Goal: Task Accomplishment & Management: Manage account settings

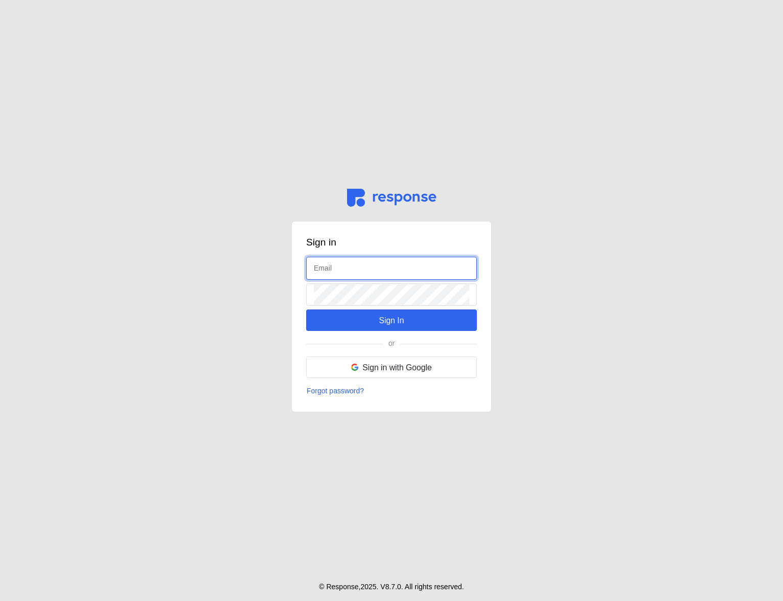
click at [376, 267] on input "text" at bounding box center [391, 268] width 155 height 22
type input "[EMAIL_ADDRESS][DOMAIN_NAME]"
click at [342, 269] on input "text" at bounding box center [391, 268] width 155 height 22
type input "admin@tryresponse.com"
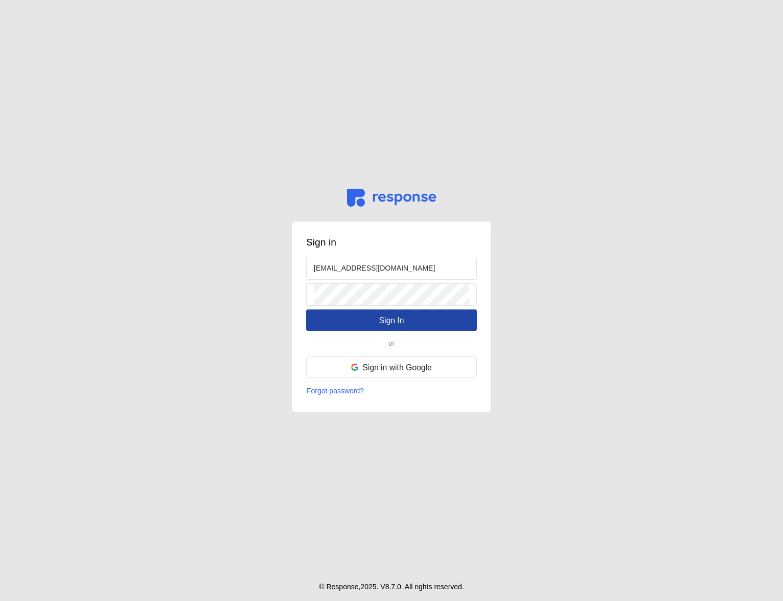
click at [377, 317] on button "Sign In" at bounding box center [391, 319] width 171 height 21
click at [393, 323] on p "Sign In" at bounding box center [391, 320] width 25 height 13
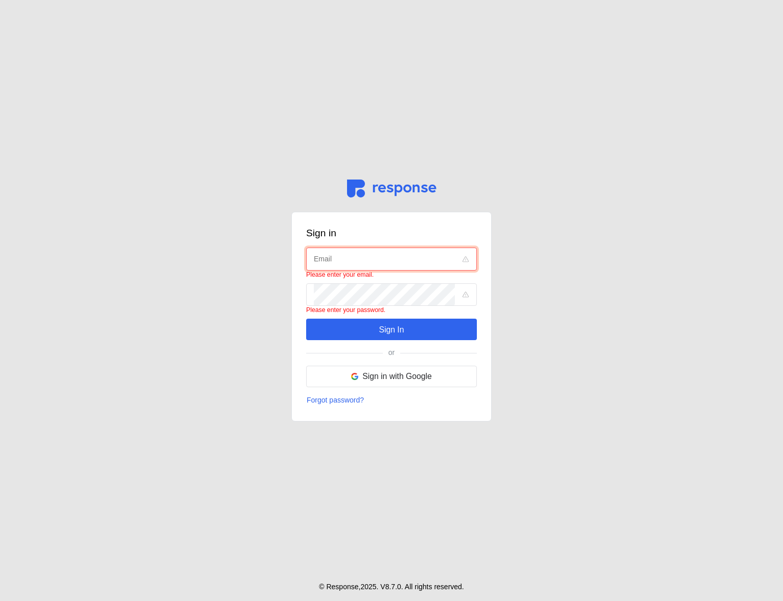
click at [352, 256] on input "text" at bounding box center [384, 259] width 141 height 22
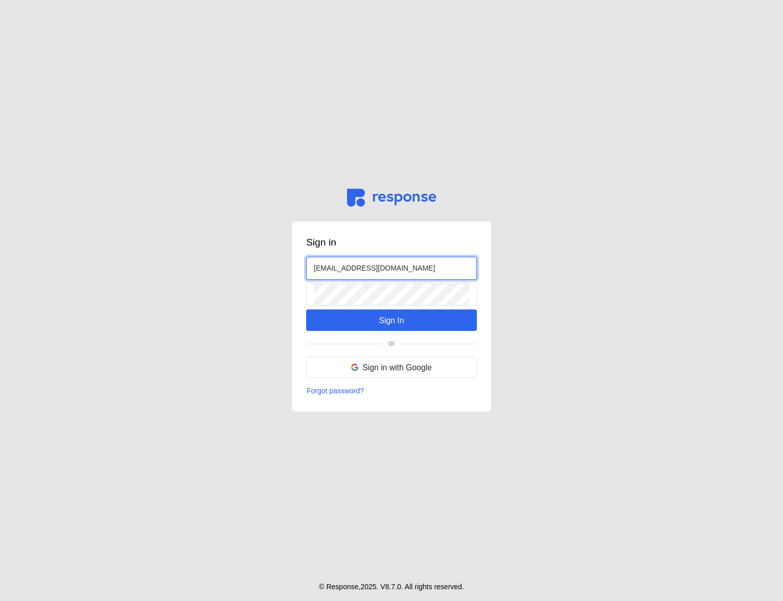
type input "admin@tryresponse.com"
click at [350, 267] on input "text" at bounding box center [391, 268] width 155 height 22
type input "[EMAIL_ADDRESS][DOMAIN_NAME]"
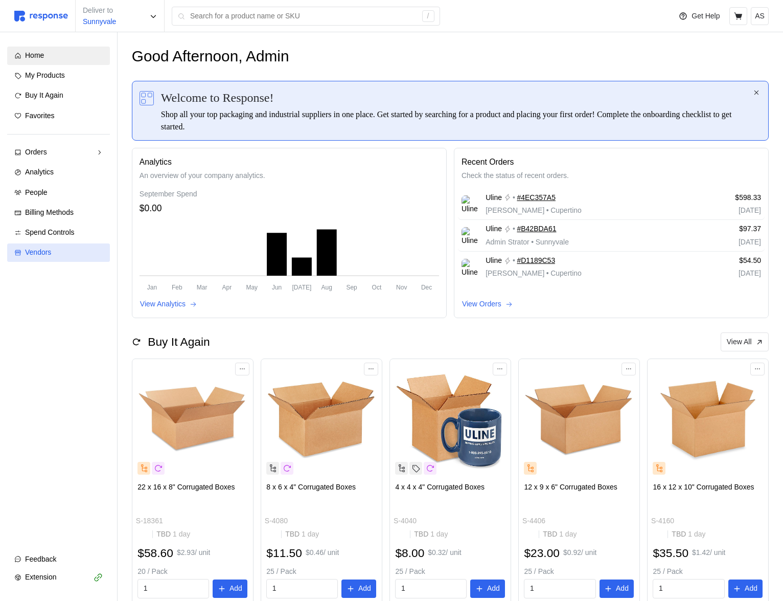
click at [55, 259] on link "Vendors" at bounding box center [58, 252] width 103 height 18
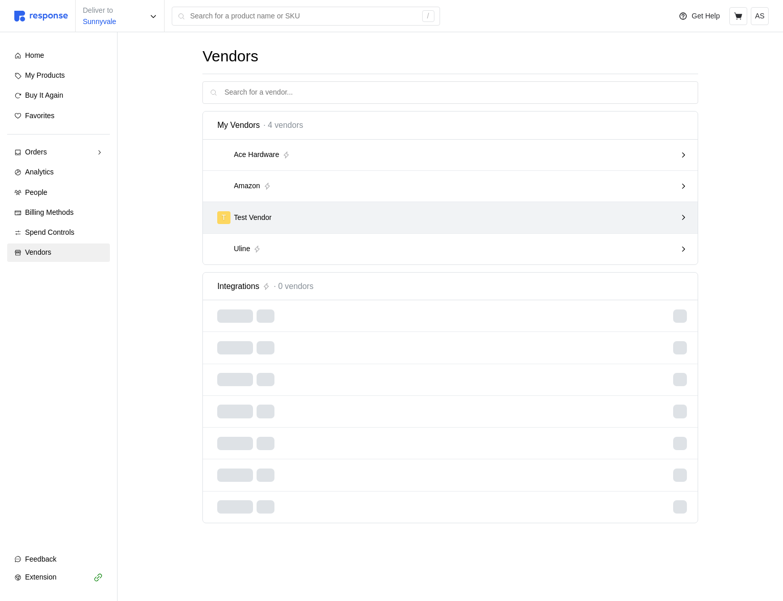
click at [444, 213] on div "T Test Vendor" at bounding box center [446, 217] width 459 height 13
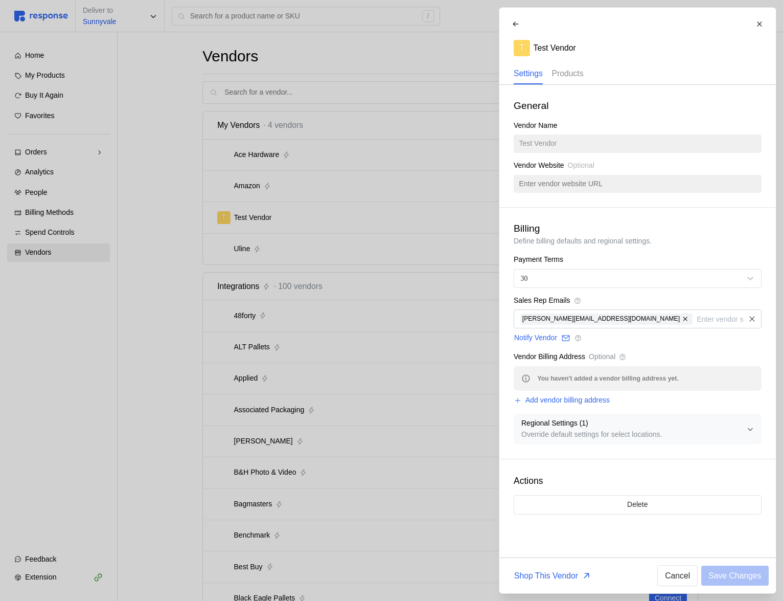
click at [574, 79] on div "Products" at bounding box center [568, 73] width 32 height 21
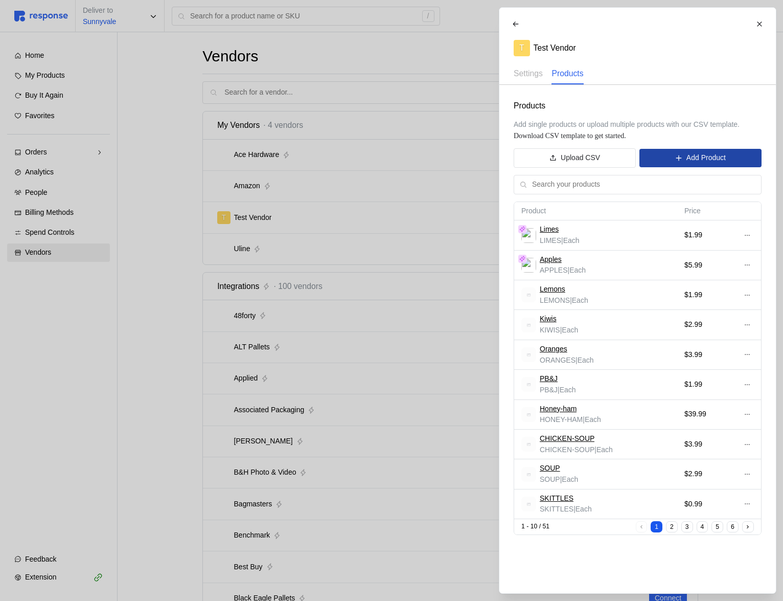
click at [689, 162] on p "Add Product" at bounding box center [705, 157] width 39 height 11
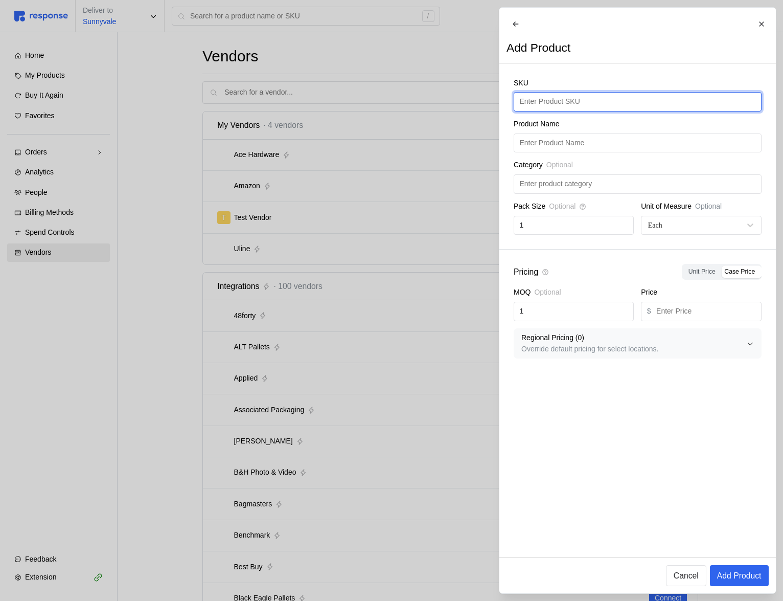
click at [580, 111] on input "text" at bounding box center [637, 102] width 236 height 18
type input "Limes"
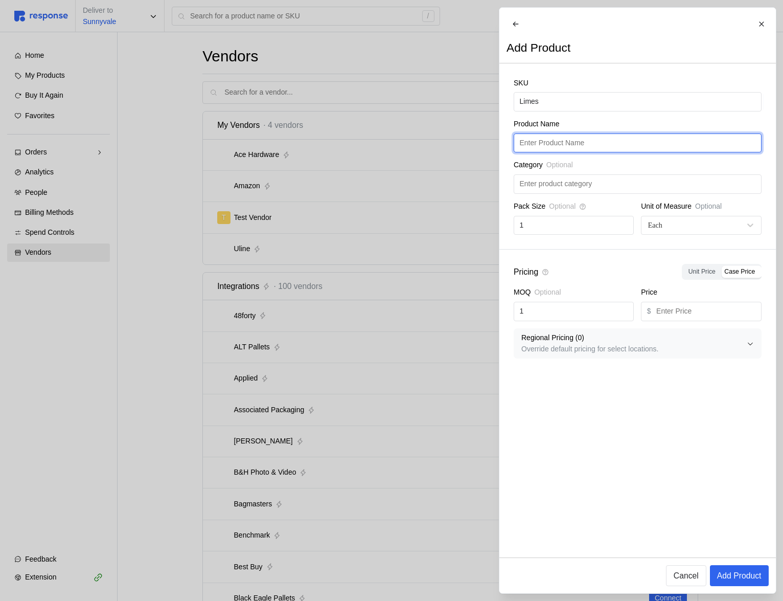
click at [593, 145] on input "text" at bounding box center [637, 143] width 236 height 18
paste input "Limes"
type input "Limes"
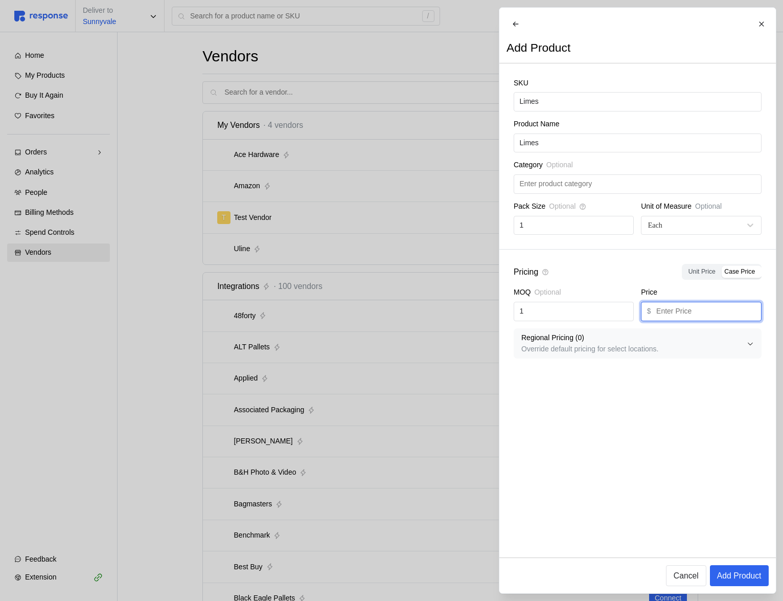
click at [690, 320] on input "text" at bounding box center [705, 311] width 99 height 18
type input "1.99"
click at [747, 576] on p "Add Product" at bounding box center [739, 575] width 44 height 13
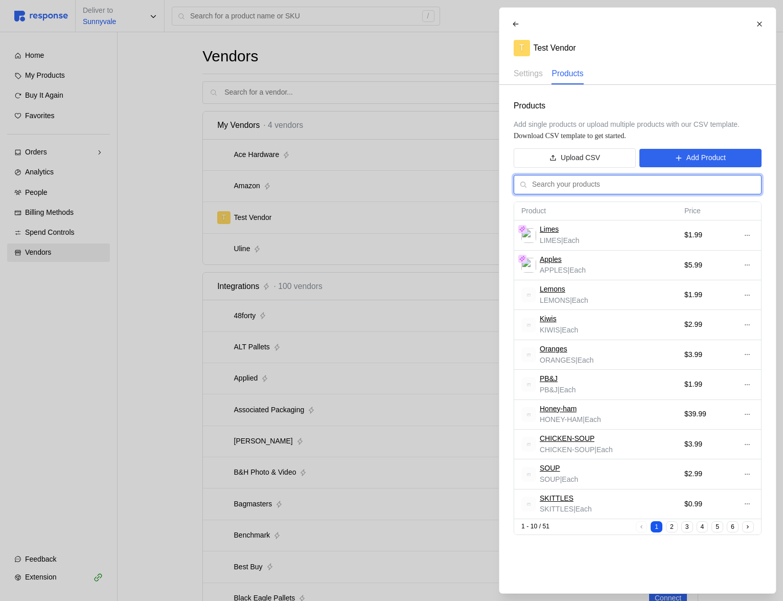
click at [580, 185] on input "text" at bounding box center [643, 184] width 223 height 18
type input "limes"
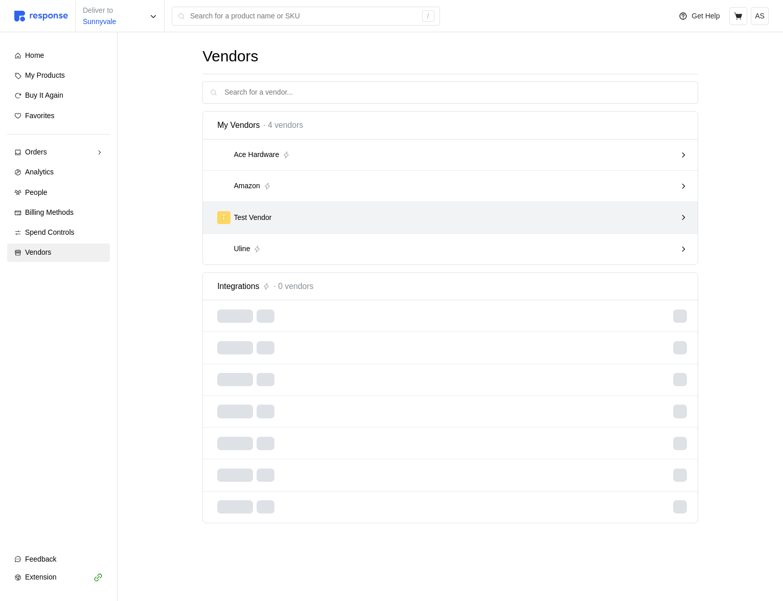
click at [339, 206] on div "T Test Vendor" at bounding box center [450, 217] width 495 height 31
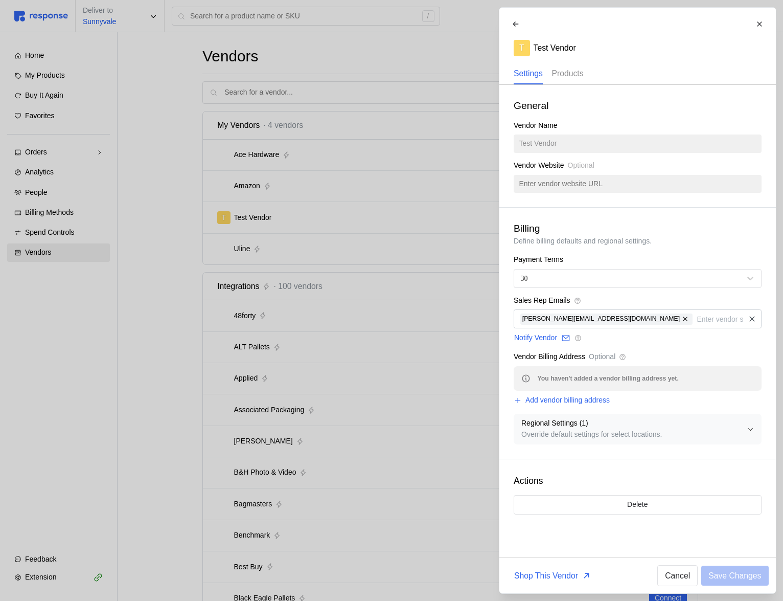
click at [576, 78] on p "Products" at bounding box center [568, 73] width 32 height 13
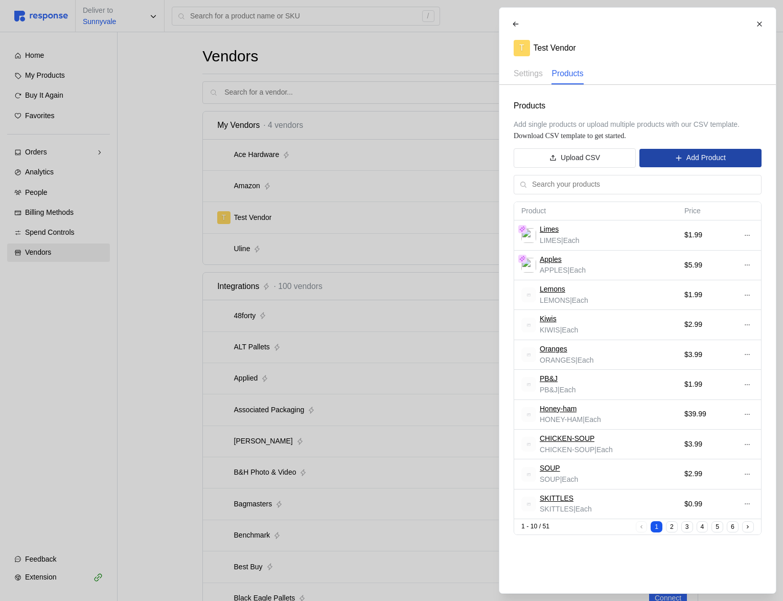
click at [686, 155] on p "Add Product" at bounding box center [705, 157] width 39 height 11
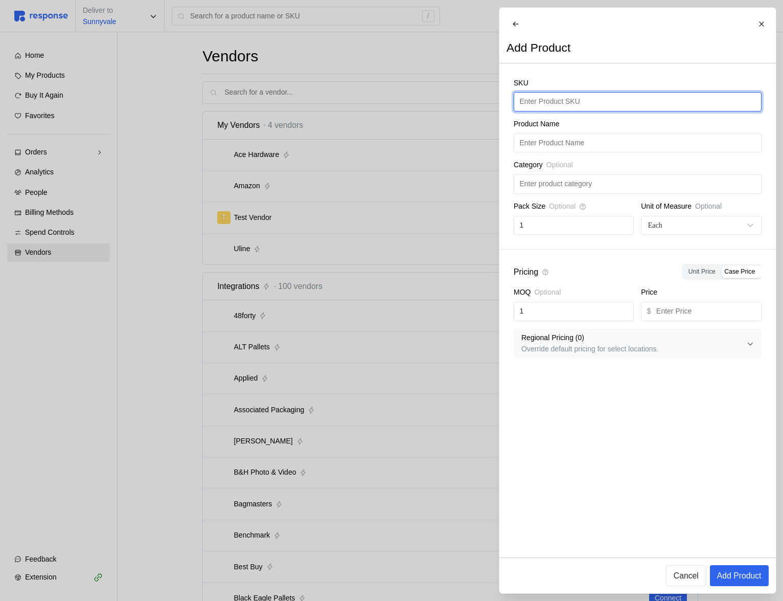
click at [619, 110] on input "text" at bounding box center [637, 102] width 236 height 18
type input "Limes"
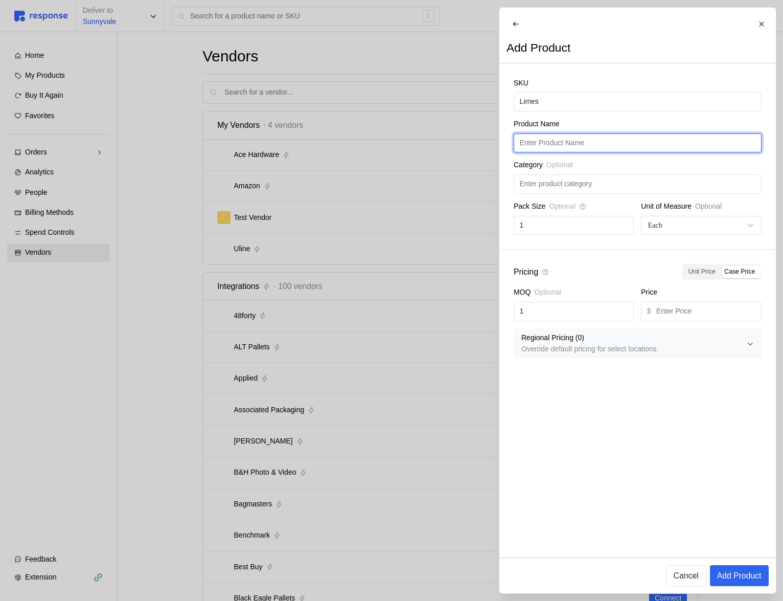
click at [605, 147] on input "text" at bounding box center [637, 143] width 236 height 18
paste input "Limes"
type input "Limes"
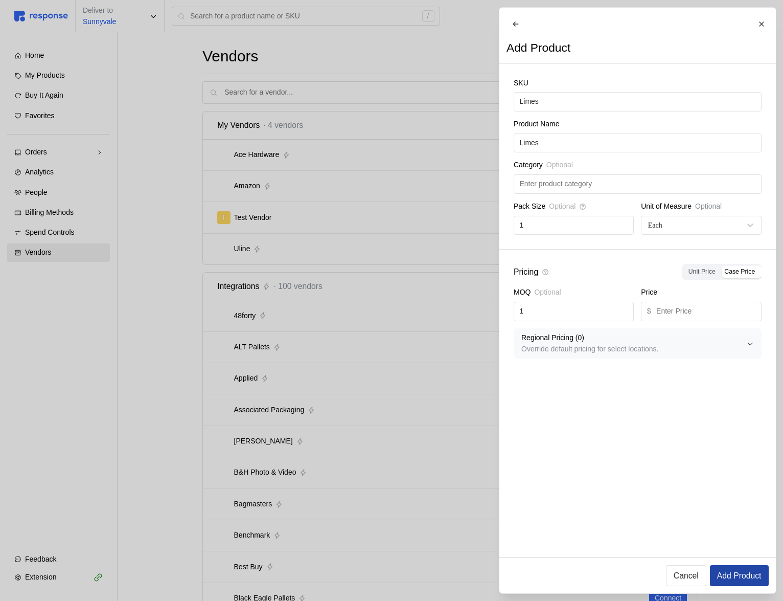
click at [735, 579] on p "Add Product" at bounding box center [739, 575] width 44 height 13
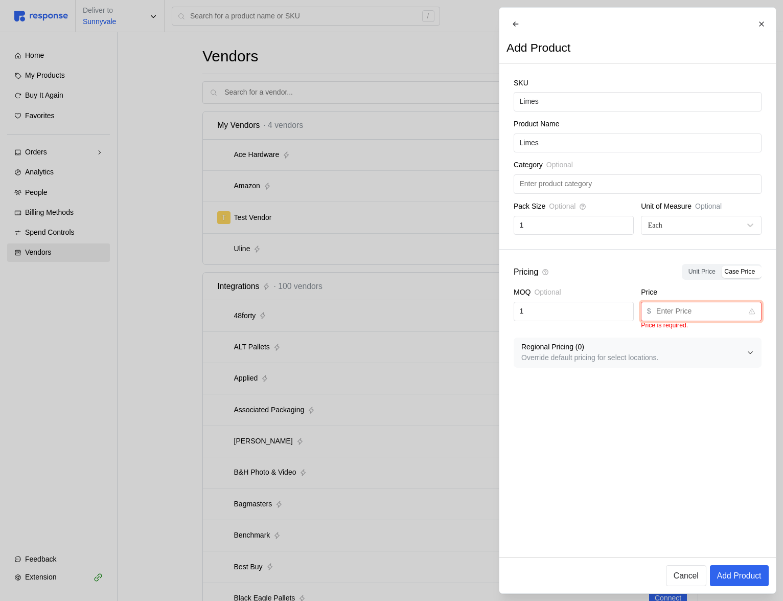
click at [691, 310] on input "text" at bounding box center [699, 311] width 86 height 18
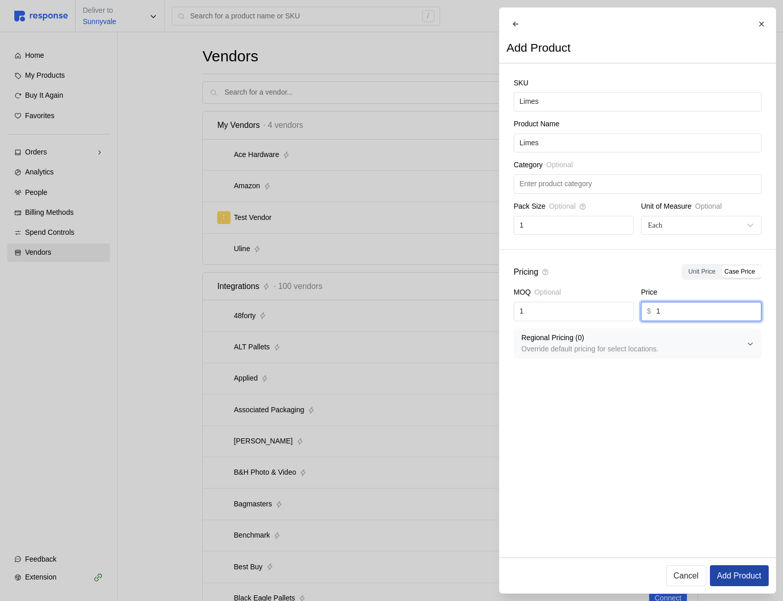
type input "1"
click at [741, 576] on p "Add Product" at bounding box center [739, 575] width 44 height 13
click at [569, 373] on div "Pricing Unit Price Case Price MOQ Optional 1 Price $ 1 Regional Pricing ( 0 ) O…" at bounding box center [637, 310] width 277 height 123
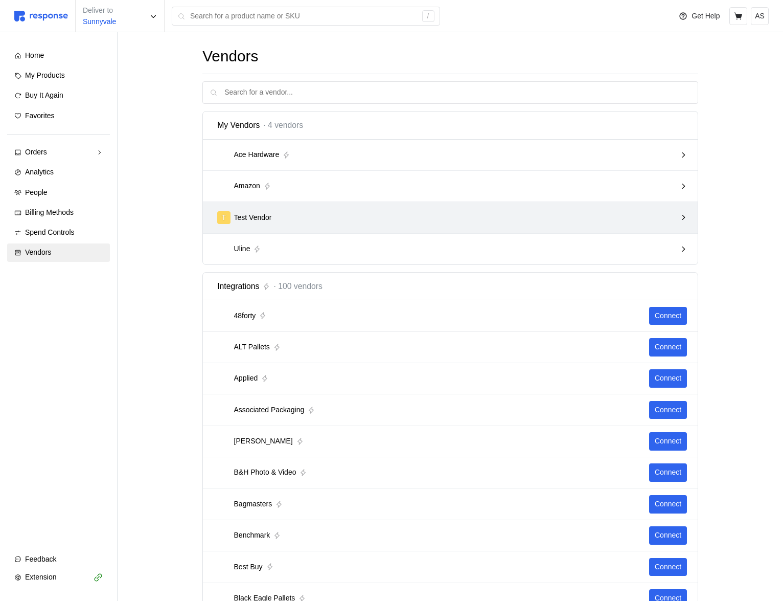
click at [368, 224] on div "T Test Vendor" at bounding box center [446, 217] width 459 height 13
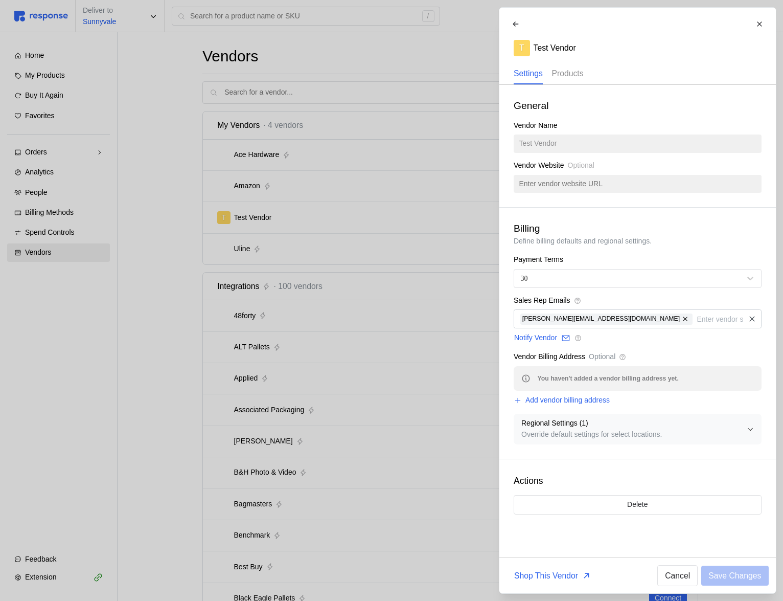
click at [576, 73] on p "Products" at bounding box center [568, 73] width 32 height 13
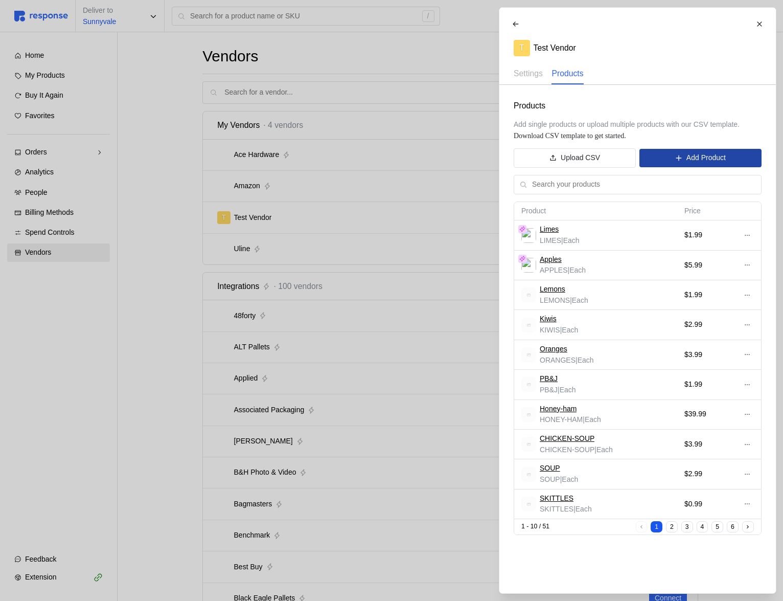
click at [702, 158] on p "Add Product" at bounding box center [705, 157] width 39 height 11
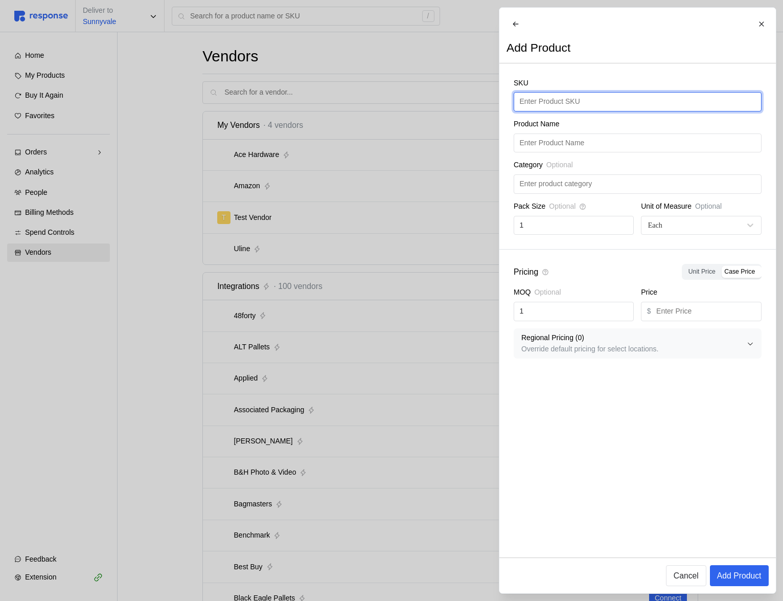
click at [605, 107] on input "text" at bounding box center [637, 102] width 236 height 18
type input "L"
type input "Limes"
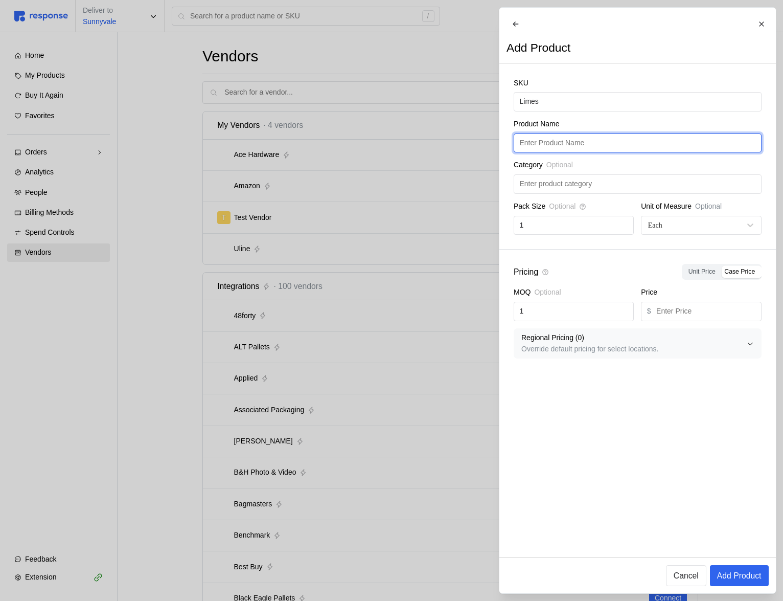
click at [612, 142] on input "text" at bounding box center [637, 143] width 236 height 18
paste input "Limes"
type input "Limes"
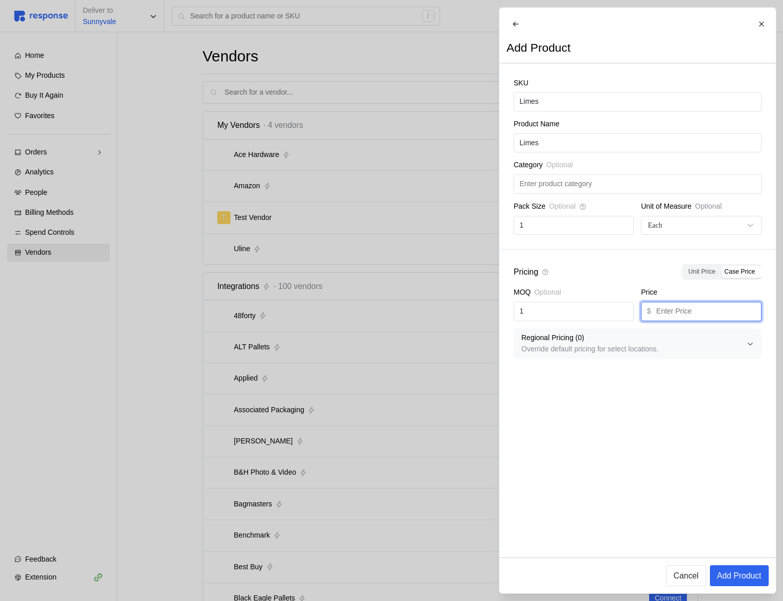
click at [677, 316] on input "text" at bounding box center [705, 311] width 99 height 18
type input "1.99"
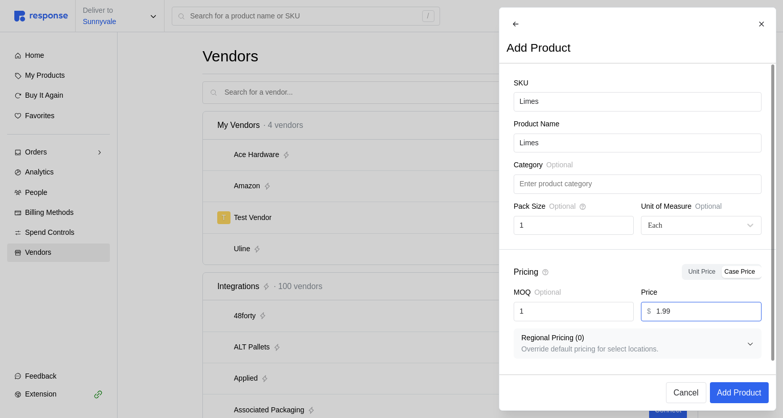
scroll to position [6, 0]
click at [724, 391] on p "Add Product" at bounding box center [739, 392] width 44 height 13
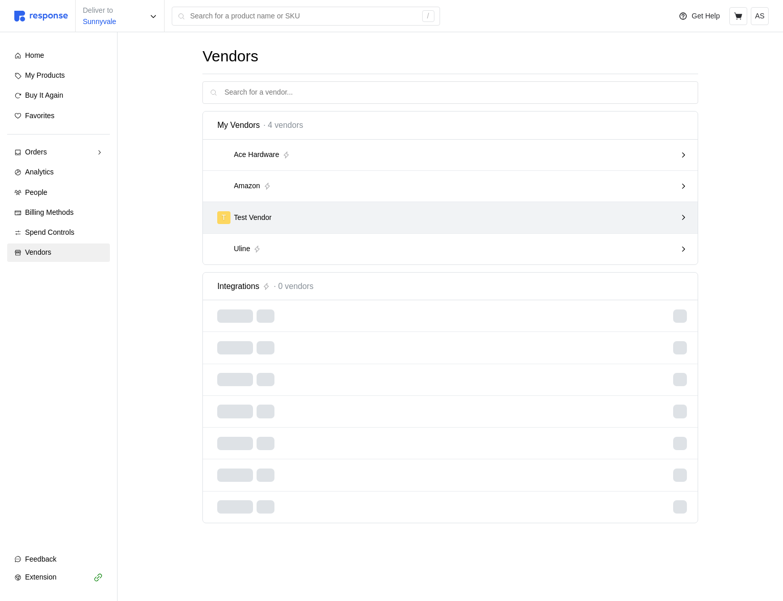
click at [313, 215] on div "T Test Vendor" at bounding box center [446, 217] width 459 height 13
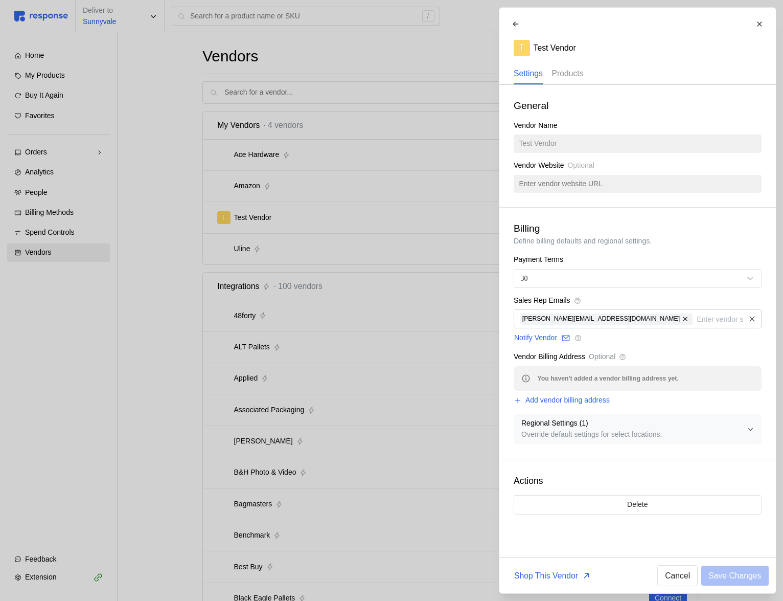
click at [563, 69] on p "Products" at bounding box center [568, 73] width 32 height 13
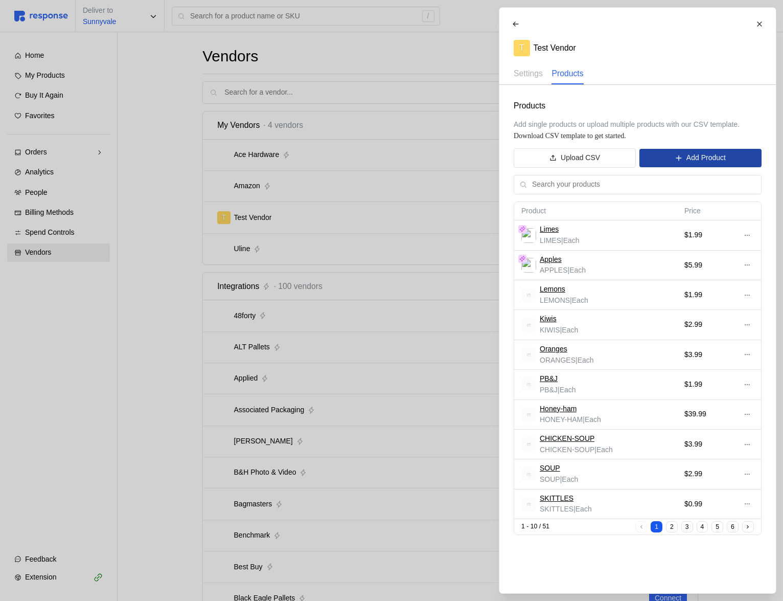
click at [677, 166] on button "Add Product" at bounding box center [700, 158] width 122 height 18
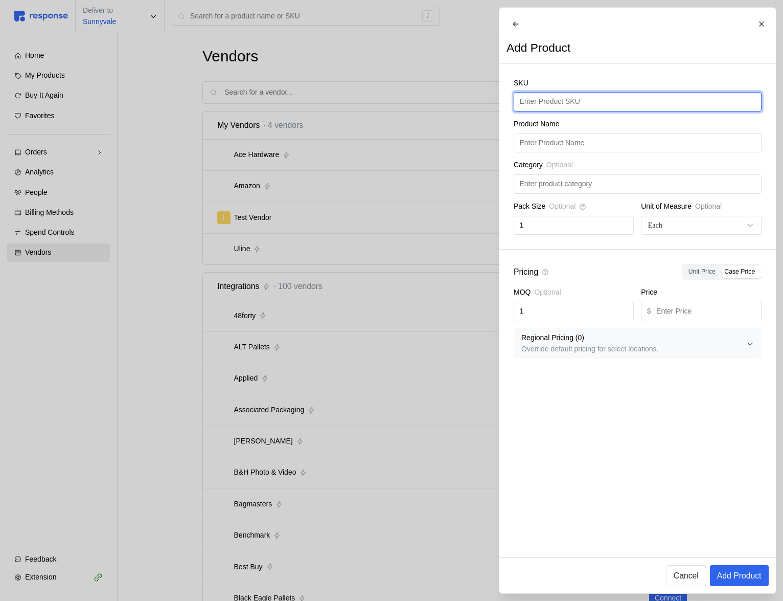
click at [562, 111] on input "text" at bounding box center [637, 102] width 236 height 18
type input "Limes"
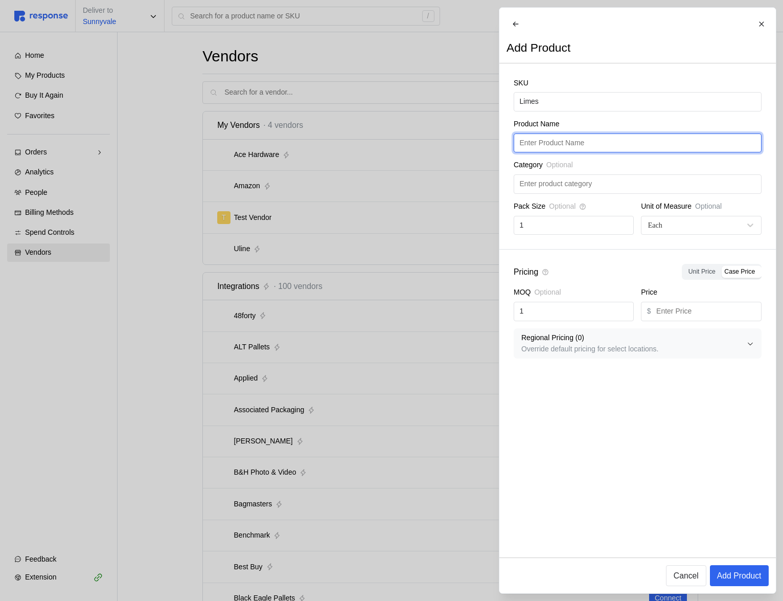
click at [556, 152] on input "text" at bounding box center [637, 143] width 236 height 18
paste input "Limes"
type input "Limes"
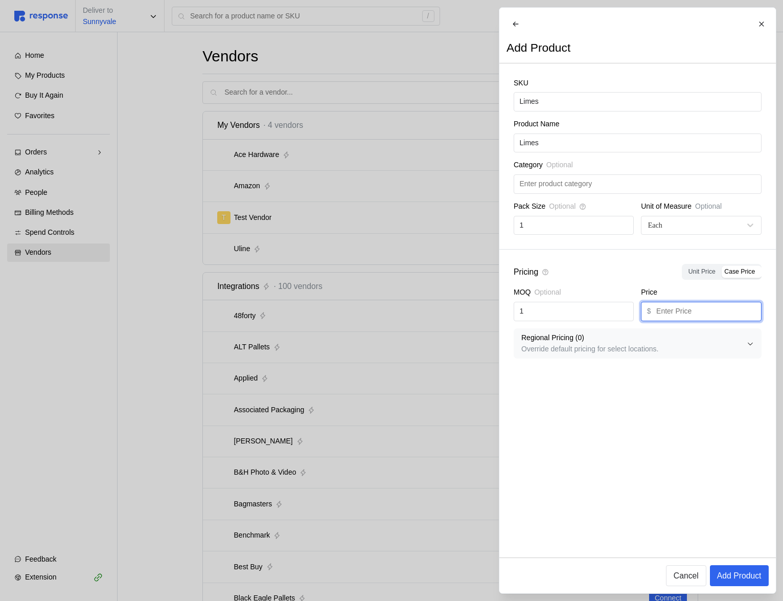
click at [661, 311] on input "text" at bounding box center [705, 311] width 99 height 18
type input "1"
click at [734, 572] on p "Add Product" at bounding box center [739, 575] width 44 height 13
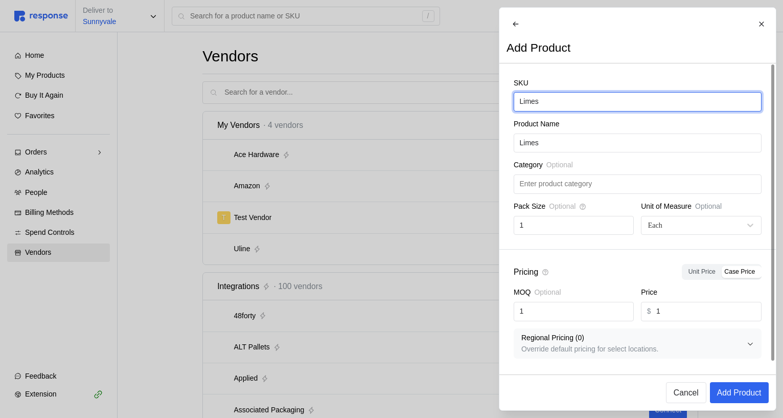
click at [574, 109] on input "Limes" at bounding box center [637, 102] width 236 height 18
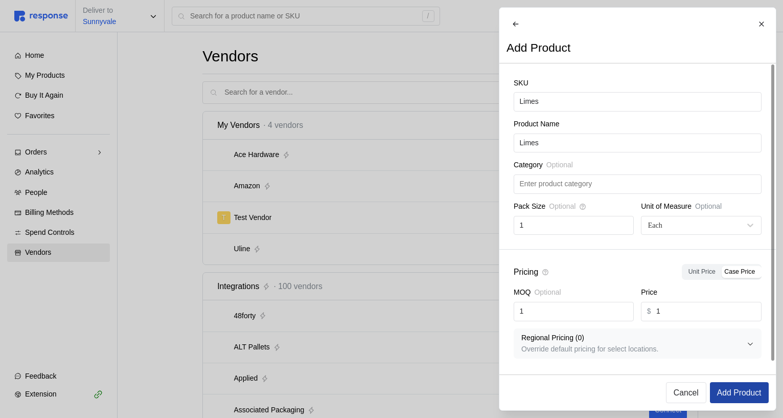
click at [757, 394] on p "Add Product" at bounding box center [739, 392] width 44 height 13
click at [740, 389] on p "Add Product" at bounding box center [739, 392] width 44 height 13
click at [746, 397] on p "Add Product" at bounding box center [739, 392] width 44 height 13
click at [755, 387] on p "Add Product" at bounding box center [739, 392] width 44 height 13
click at [738, 382] on button "Add Product" at bounding box center [738, 392] width 59 height 21
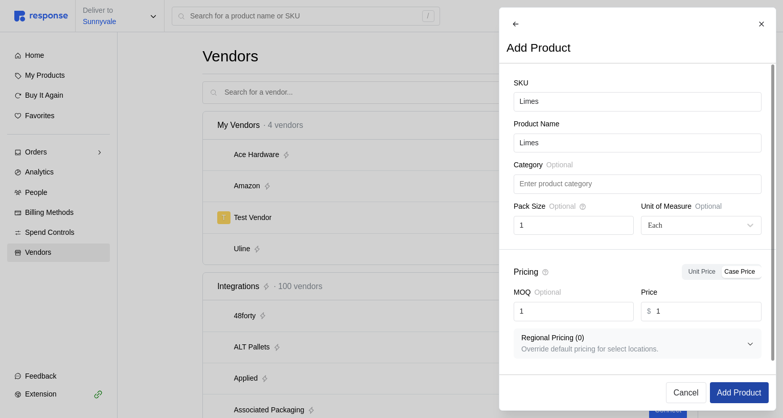
click at [725, 389] on p "Add Product" at bounding box center [739, 392] width 44 height 13
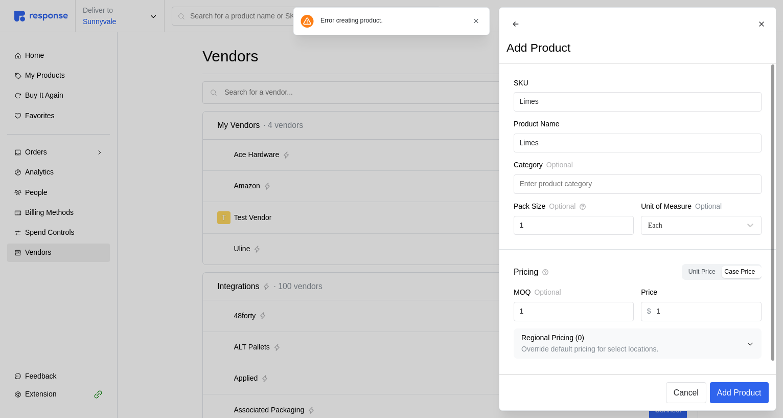
scroll to position [6, 0]
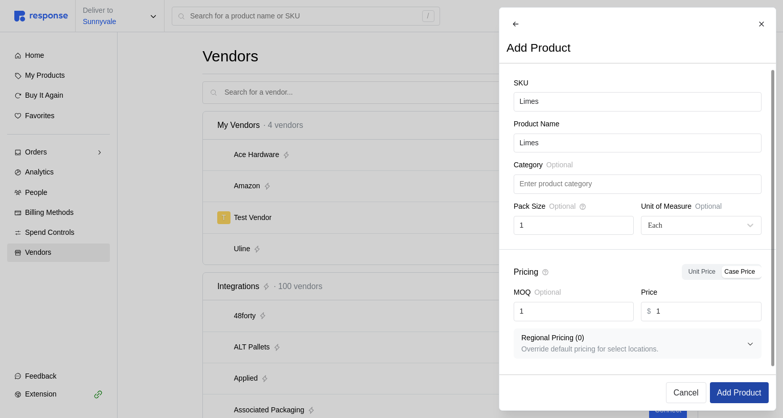
click at [743, 392] on p "Add Product" at bounding box center [739, 392] width 44 height 13
click at [745, 393] on p "Add Product" at bounding box center [739, 392] width 44 height 13
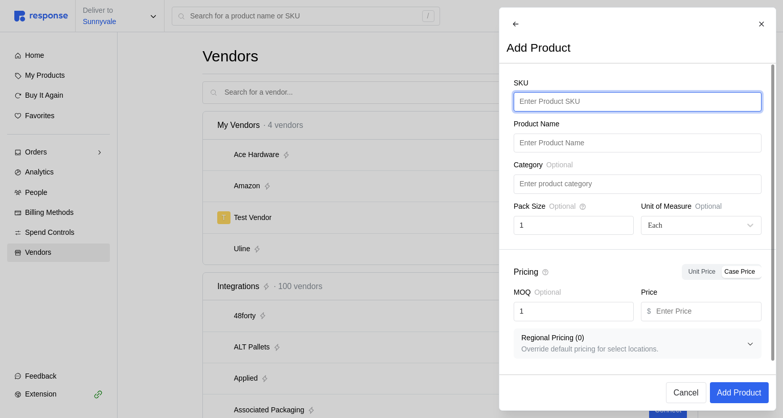
click at [574, 111] on input "text" at bounding box center [637, 102] width 236 height 18
type input "Limes"
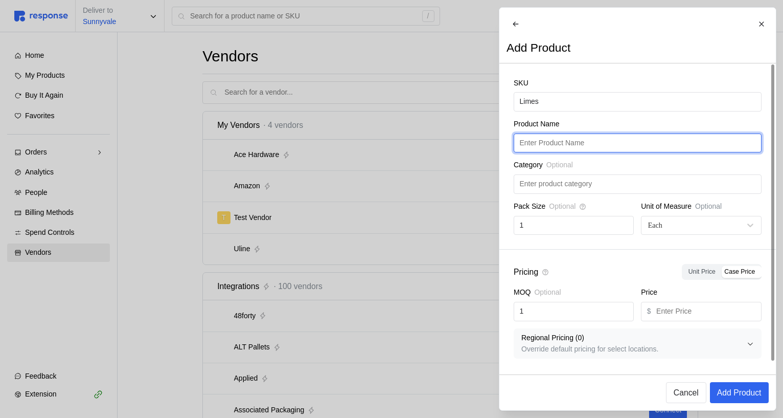
click at [612, 150] on input "text" at bounding box center [637, 143] width 236 height 18
paste input "Limes"
type input "Limes"
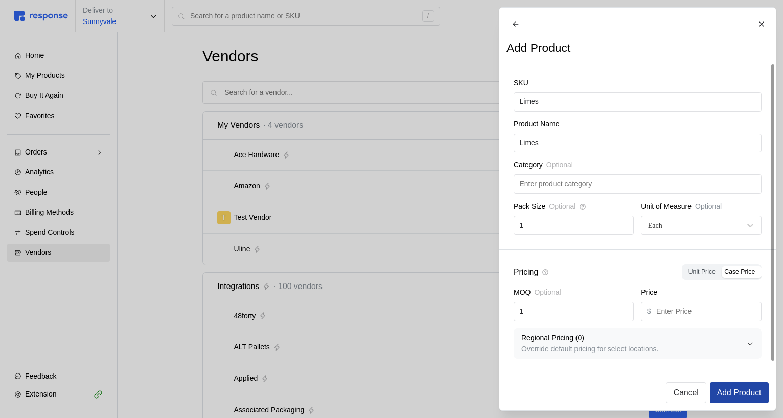
click at [729, 391] on p "Add Product" at bounding box center [739, 392] width 44 height 13
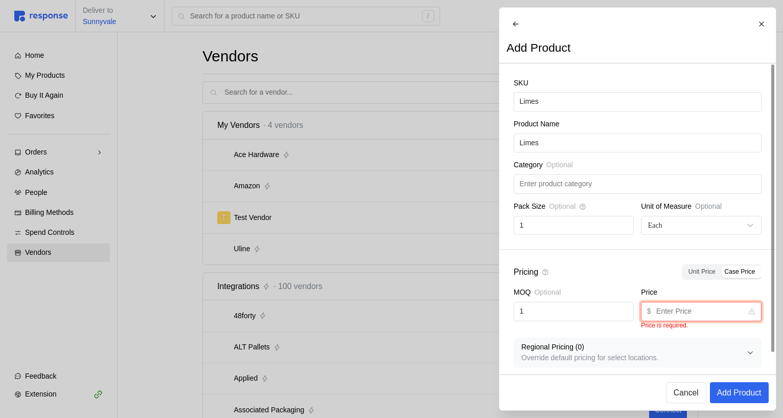
click at [706, 320] on input "text" at bounding box center [699, 311] width 86 height 18
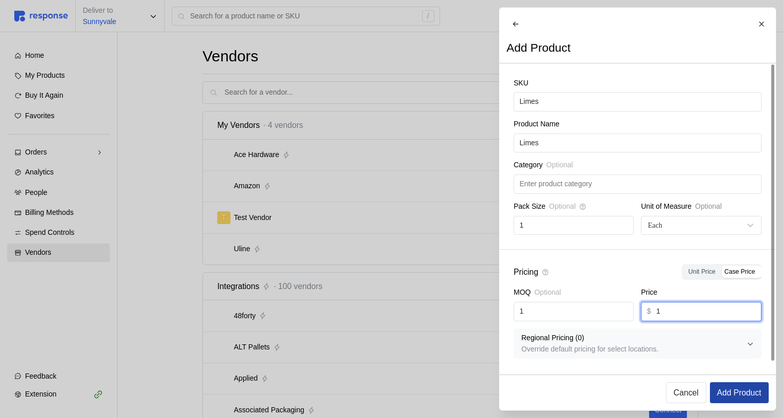
type input "1"
click at [738, 394] on p "Add Product" at bounding box center [739, 392] width 44 height 13
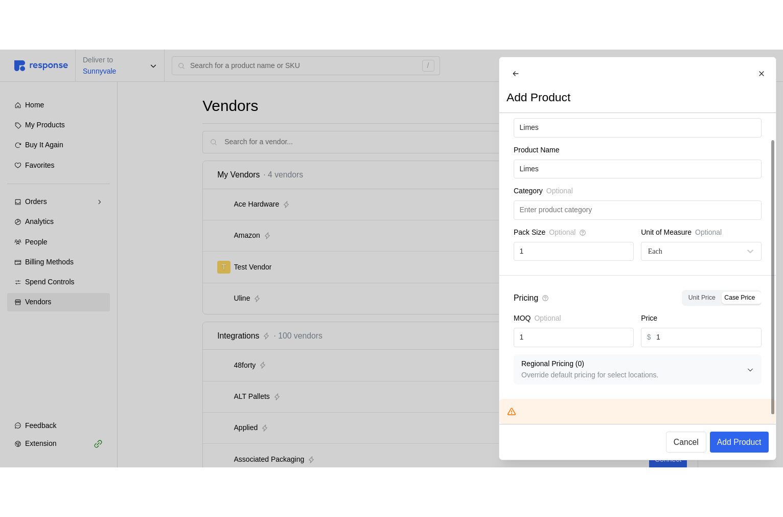
scroll to position [0, 0]
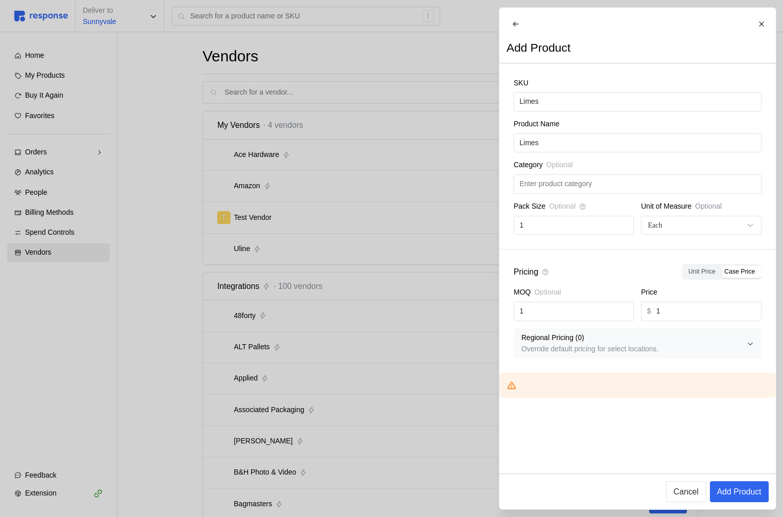
click at [326, 240] on div at bounding box center [391, 258] width 783 height 517
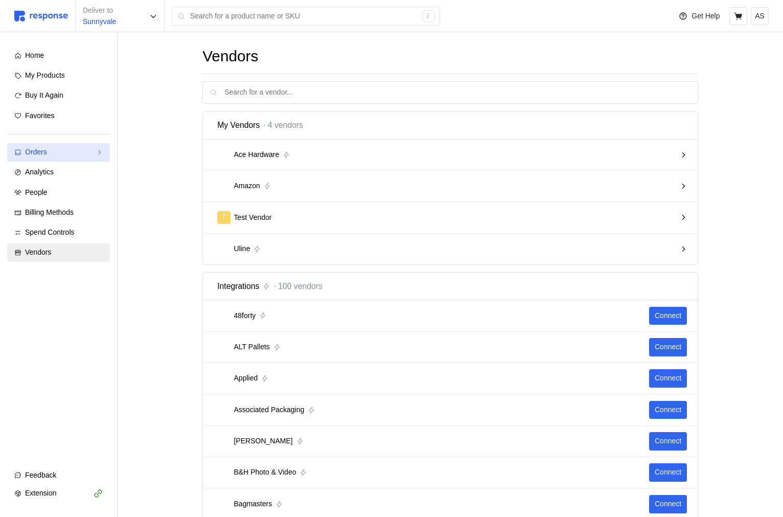
click at [83, 153] on div "Orders" at bounding box center [58, 152] width 67 height 11
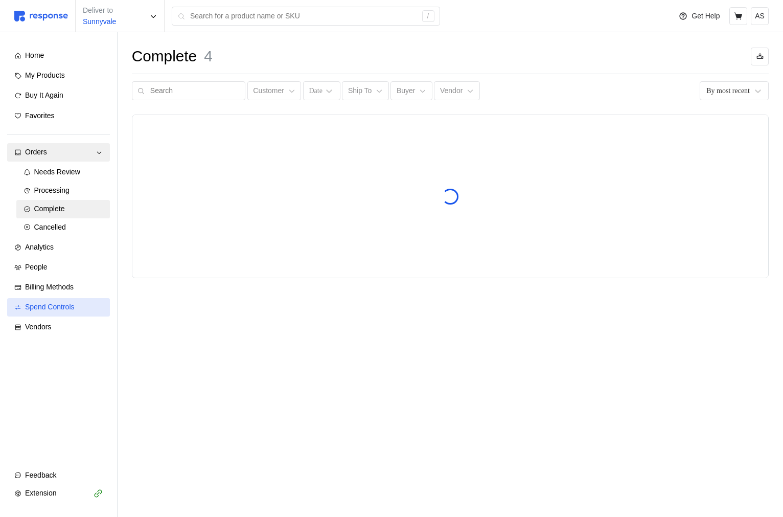
click at [54, 301] on link "Spend Controls" at bounding box center [58, 307] width 103 height 18
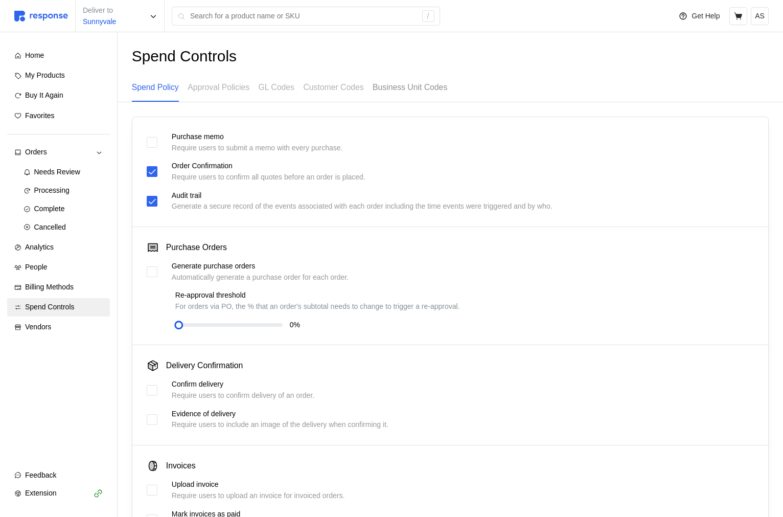
click at [446, 91] on p "Business Unit Codes" at bounding box center [410, 87] width 75 height 13
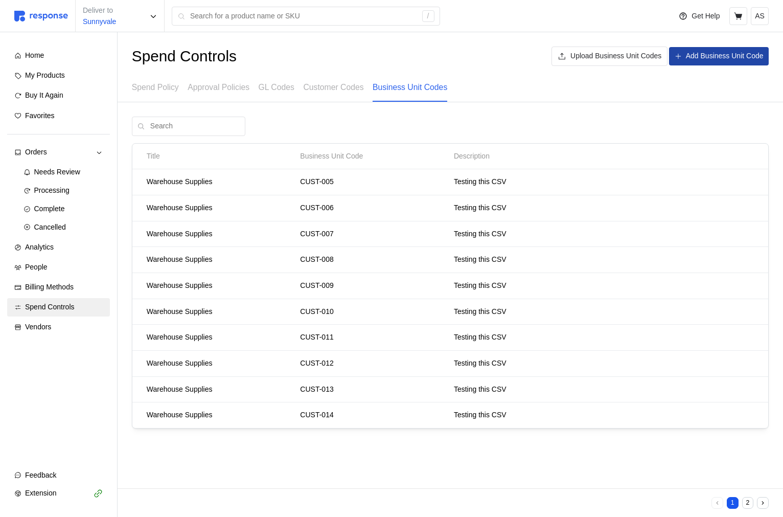
click at [718, 51] on p "Add Business Unit Code" at bounding box center [725, 56] width 78 height 11
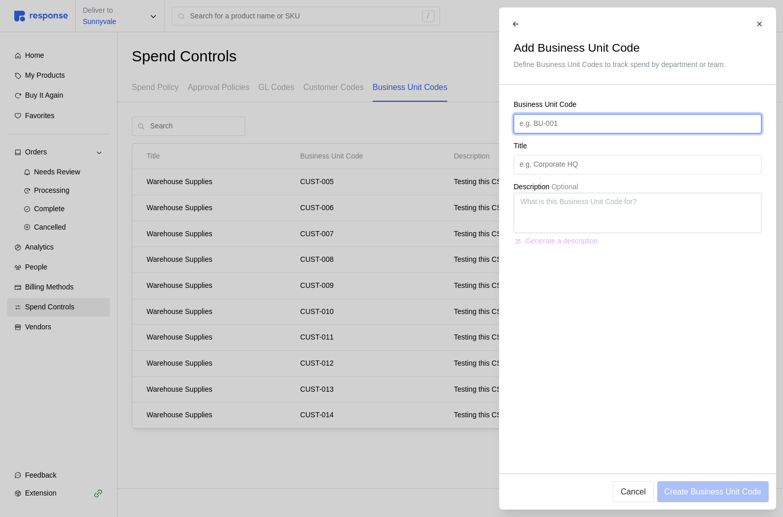
click at [597, 124] on input "text" at bounding box center [637, 123] width 236 height 18
type textarea "x"
type input "C"
type textarea "x"
type input "CU"
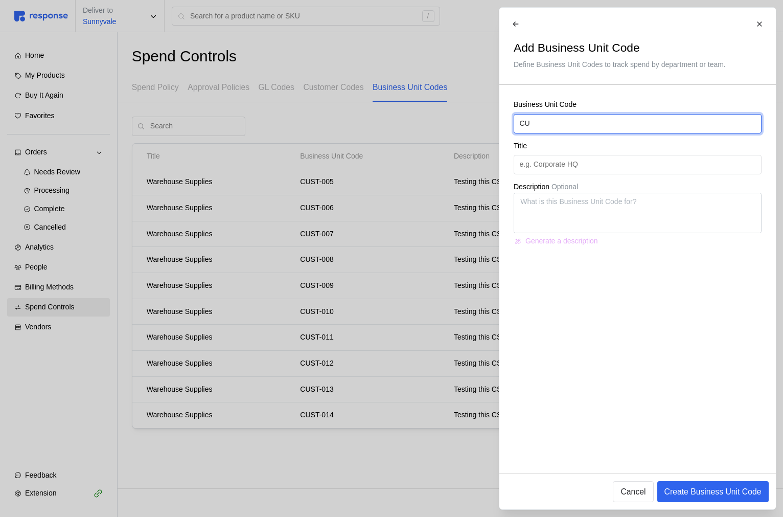
type textarea "x"
type input "CUS"
type textarea "x"
type input "CUST"
type textarea "x"
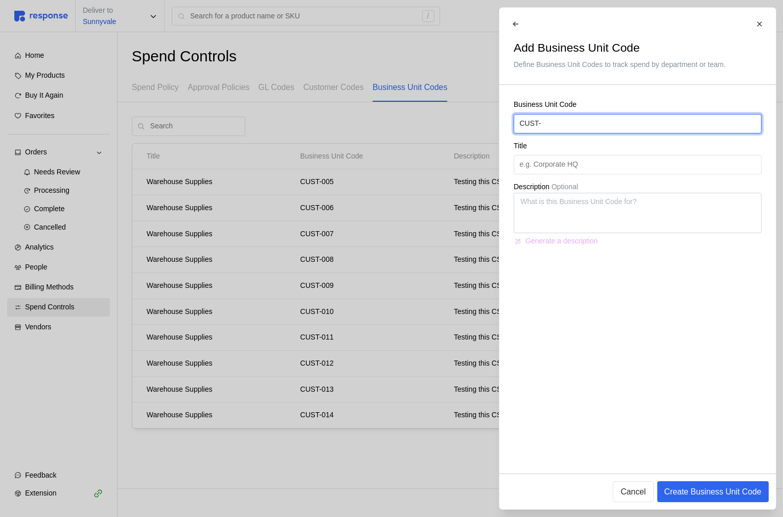
type input "CUST-0"
type textarea "x"
type input "CUST-005"
type textarea "x"
type input "CUST-005"
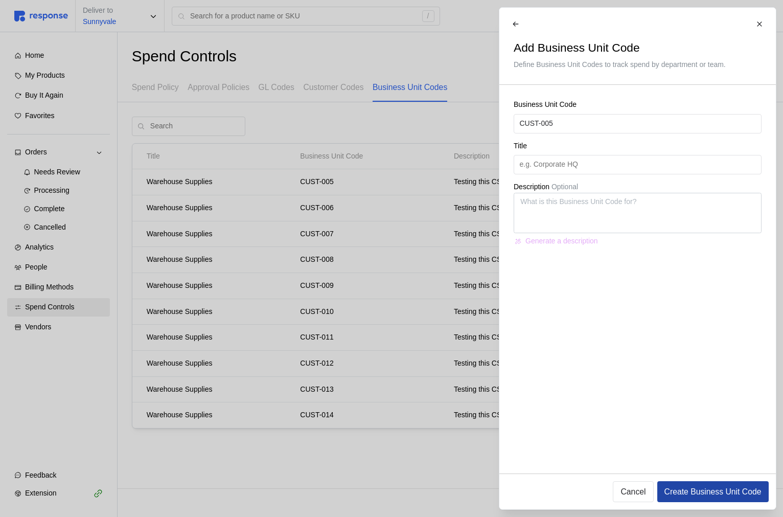
click at [694, 484] on button "Create Business Unit Code" at bounding box center [712, 491] width 111 height 21
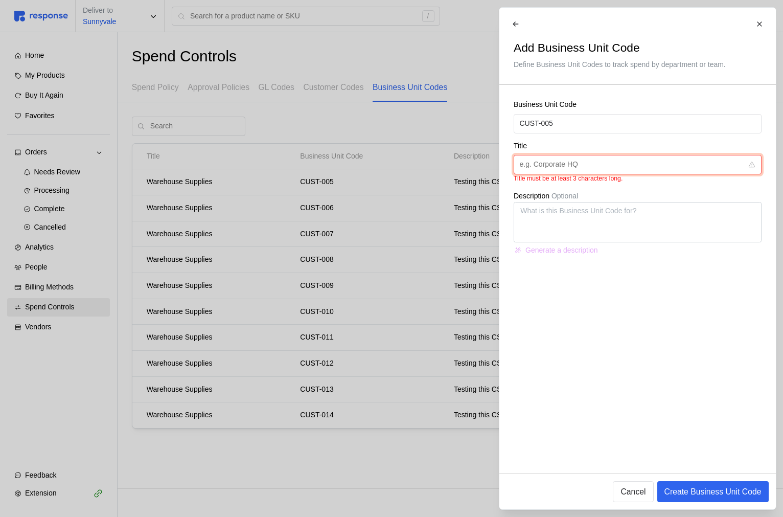
click at [589, 166] on input "text" at bounding box center [630, 164] width 223 height 18
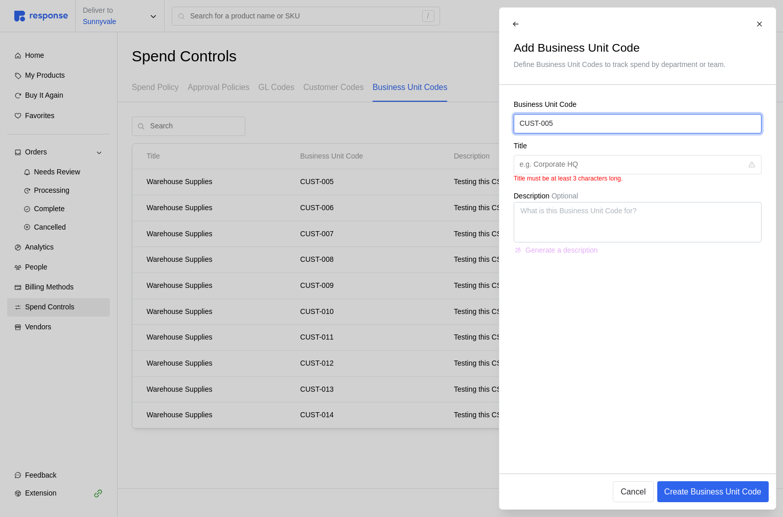
drag, startPoint x: 559, startPoint y: 121, endPoint x: 500, endPoint y: 119, distance: 58.8
click at [500, 119] on div "Business Unit Code CUST-005 Title Title must be at least 3 characters long. Des…" at bounding box center [637, 178] width 277 height 186
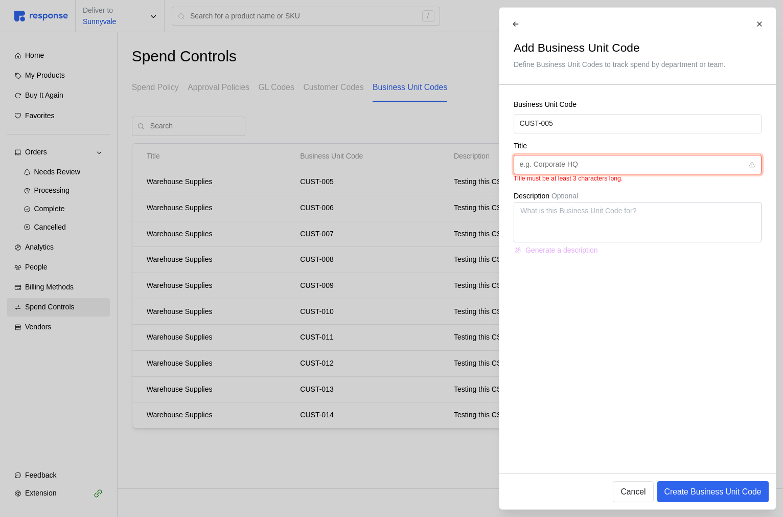
click at [536, 169] on input "text" at bounding box center [630, 164] width 223 height 18
type textarea "x"
type input "W"
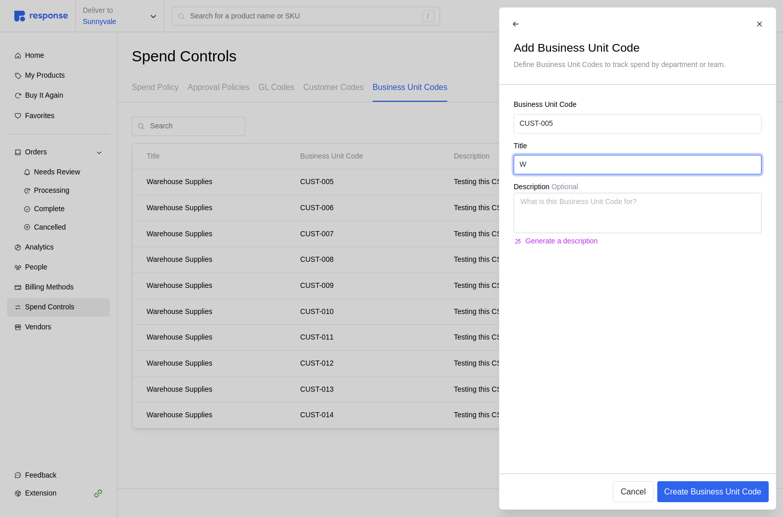
type textarea "x"
type input "Wa"
type textarea "x"
type input "War"
type textarea "x"
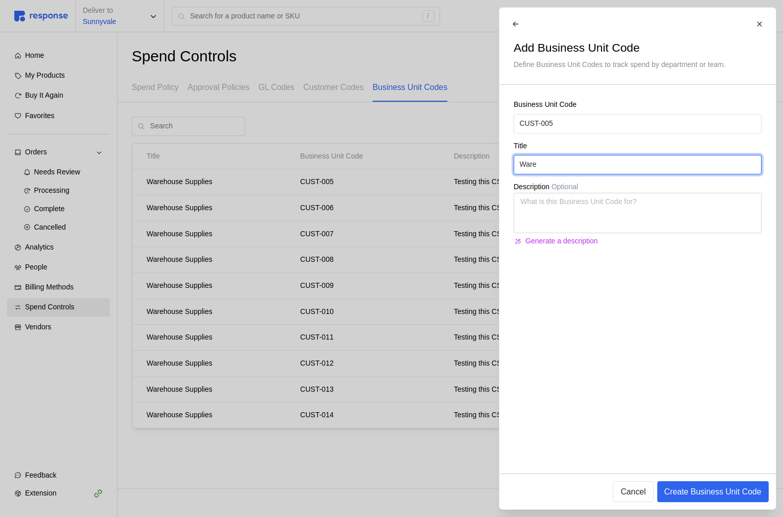
type input "Wareg"
type textarea "x"
type input "Ware"
type textarea "x"
type input "Wareh"
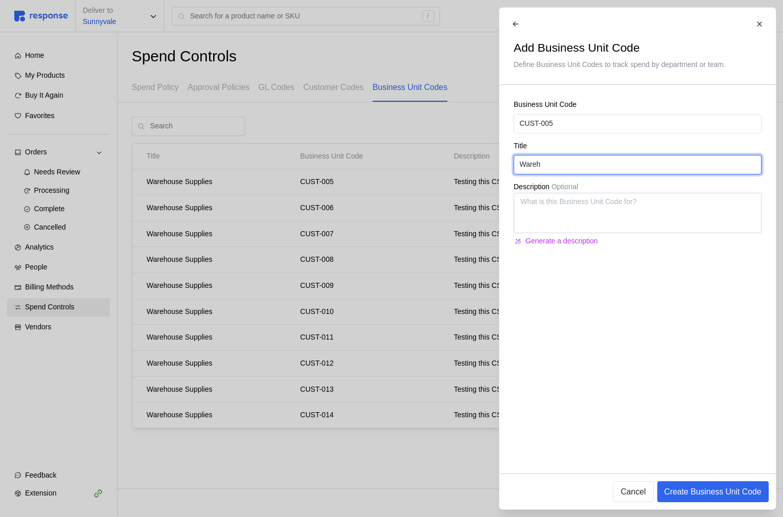
type textarea "x"
type input "Wareho"
type textarea "x"
type input "Warehou"
type textarea "x"
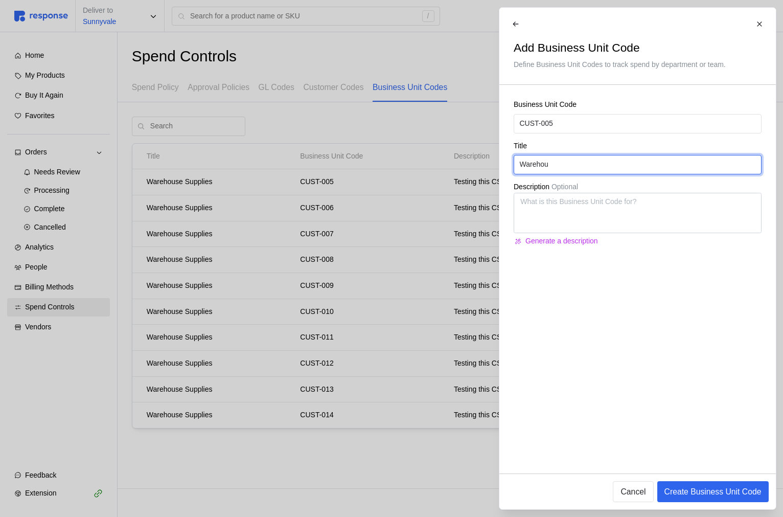
type input "Warehous"
type textarea "x"
type input "Warehouse"
type textarea "x"
type input "Warehouse"
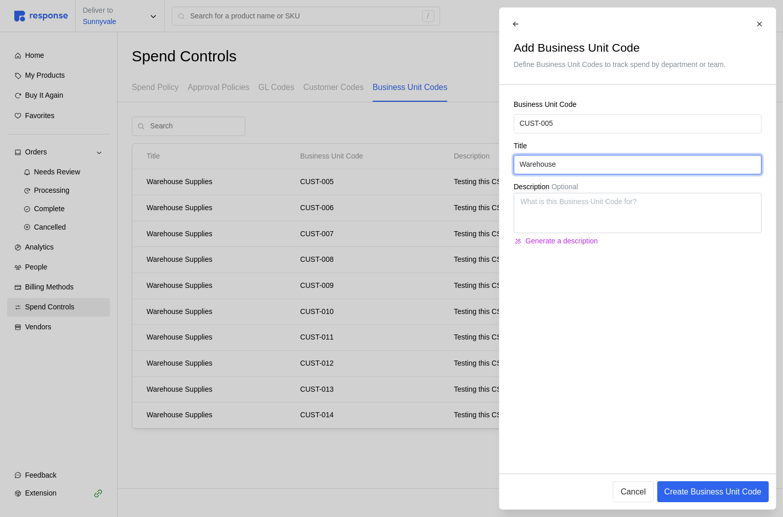
type textarea "x"
type input "Warehouse S"
type textarea "x"
type input "Warehouse Su"
type textarea "x"
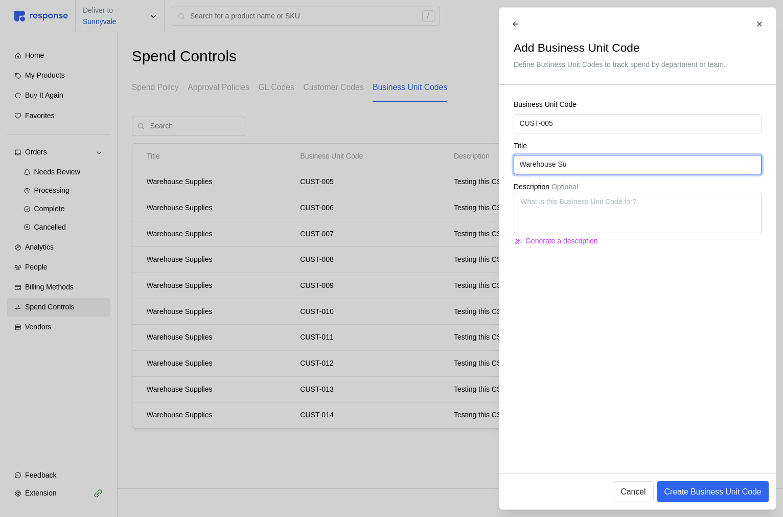
type input "Warehouse Sup"
type textarea "x"
type input "Warehouse Supp"
type textarea "x"
type input "Warehouse Suppl"
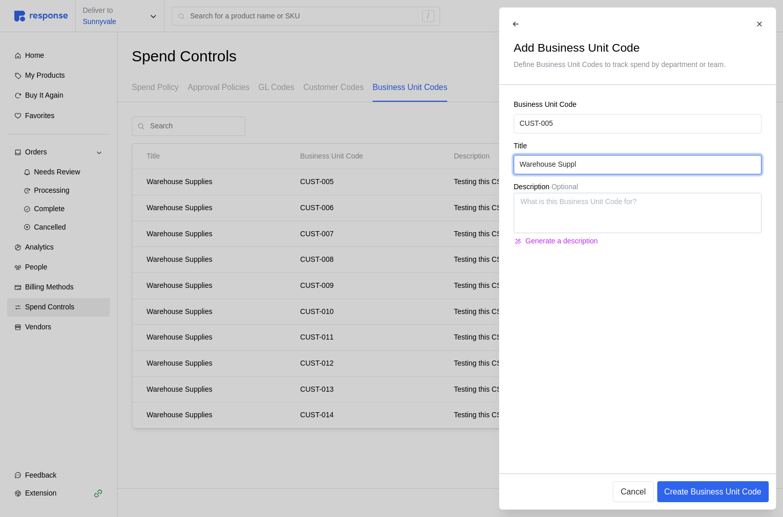
type textarea "x"
type input "Warehouse Suppli"
type textarea "x"
type input "Warehouse Supplie"
type textarea "x"
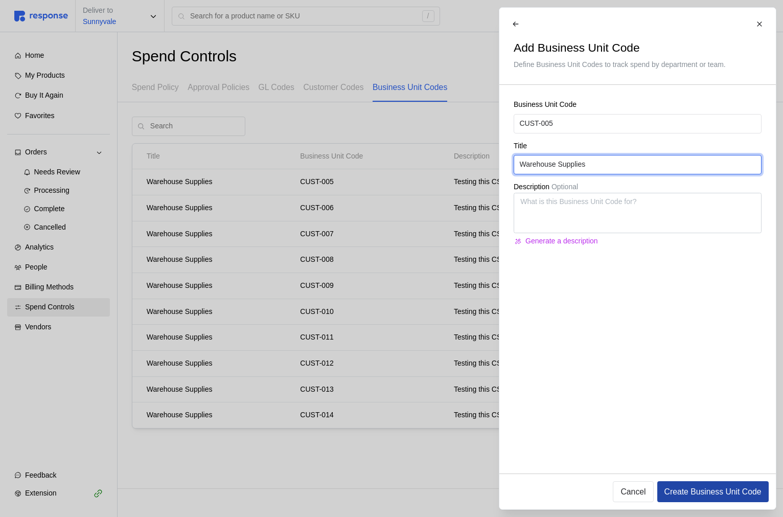
type input "Warehouse Supplies"
click at [740, 481] on button "Create Business Unit Code" at bounding box center [712, 491] width 111 height 21
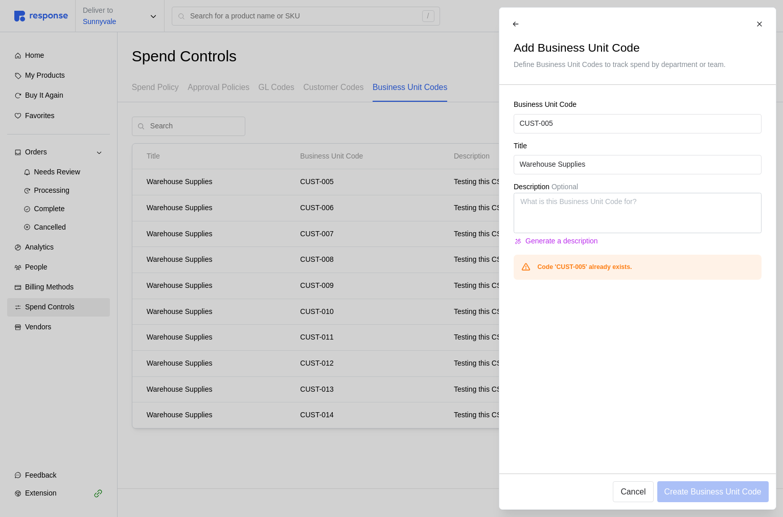
type textarea "x"
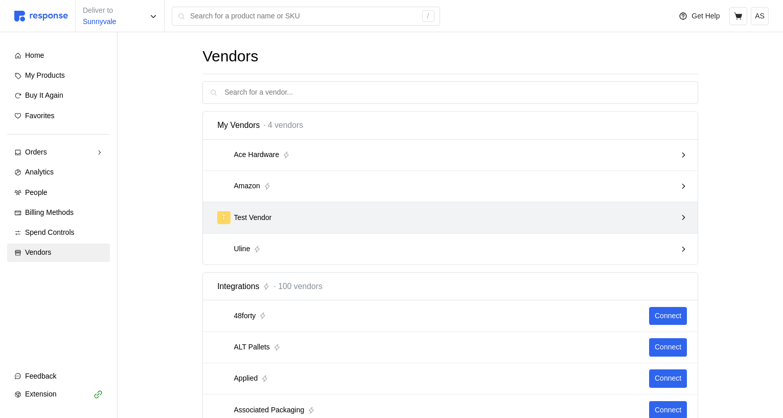
click at [329, 217] on div "T Test Vendor" at bounding box center [446, 217] width 459 height 13
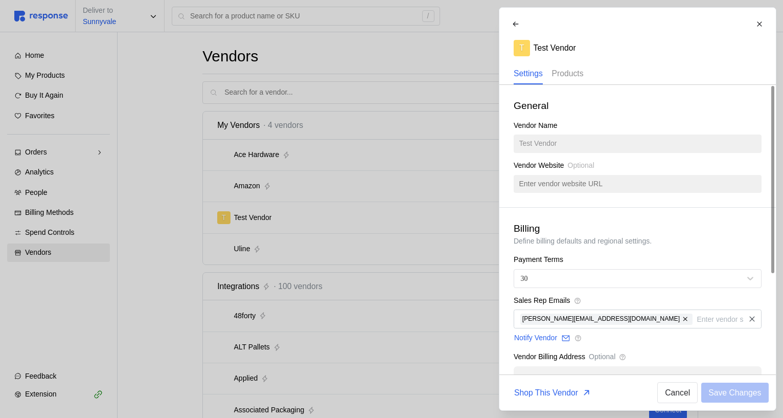
click at [575, 72] on p "Products" at bounding box center [568, 73] width 32 height 13
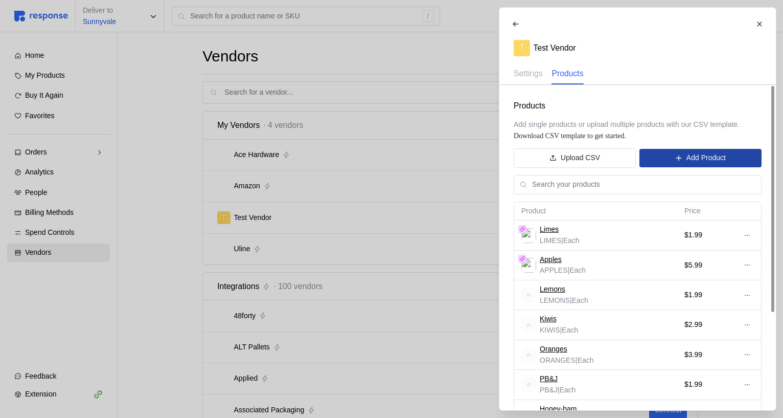
click at [704, 158] on p "Add Product" at bounding box center [705, 157] width 39 height 11
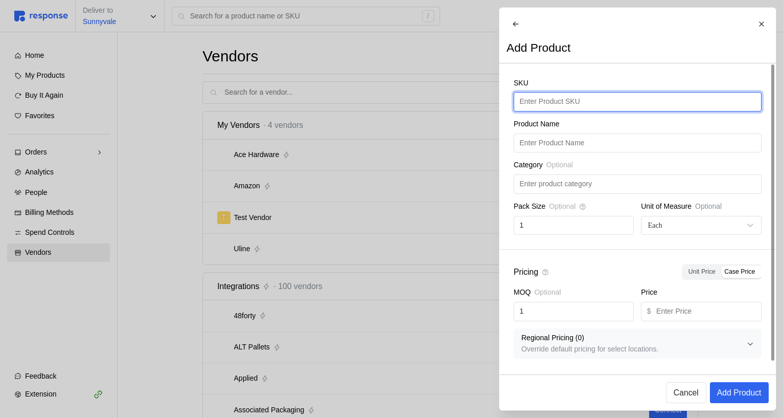
click at [568, 109] on input "text" at bounding box center [637, 102] width 236 height 18
type input "Limes"
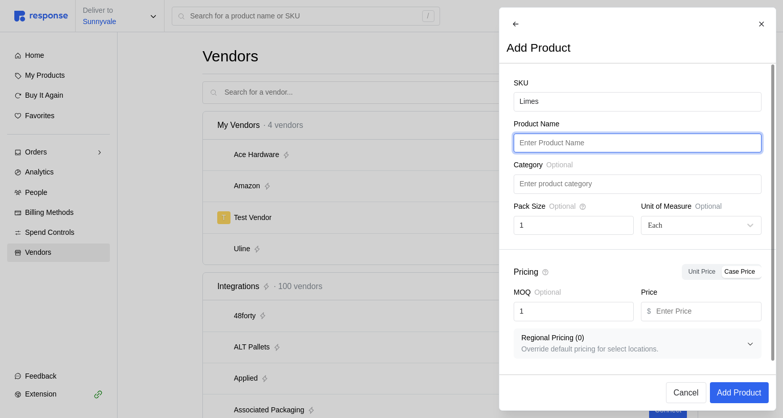
click at [592, 152] on input "text" at bounding box center [637, 143] width 236 height 18
paste input "Limes"
type input "Limes"
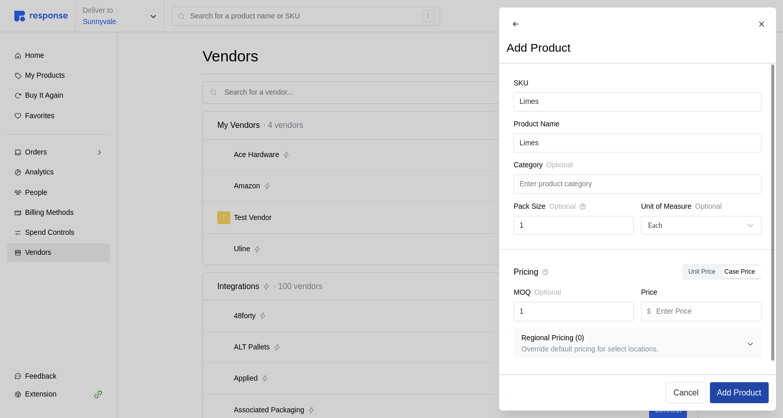
click at [760, 393] on p "Add Product" at bounding box center [739, 392] width 44 height 13
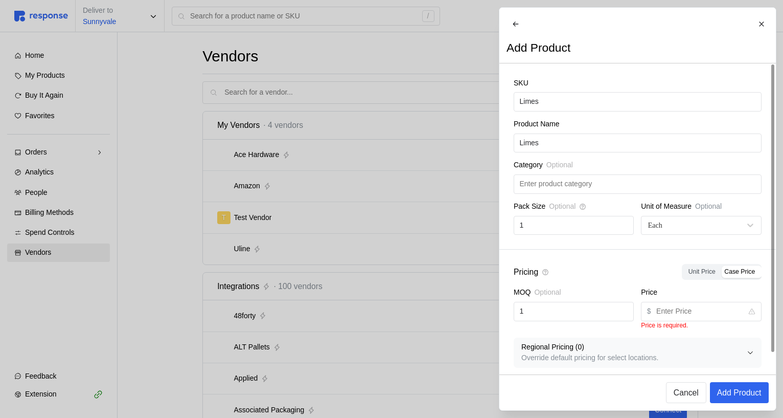
scroll to position [15, 0]
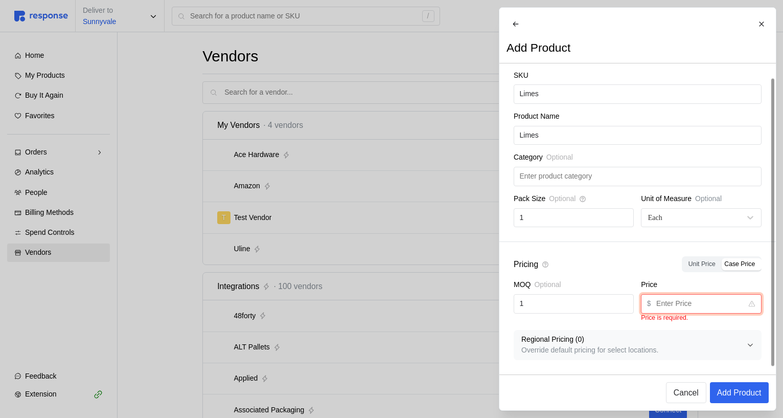
click at [685, 306] on input "text" at bounding box center [699, 303] width 86 height 18
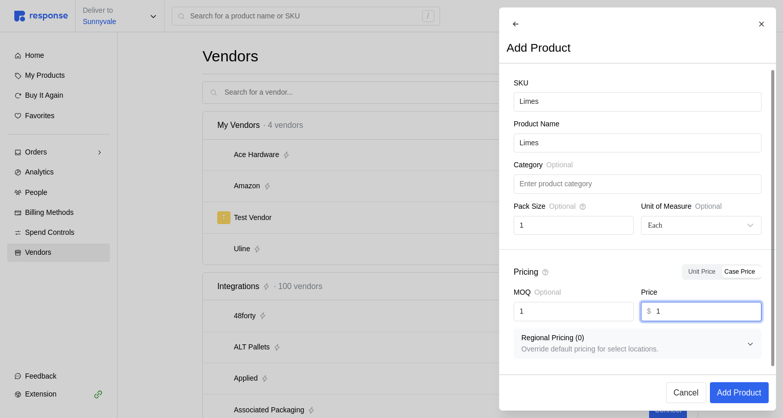
scroll to position [6, 0]
type input "1"
click at [746, 395] on p "Add Product" at bounding box center [739, 392] width 44 height 13
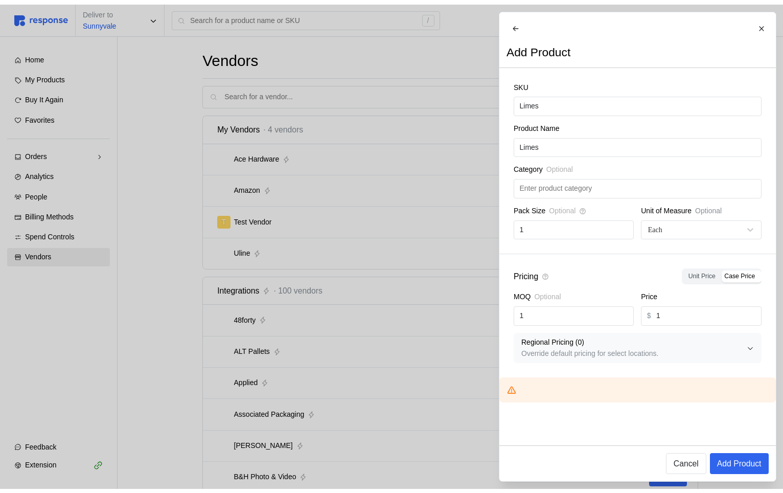
scroll to position [0, 0]
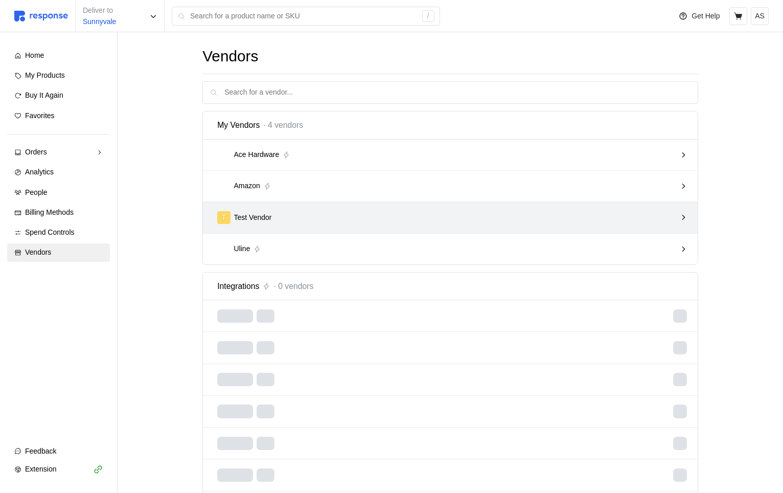
click at [368, 218] on div "T Test Vendor" at bounding box center [446, 217] width 459 height 13
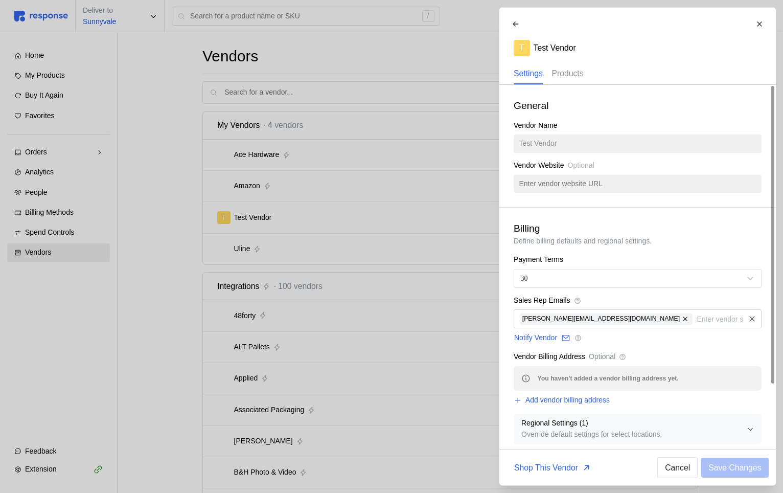
click at [566, 70] on p "Products" at bounding box center [568, 73] width 32 height 13
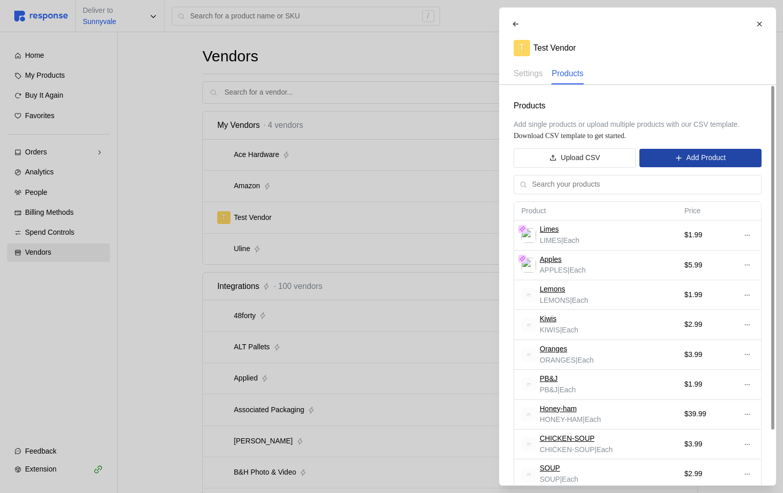
click at [678, 160] on icon at bounding box center [678, 157] width 7 height 7
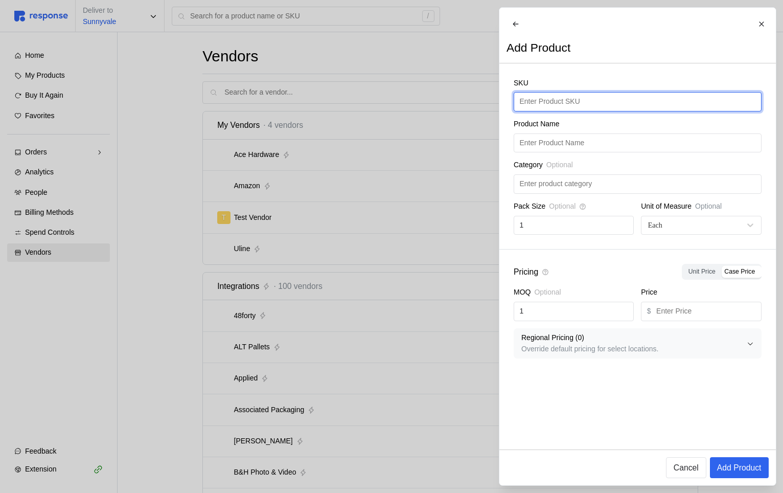
click at [559, 107] on input "text" at bounding box center [637, 102] width 236 height 18
type input "Limes"
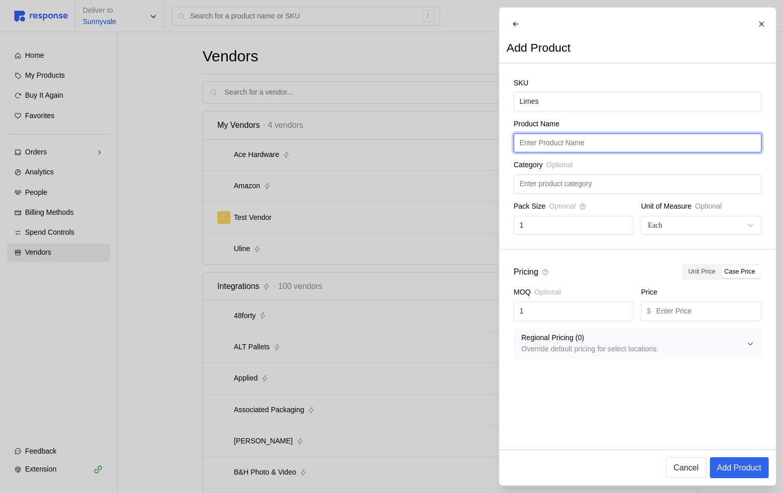
click at [608, 152] on input "text" at bounding box center [637, 143] width 236 height 18
paste input "Limes"
type input "Limes"
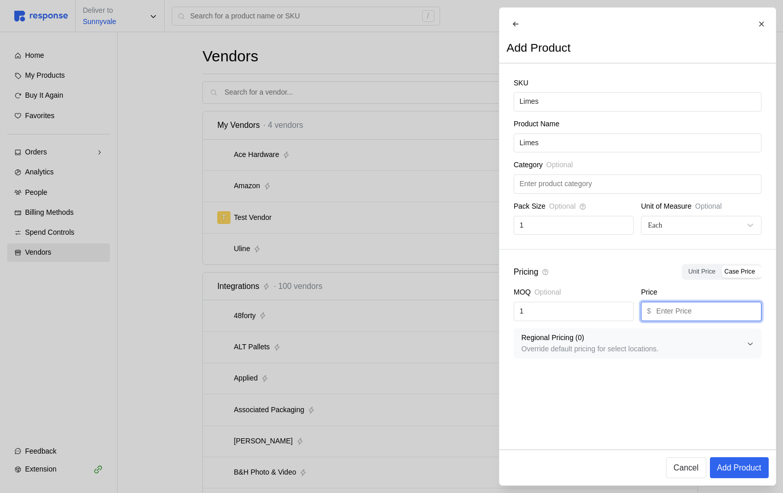
click at [711, 314] on input "text" at bounding box center [705, 311] width 99 height 18
type input "1"
click at [745, 467] on p "Add Product" at bounding box center [739, 467] width 44 height 13
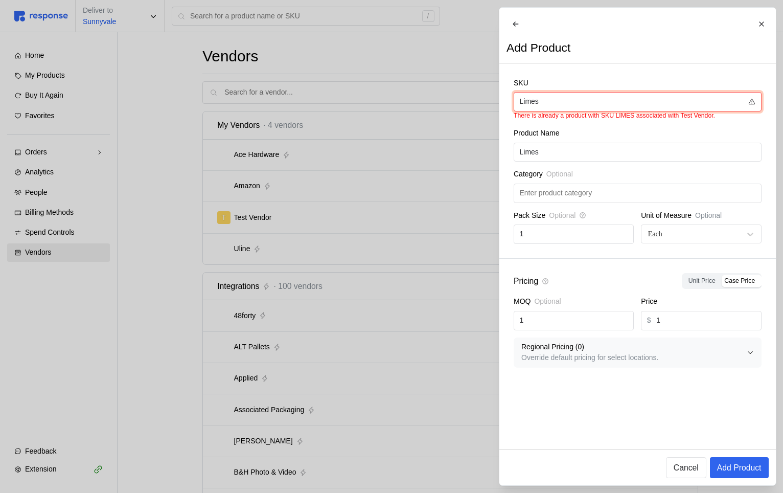
click at [643, 105] on input "Limes" at bounding box center [630, 102] width 223 height 18
type input "limes"
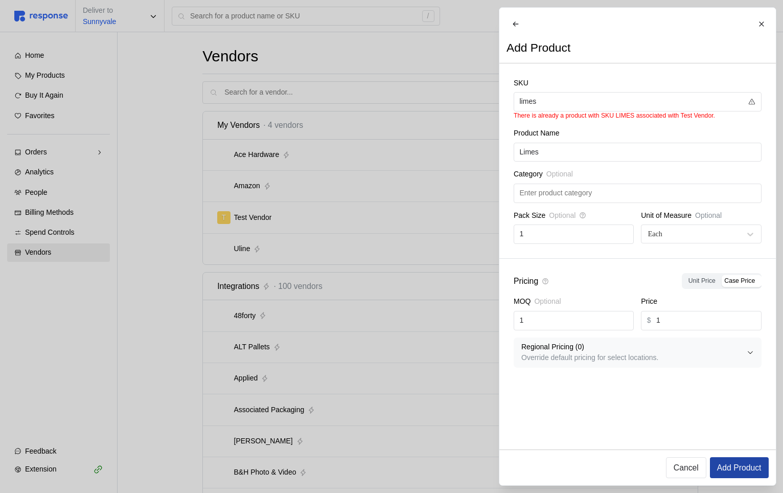
click at [737, 464] on p "Add Product" at bounding box center [739, 467] width 44 height 13
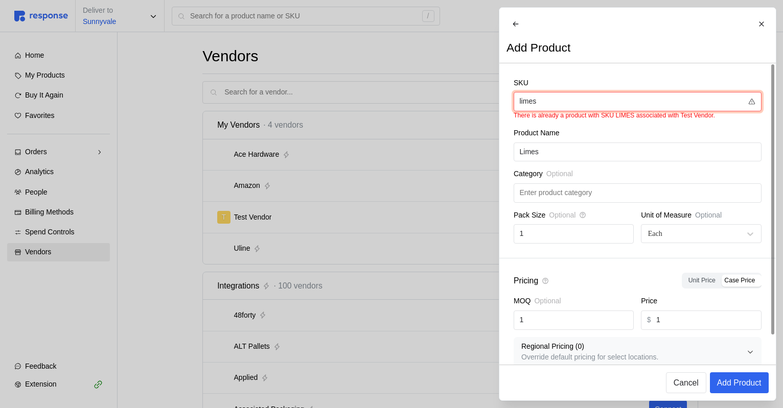
click at [658, 111] on input "limes" at bounding box center [630, 102] width 223 height 18
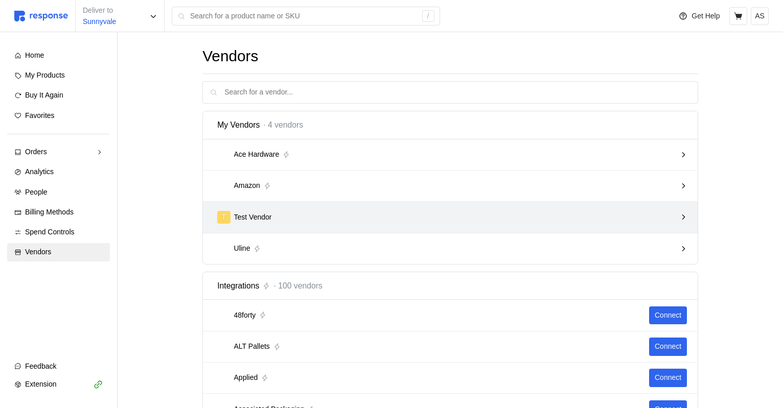
click at [508, 225] on div "T Test Vendor" at bounding box center [447, 218] width 466 height 20
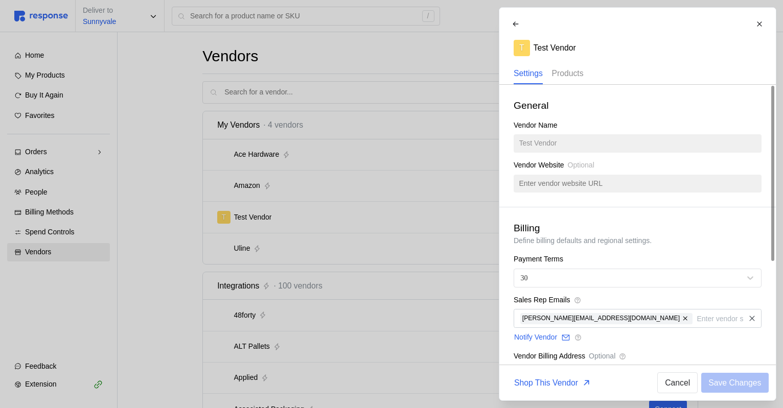
drag, startPoint x: 574, startPoint y: 74, endPoint x: 585, endPoint y: 79, distance: 12.4
click at [574, 74] on p "Products" at bounding box center [568, 73] width 32 height 13
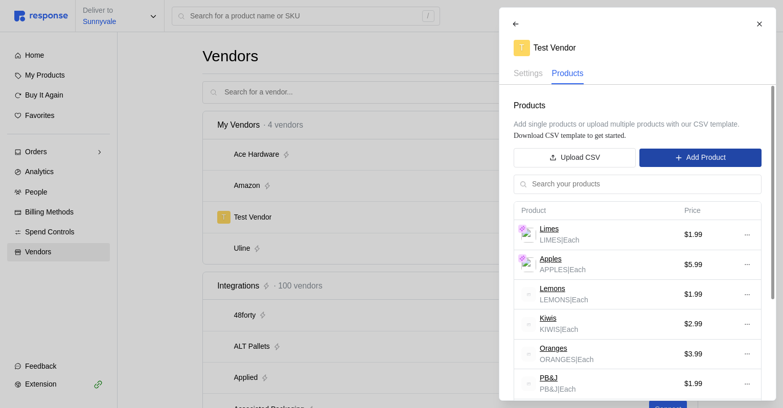
click at [673, 162] on button "Add Product" at bounding box center [700, 158] width 122 height 18
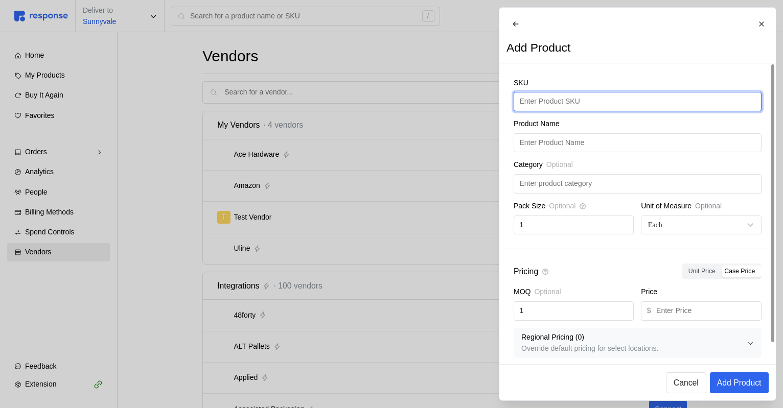
click at [573, 102] on input "text" at bounding box center [637, 102] width 236 height 18
click at [573, 102] on input "limed" at bounding box center [637, 102] width 236 height 18
type input "limes"
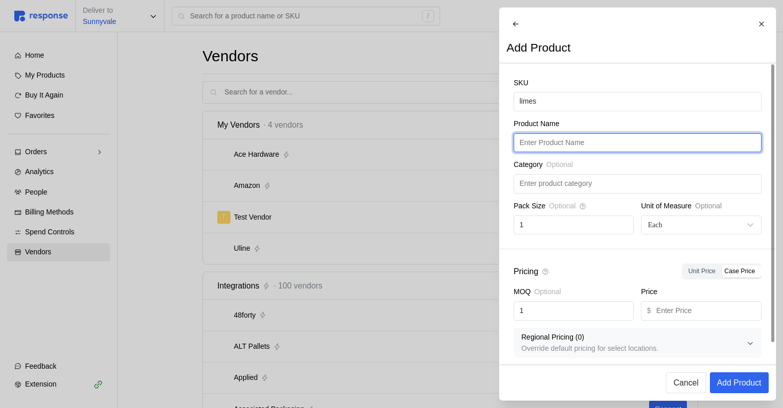
click at [590, 152] on input "text" at bounding box center [637, 143] width 236 height 18
paste input "limes"
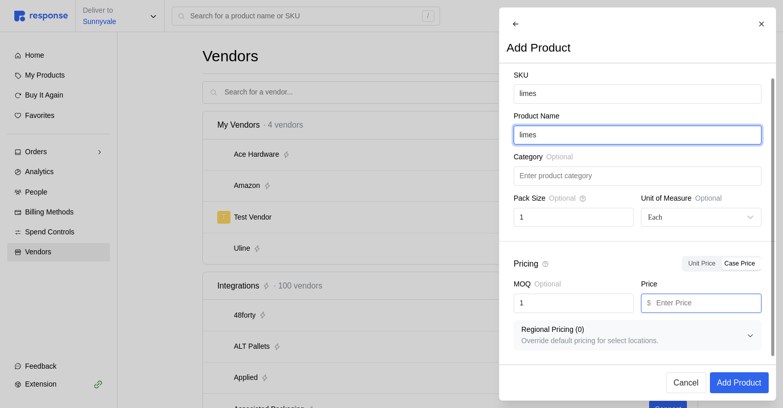
type input "limes"
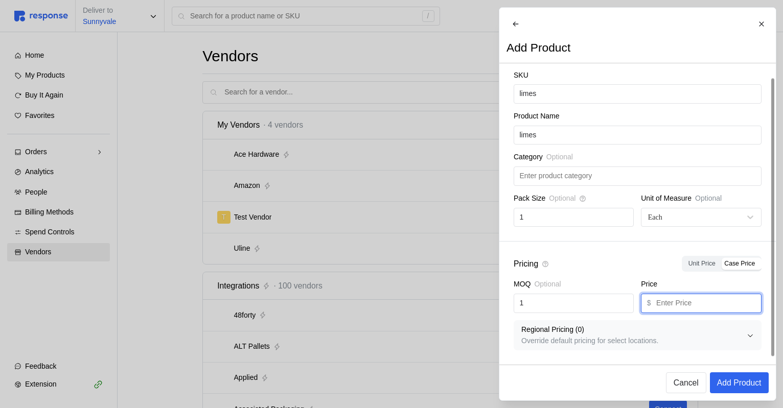
click at [709, 309] on input "text" at bounding box center [705, 303] width 99 height 18
type input "1"
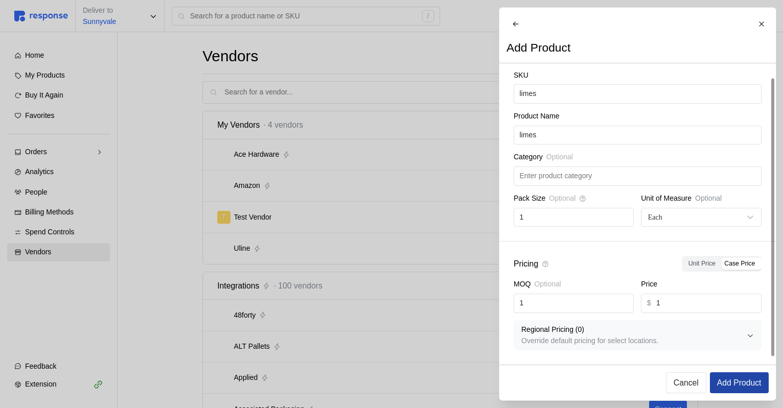
click at [730, 378] on p "Add Product" at bounding box center [739, 383] width 44 height 13
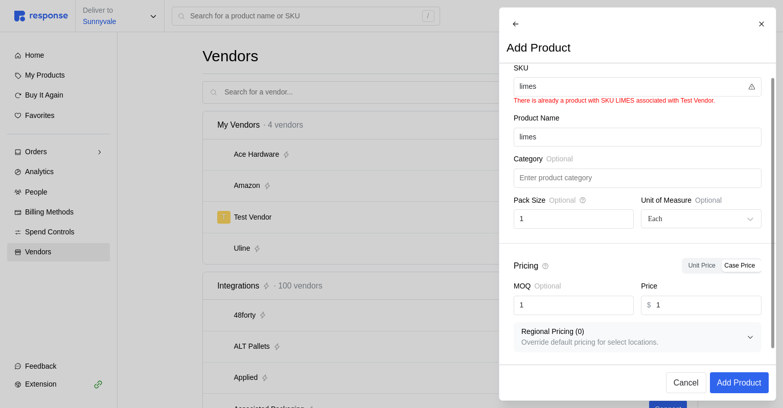
click at [695, 214] on div "Unit of Measure Optional Each" at bounding box center [701, 212] width 120 height 34
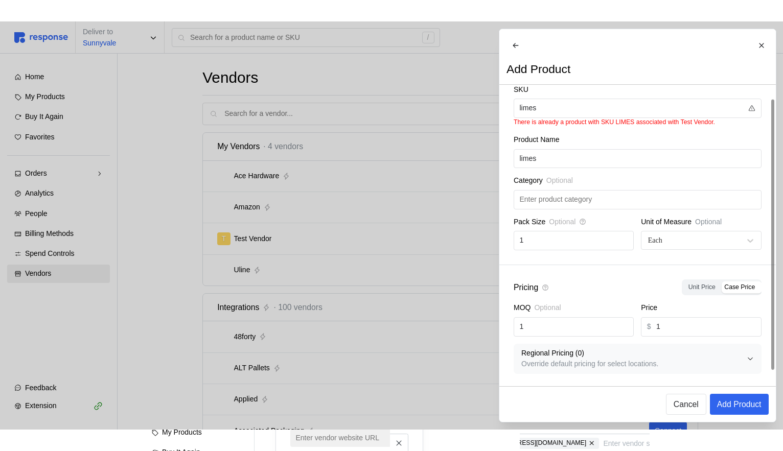
scroll to position [0, 0]
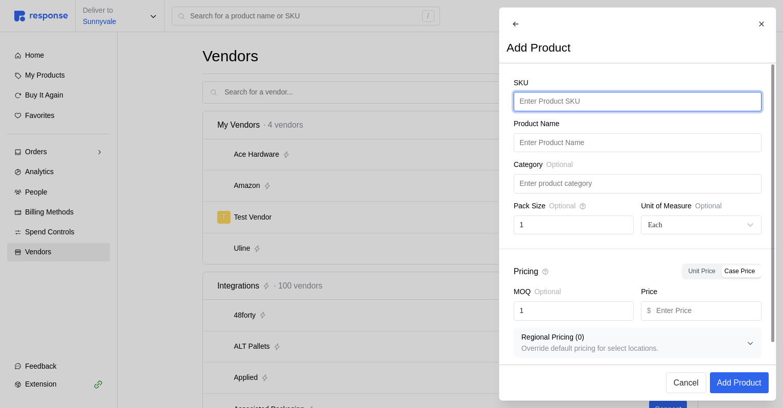
click at [528, 111] on input "text" at bounding box center [637, 102] width 236 height 18
type input "limes"
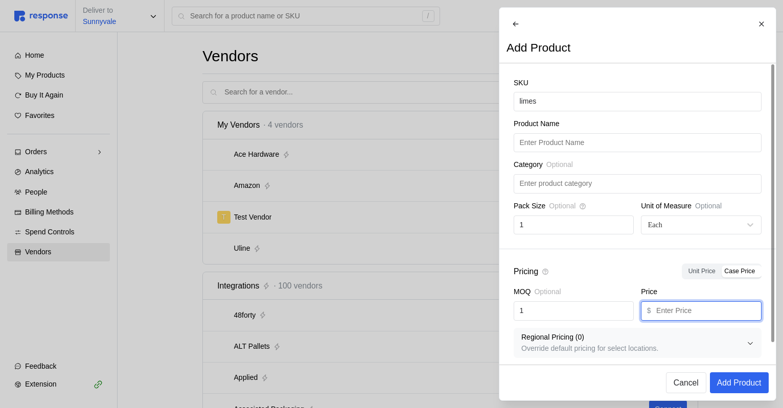
click at [703, 320] on input "text" at bounding box center [705, 311] width 99 height 18
type input "1"
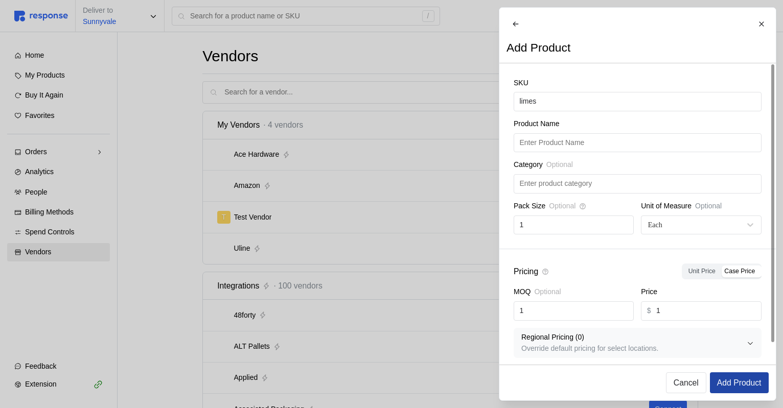
click at [733, 381] on p "Add Product" at bounding box center [739, 383] width 44 height 13
click at [727, 383] on p "Add Product" at bounding box center [739, 383] width 44 height 13
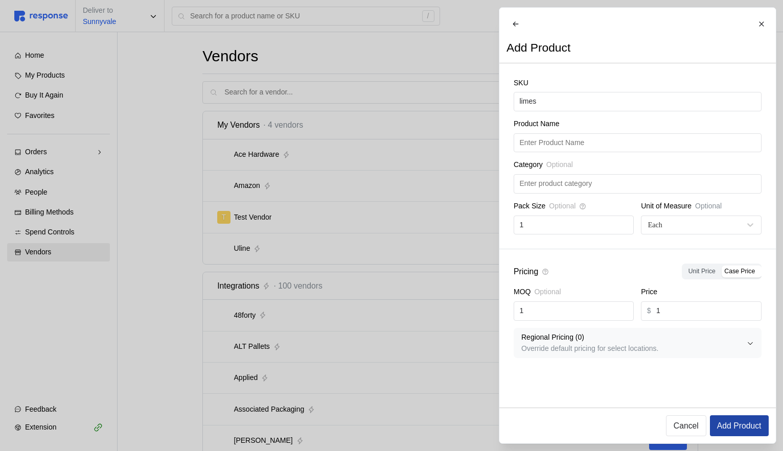
click at [748, 408] on p "Add Product" at bounding box center [739, 426] width 44 height 13
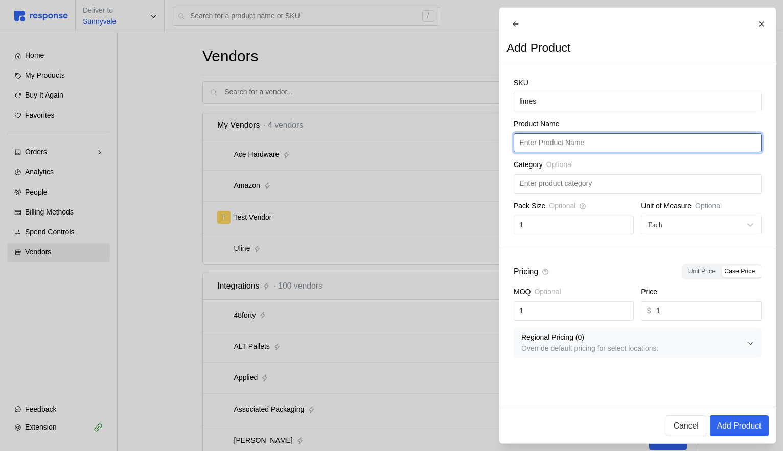
click at [575, 152] on input "text" at bounding box center [637, 143] width 236 height 18
type input "limes"
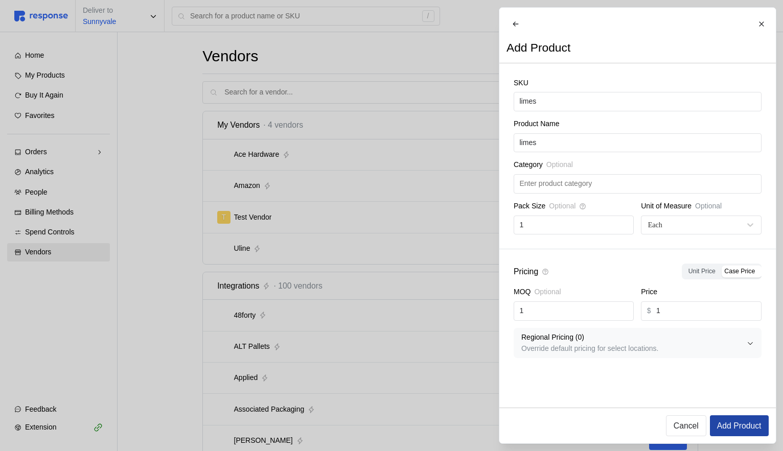
click at [730, 408] on p "Add Product" at bounding box center [739, 426] width 44 height 13
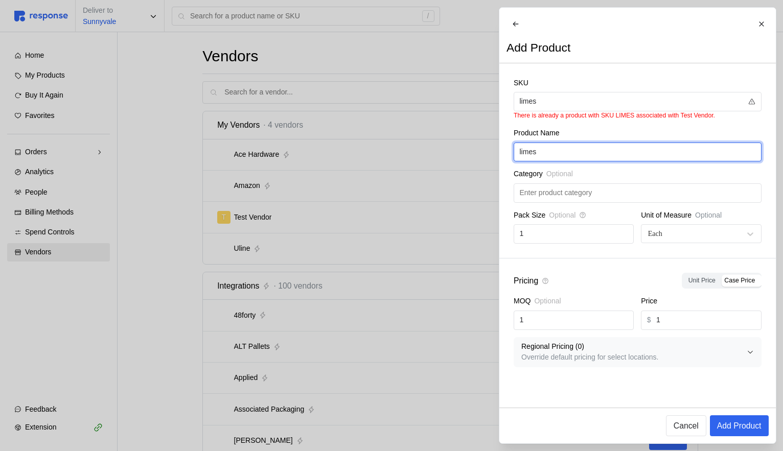
click at [584, 161] on input "limes" at bounding box center [637, 152] width 236 height 18
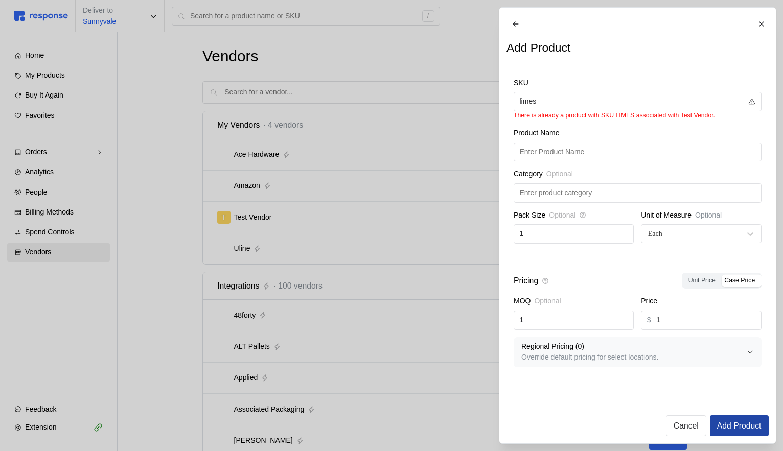
click at [739, 408] on p "Add Product" at bounding box center [739, 426] width 44 height 13
click at [732, 408] on p "Add Product" at bounding box center [739, 426] width 44 height 13
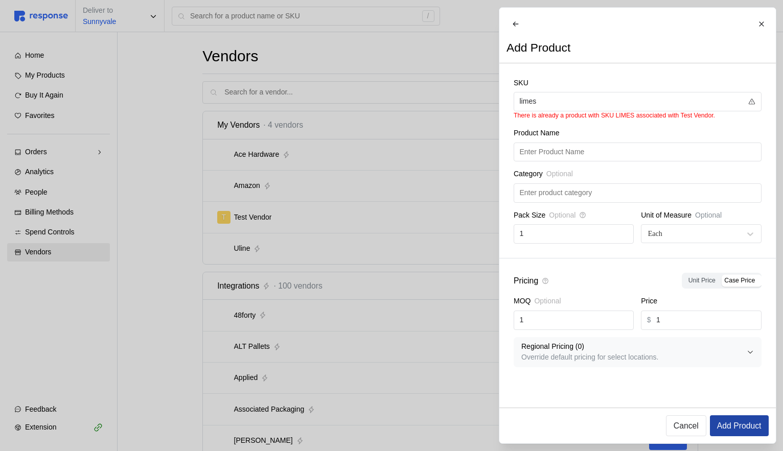
click at [732, 408] on p "Add Product" at bounding box center [739, 426] width 44 height 13
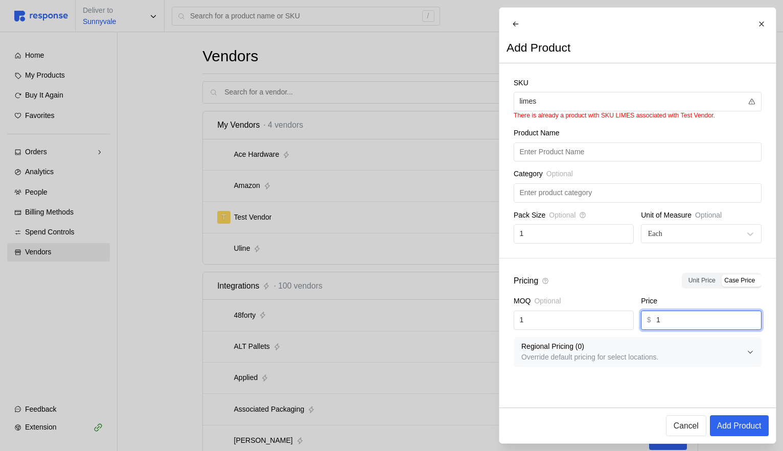
click at [691, 326] on input "1" at bounding box center [705, 320] width 99 height 18
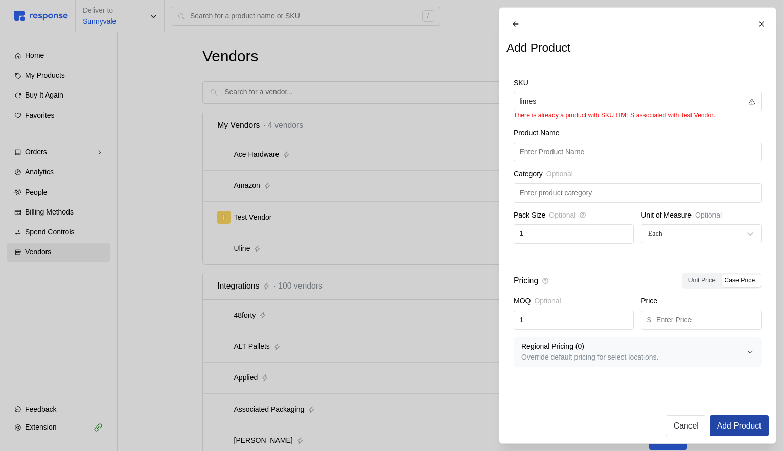
click at [733, 408] on p "Add Product" at bounding box center [739, 426] width 44 height 13
click at [732, 408] on p "Add Product" at bounding box center [739, 426] width 44 height 13
click at [760, 26] on icon at bounding box center [761, 23] width 7 height 7
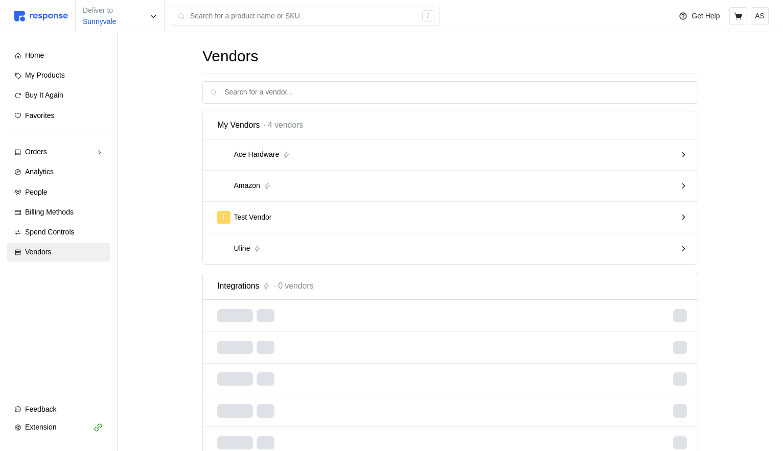
click at [589, 224] on div "T Test Vendor" at bounding box center [447, 218] width 466 height 20
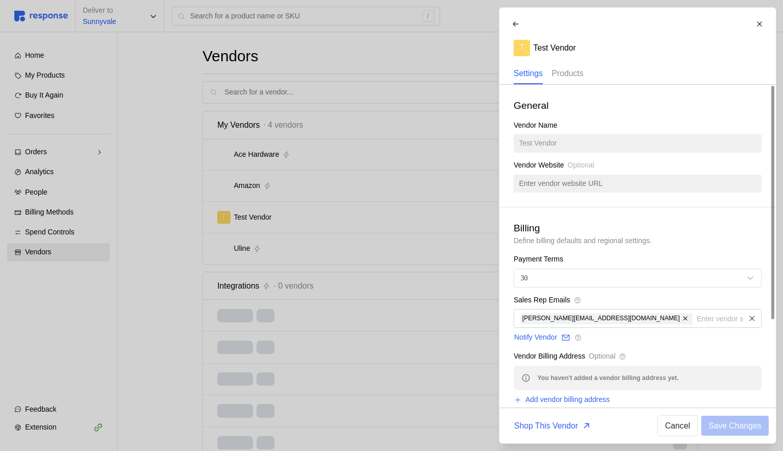
click at [574, 74] on p "Products" at bounding box center [568, 73] width 32 height 13
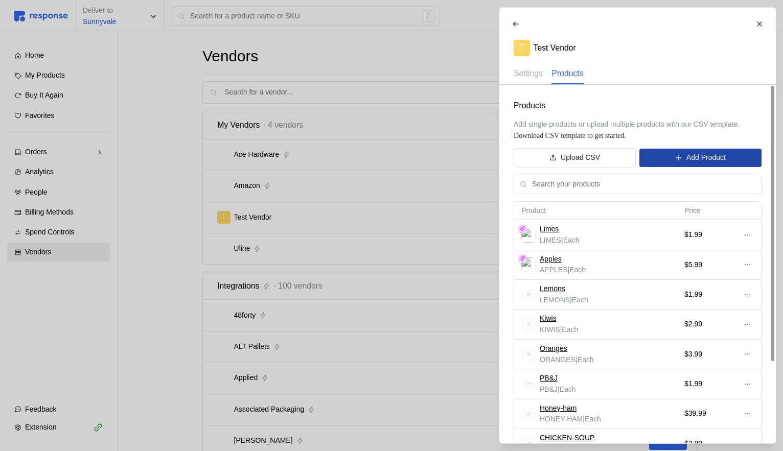
click at [668, 157] on button "Add Product" at bounding box center [700, 158] width 122 height 18
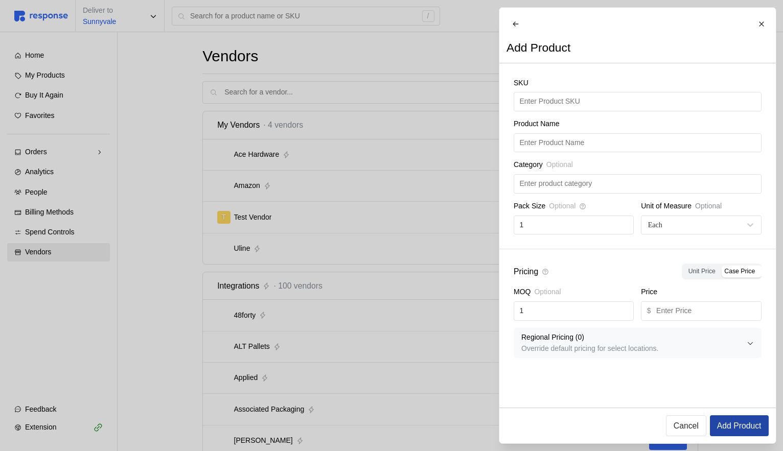
click at [752, 426] on p "Add Product" at bounding box center [739, 426] width 44 height 13
click at [738, 422] on p "Add Product" at bounding box center [739, 426] width 44 height 13
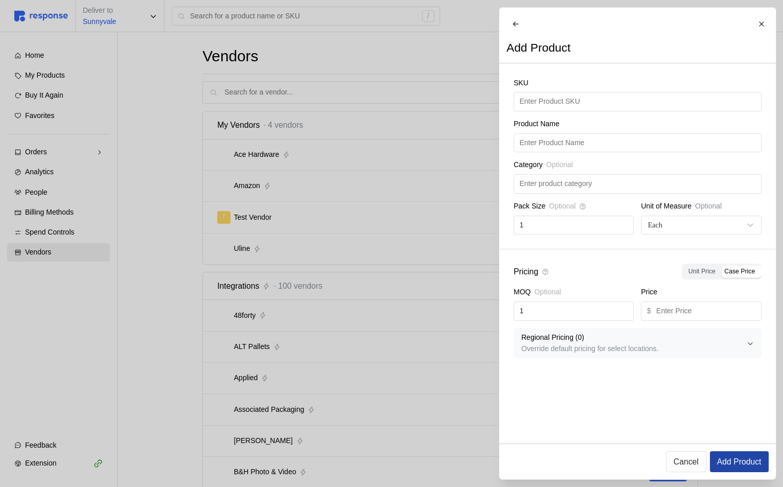
click at [741, 451] on p "Add Product" at bounding box center [739, 461] width 44 height 13
click at [740, 451] on p "Add Product" at bounding box center [739, 461] width 44 height 13
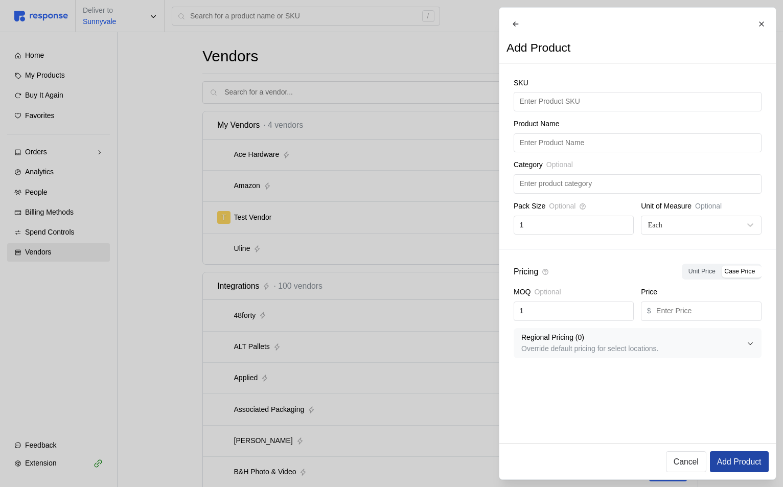
click at [740, 451] on p "Add Product" at bounding box center [739, 461] width 44 height 13
click at [705, 320] on input "text" at bounding box center [705, 311] width 99 height 18
type input "f"
click at [746, 451] on p "Add Product" at bounding box center [739, 461] width 44 height 13
click at [732, 451] on p "Add Product" at bounding box center [739, 461] width 44 height 13
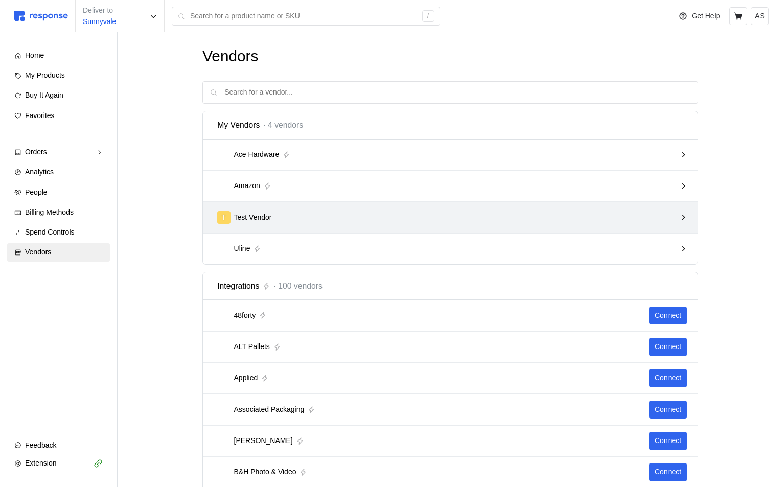
click at [367, 217] on div "T Test Vendor" at bounding box center [446, 217] width 459 height 13
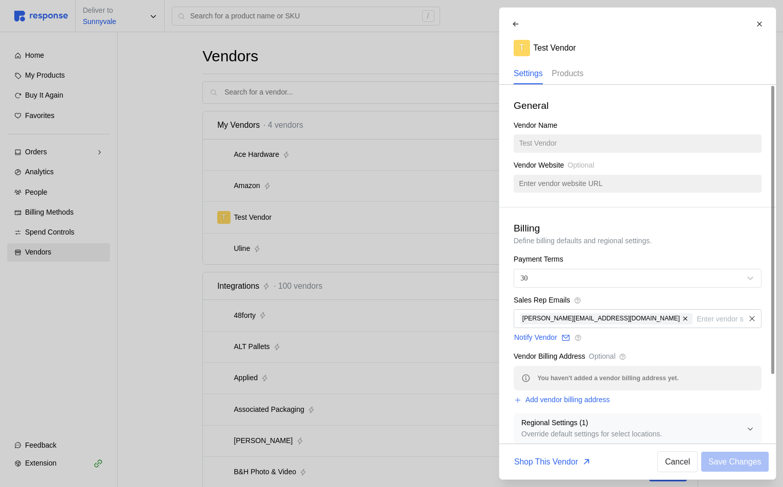
click at [577, 82] on div "Products" at bounding box center [568, 73] width 32 height 21
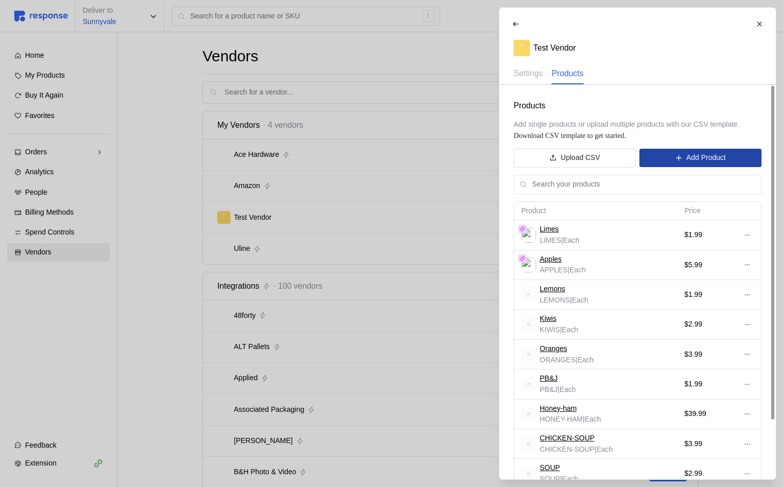
click at [699, 161] on p "Add Product" at bounding box center [705, 157] width 39 height 11
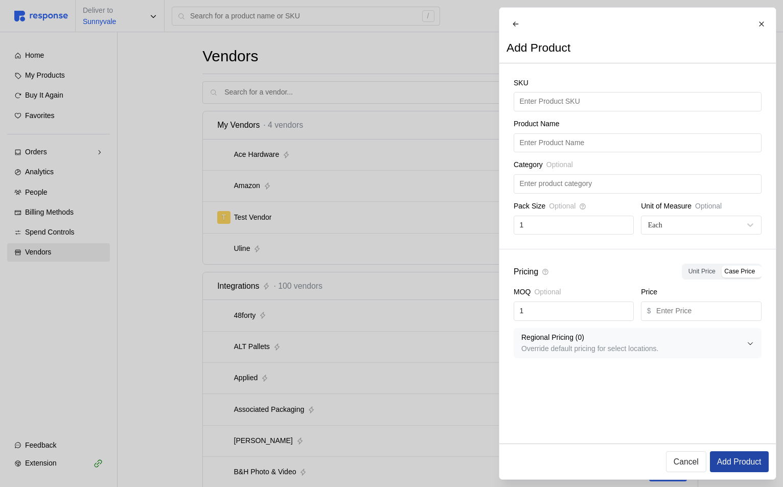
click at [736, 451] on p "Add Product" at bounding box center [739, 461] width 44 height 13
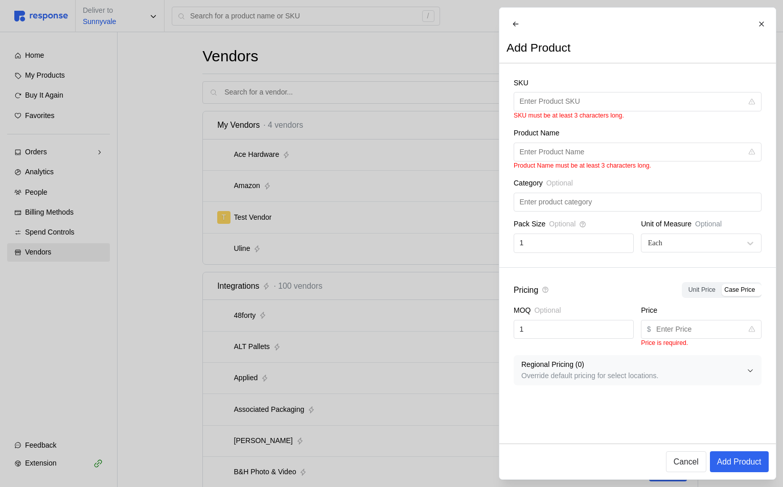
click at [225, 159] on div at bounding box center [391, 243] width 783 height 487
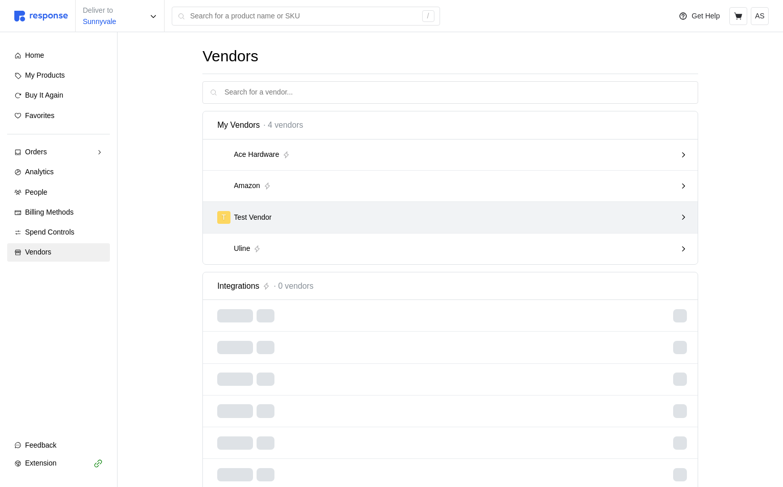
click at [555, 216] on div "T Test Vendor" at bounding box center [446, 217] width 459 height 13
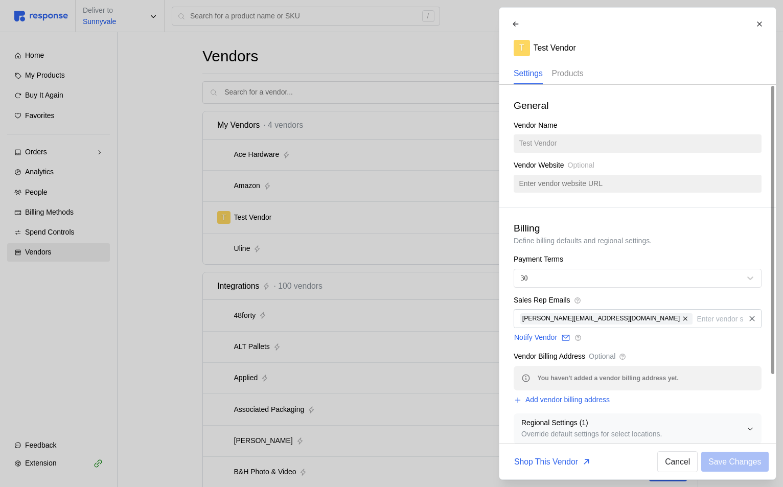
click at [583, 68] on p "Products" at bounding box center [568, 73] width 32 height 13
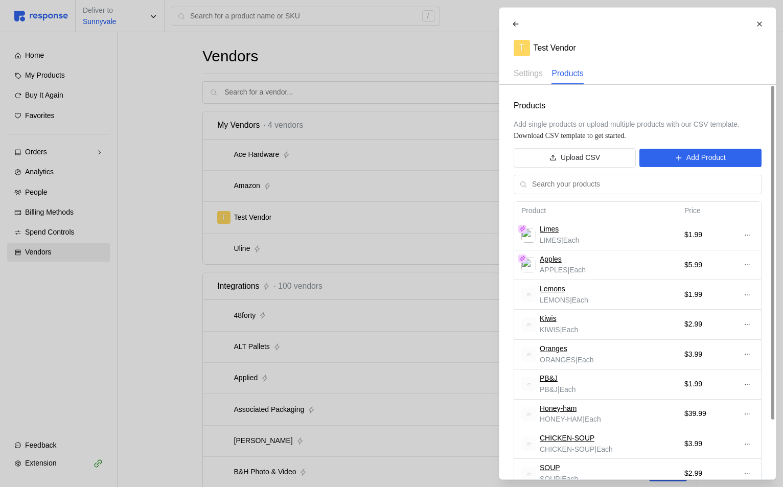
click at [739, 145] on div "Products Add single products or upload multiple products with our CSV template.…" at bounding box center [637, 317] width 277 height 464
click at [733, 160] on button "Add Product" at bounding box center [700, 158] width 122 height 18
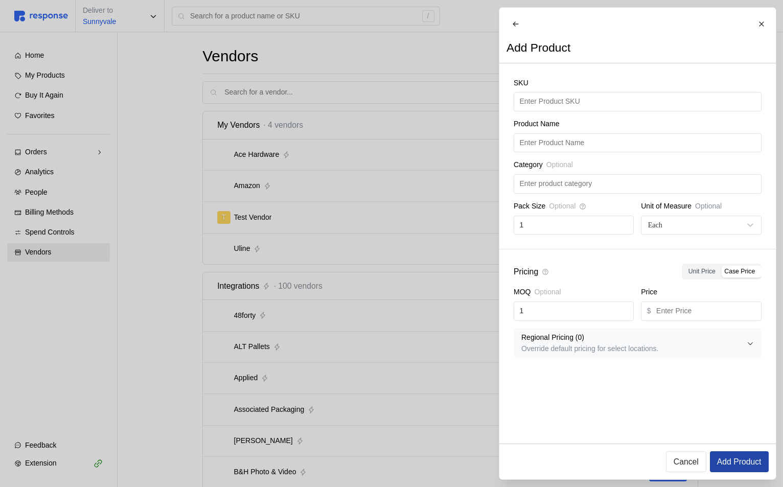
click at [753, 463] on p "Add Product" at bounding box center [739, 461] width 44 height 13
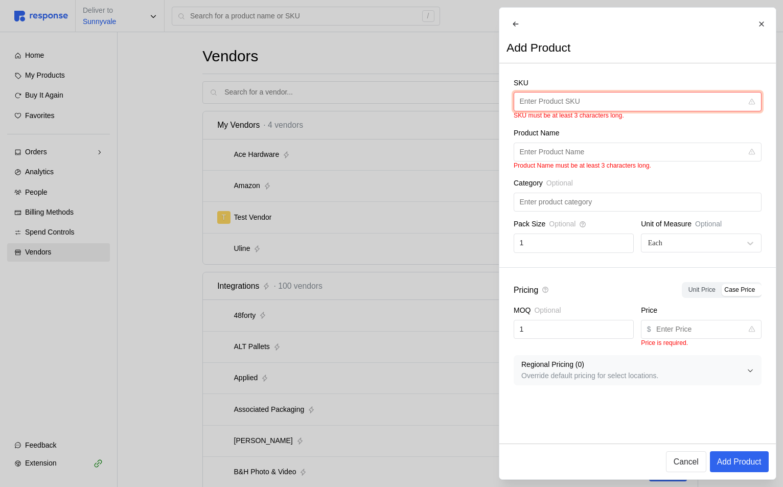
click at [603, 111] on input "text" at bounding box center [630, 102] width 223 height 18
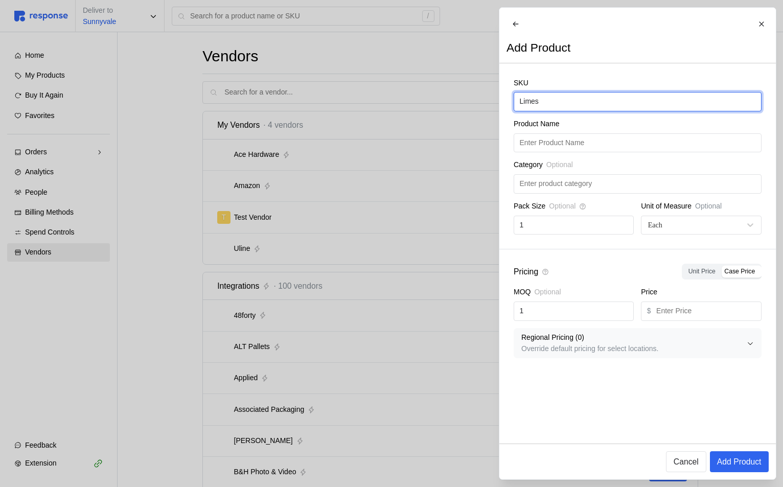
type input "Limes"
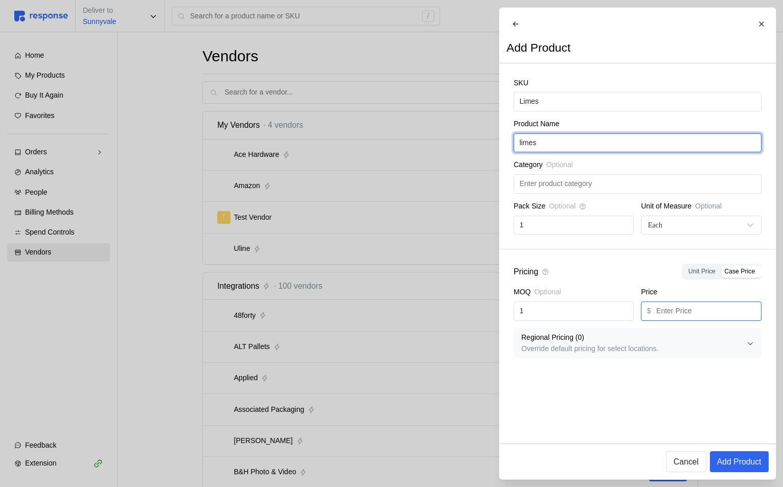
type input "limes"
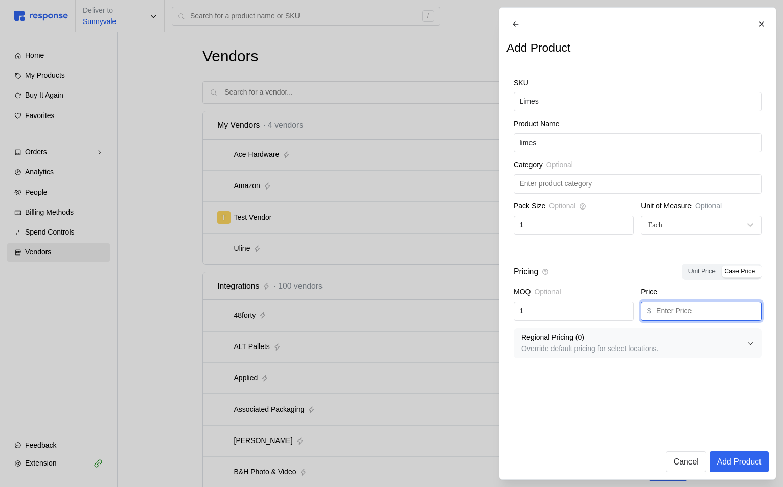
click at [717, 320] on input "text" at bounding box center [705, 311] width 99 height 18
type input "1"
click at [732, 466] on p "Add Product" at bounding box center [739, 461] width 44 height 13
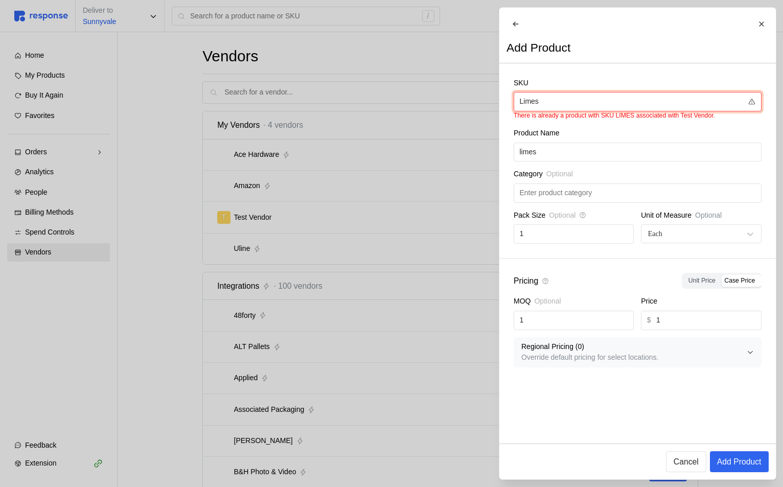
click at [573, 111] on input "Limes" at bounding box center [630, 102] width 223 height 18
click at [574, 111] on input "Limes" at bounding box center [630, 102] width 223 height 18
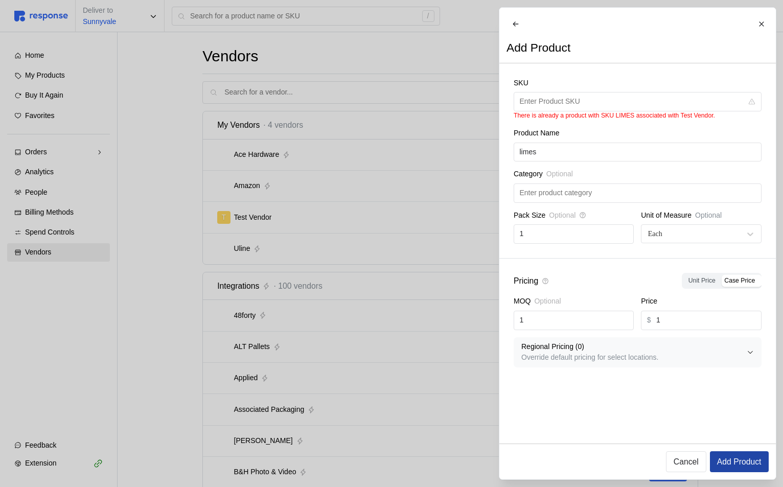
click at [746, 455] on p "Add Product" at bounding box center [739, 461] width 44 height 13
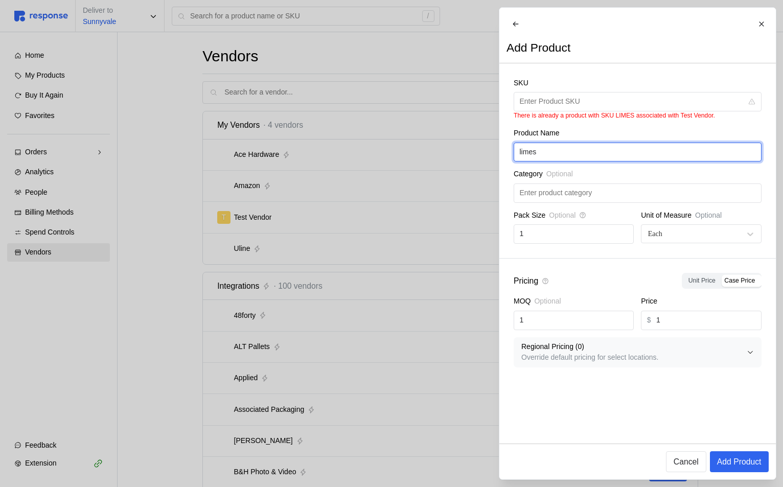
click at [582, 155] on input "limes" at bounding box center [637, 152] width 236 height 18
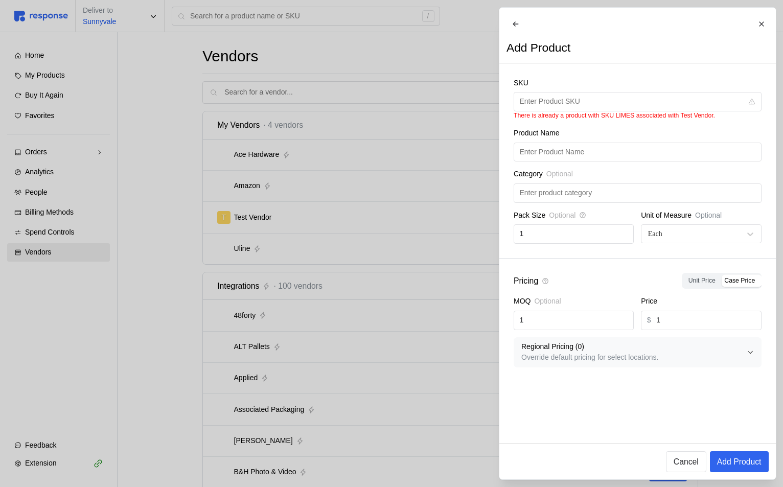
click at [743, 474] on div "Add Product Cancel" at bounding box center [637, 462] width 277 height 36
click at [743, 462] on p "Add Product" at bounding box center [739, 461] width 44 height 13
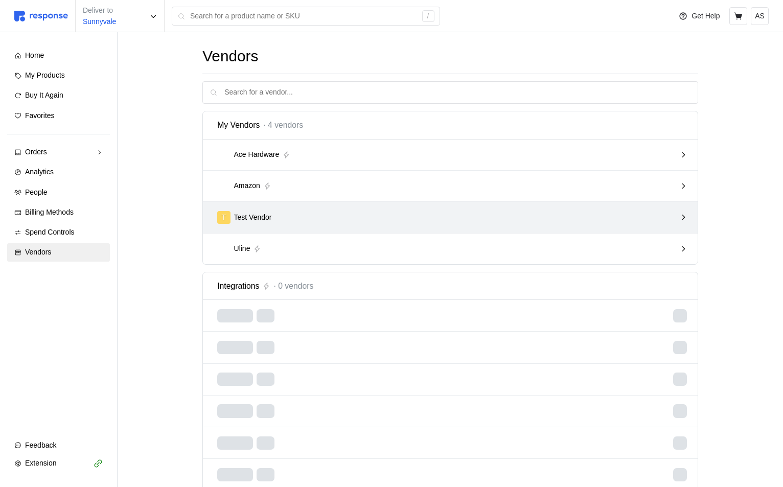
click at [392, 229] on div "T Test Vendor" at bounding box center [450, 217] width 495 height 31
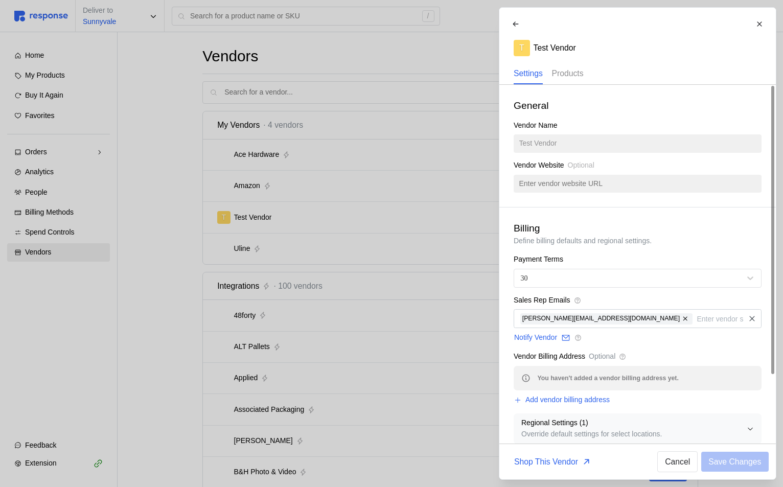
click at [557, 71] on p "Products" at bounding box center [568, 73] width 32 height 13
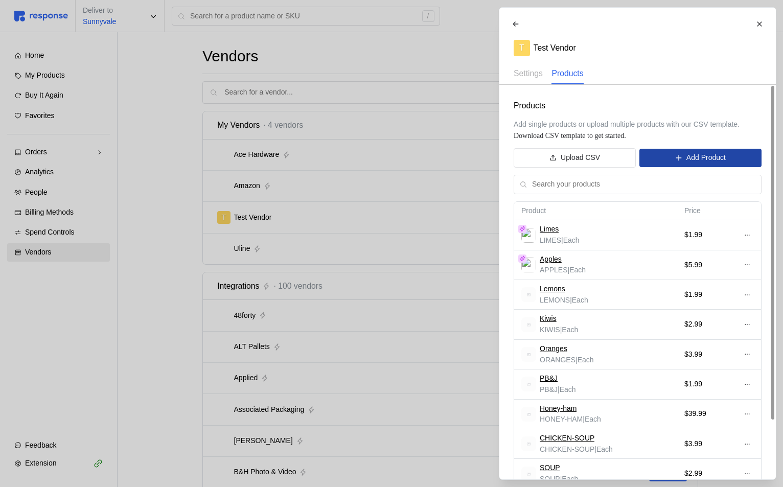
click at [696, 158] on p "Add Product" at bounding box center [705, 157] width 39 height 11
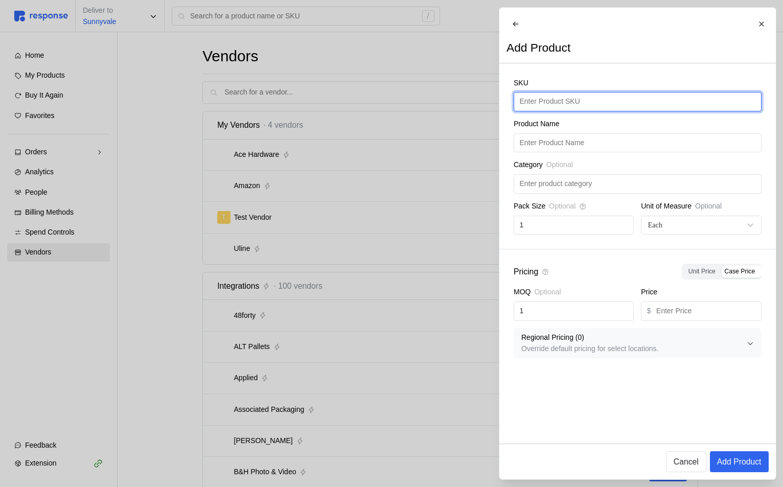
click at [544, 111] on input "text" at bounding box center [637, 102] width 236 height 18
type input "Limes"
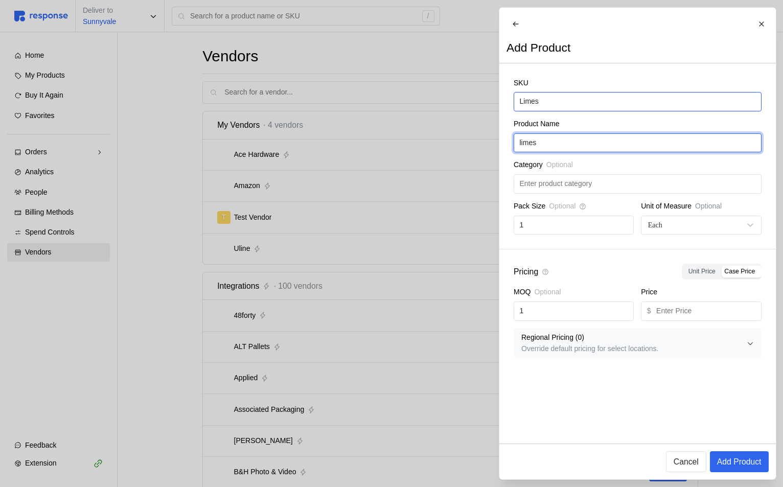
type input "limes"
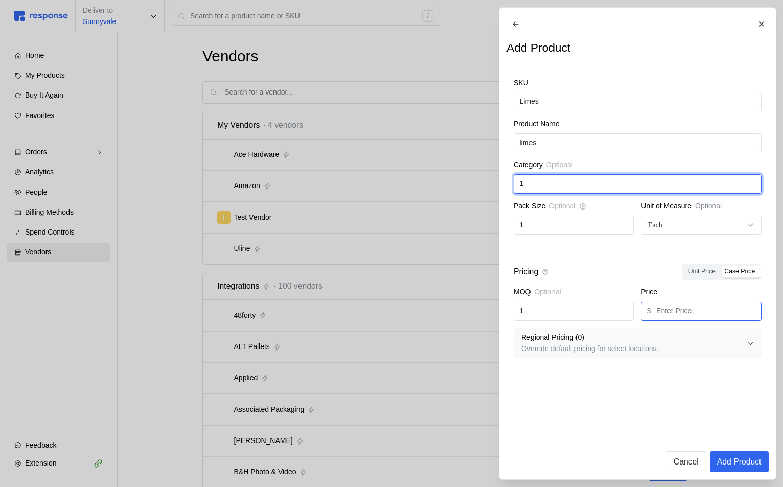
type input "1"
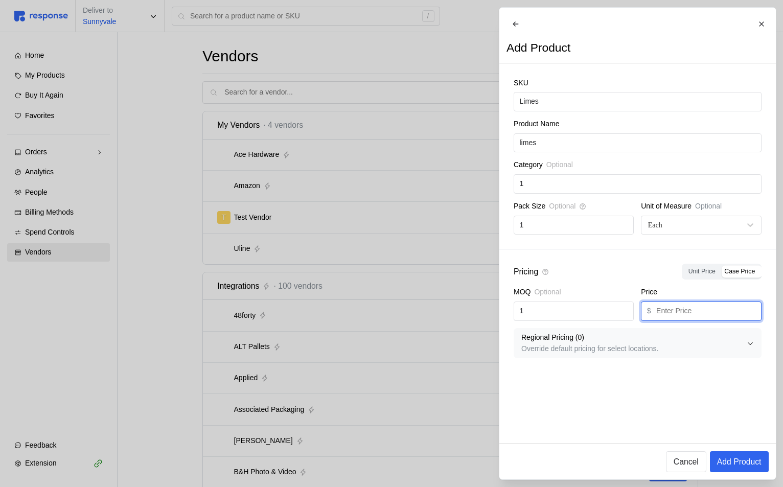
click at [688, 316] on input "text" at bounding box center [705, 311] width 99 height 18
type input "1"
click at [760, 468] on button "Add Product" at bounding box center [738, 461] width 59 height 21
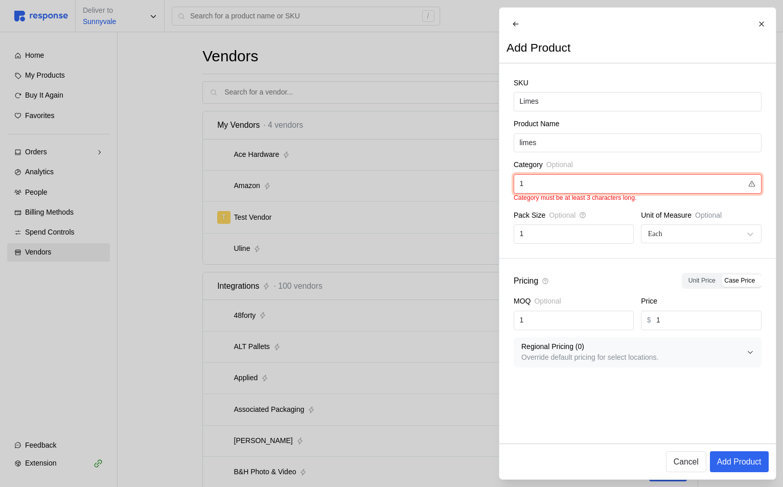
click at [645, 193] on input "1" at bounding box center [630, 184] width 223 height 18
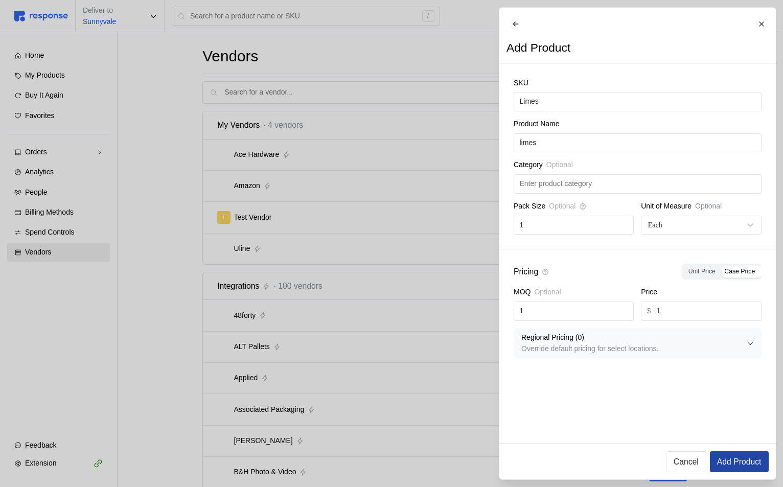
click at [727, 456] on p "Add Product" at bounding box center [739, 461] width 44 height 13
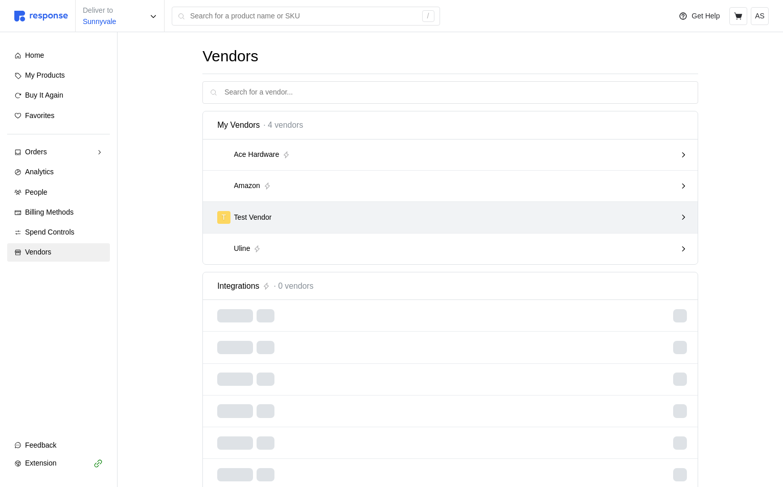
click at [356, 210] on div "T Test Vendor" at bounding box center [447, 218] width 466 height 20
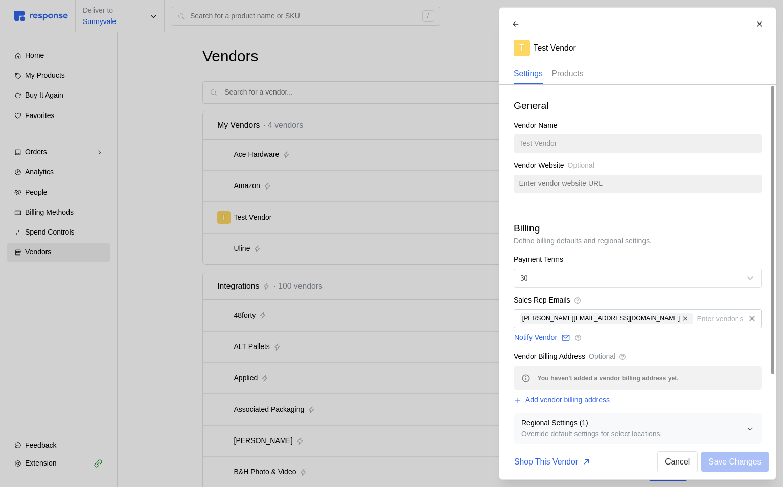
click at [577, 74] on p "Products" at bounding box center [568, 73] width 32 height 13
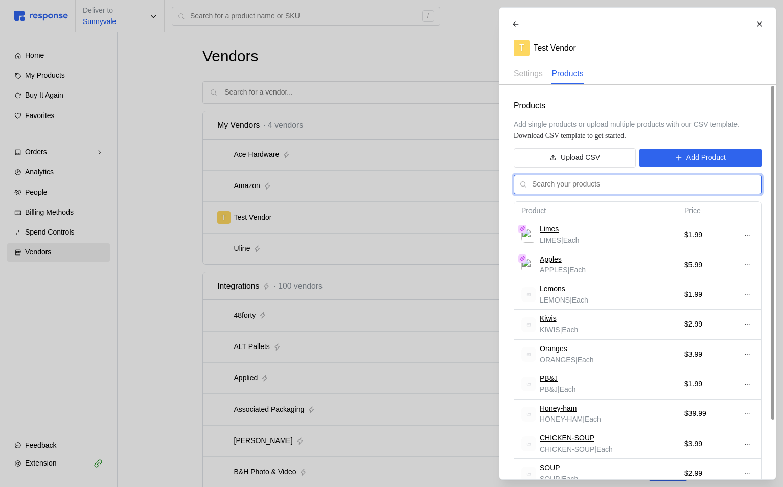
click at [606, 184] on input "text" at bounding box center [643, 184] width 223 height 18
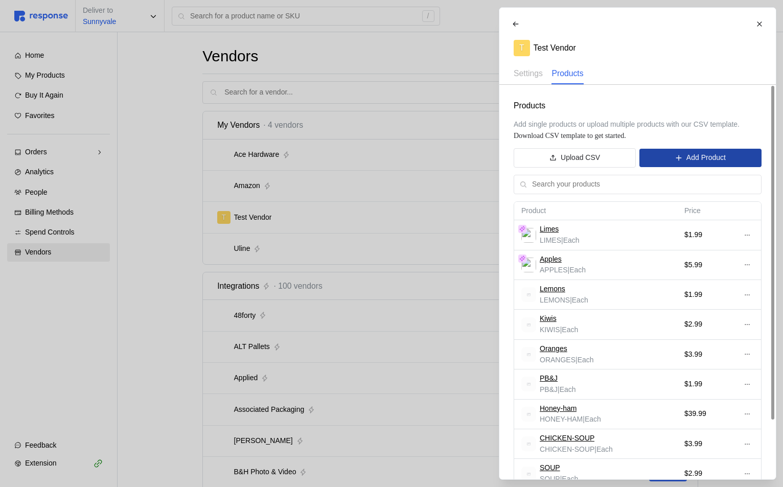
click at [677, 158] on icon at bounding box center [679, 158] width 6 height 6
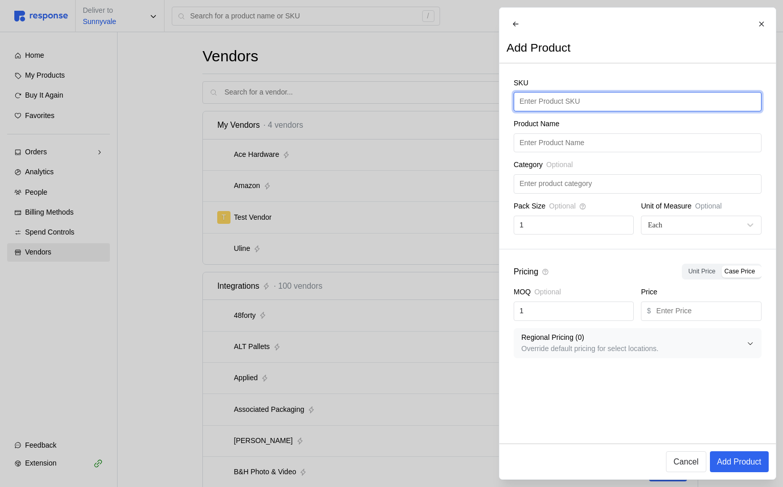
click at [608, 105] on input "text" at bounding box center [637, 102] width 236 height 18
type input "Limes"
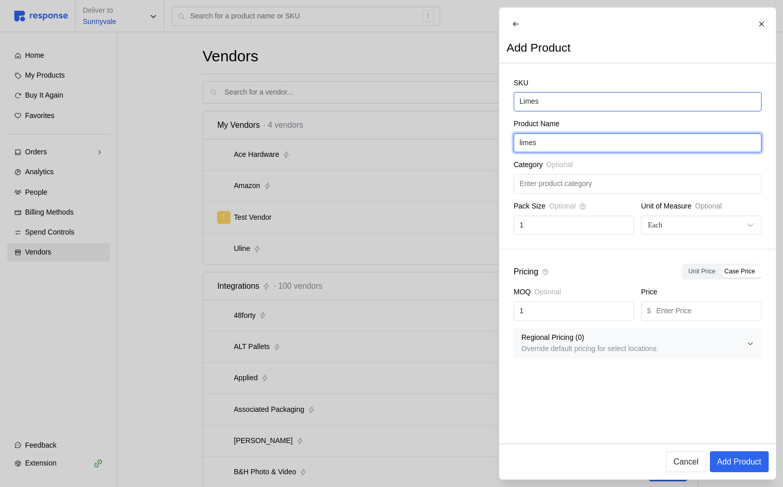
type input "limes"
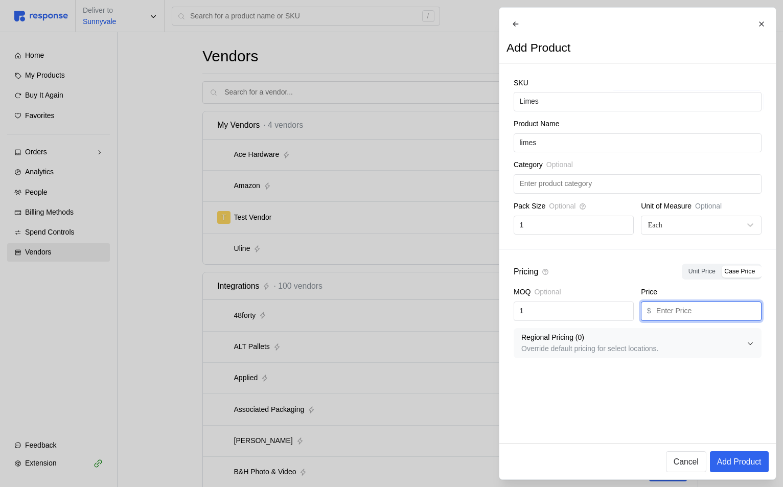
click at [677, 320] on input "text" at bounding box center [705, 311] width 99 height 18
type input "1"
click at [751, 455] on p "Add Product" at bounding box center [739, 461] width 44 height 13
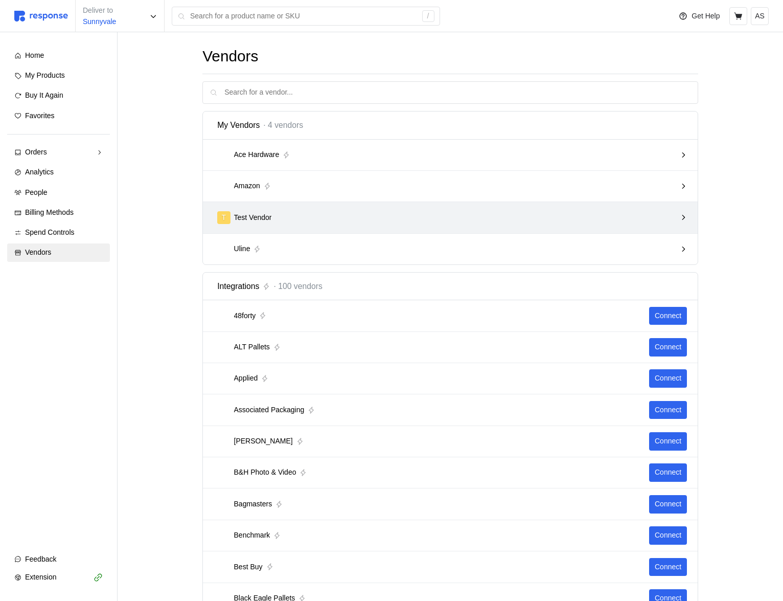
click at [339, 203] on div "T Test Vendor" at bounding box center [450, 217] width 495 height 31
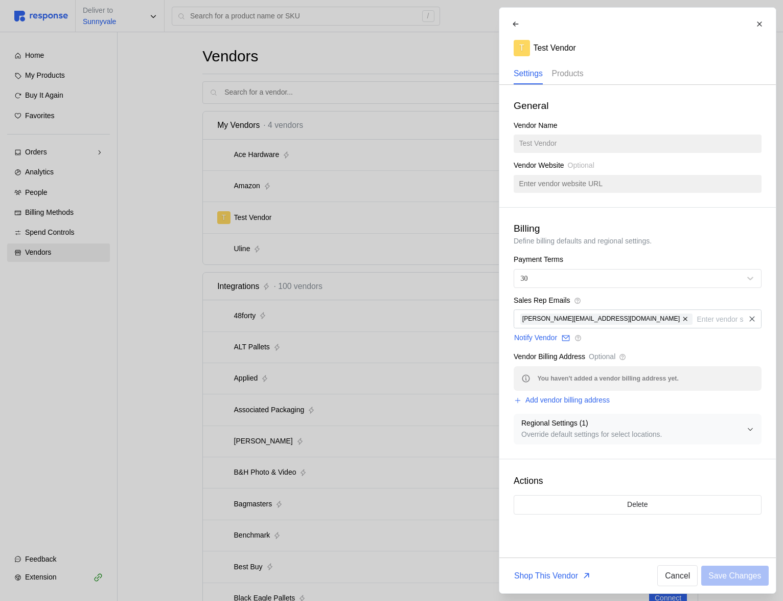
click at [583, 73] on p "Products" at bounding box center [568, 73] width 32 height 13
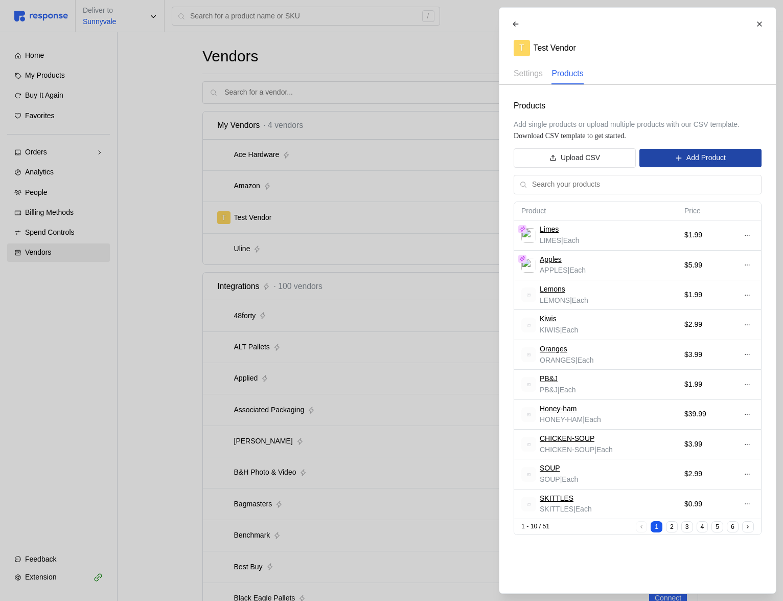
click at [702, 157] on p "Add Product" at bounding box center [705, 157] width 39 height 11
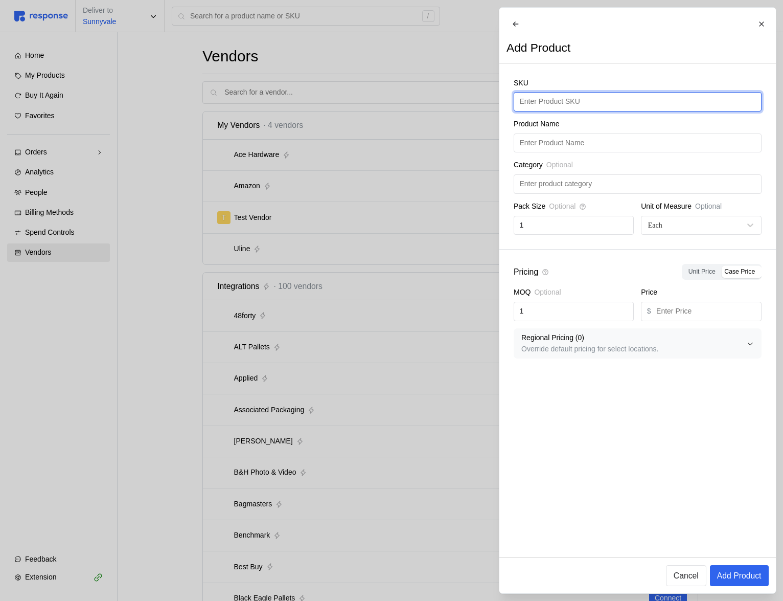
click at [575, 107] on input "text" at bounding box center [637, 102] width 236 height 18
type input "Test"
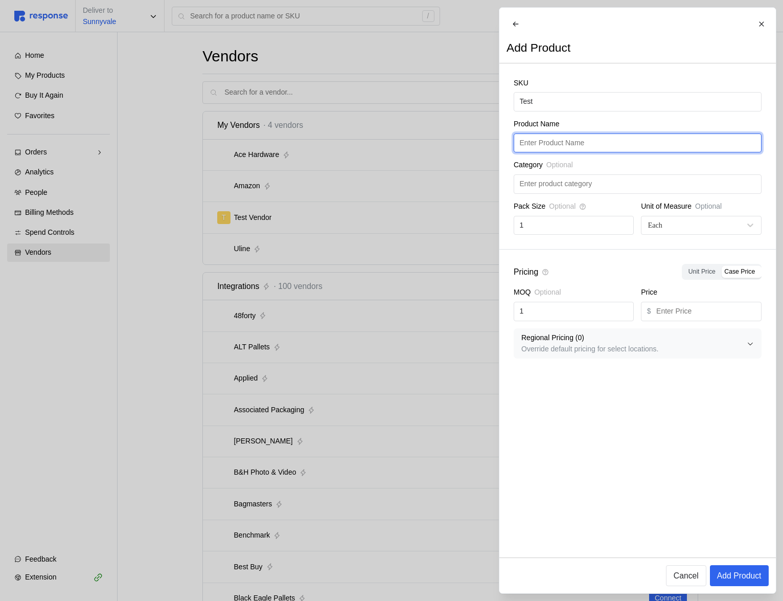
click at [605, 150] on input "text" at bounding box center [637, 143] width 236 height 18
paste input "Test"
type input "Test"
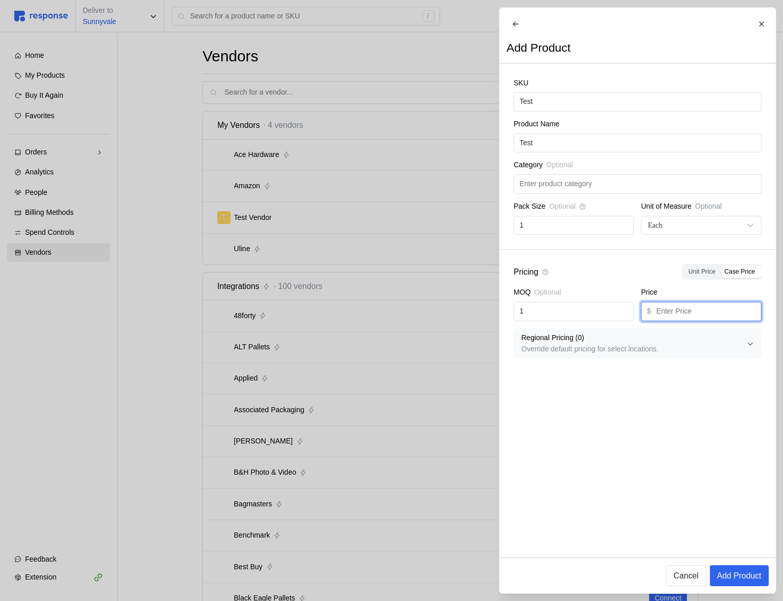
click at [675, 315] on input "text" at bounding box center [705, 311] width 99 height 18
type input "1"
click at [737, 576] on p "Add Product" at bounding box center [739, 575] width 44 height 13
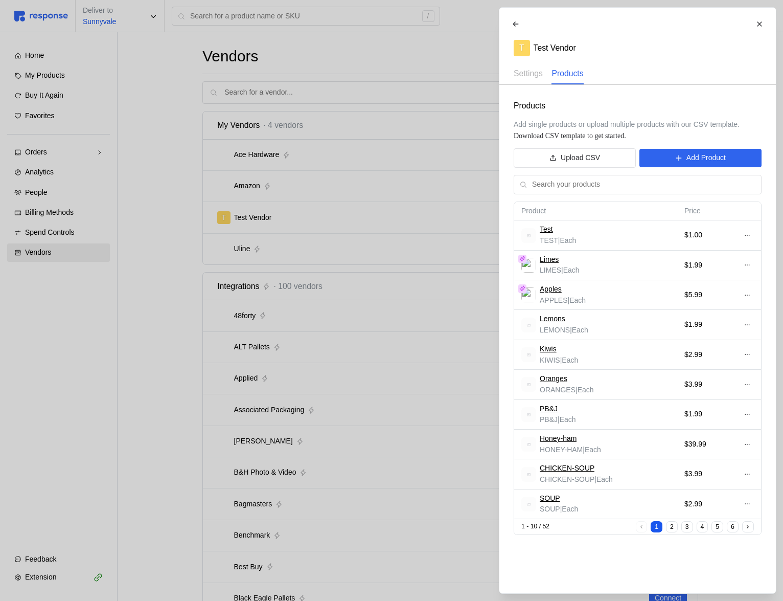
click at [380, 209] on div at bounding box center [391, 300] width 783 height 601
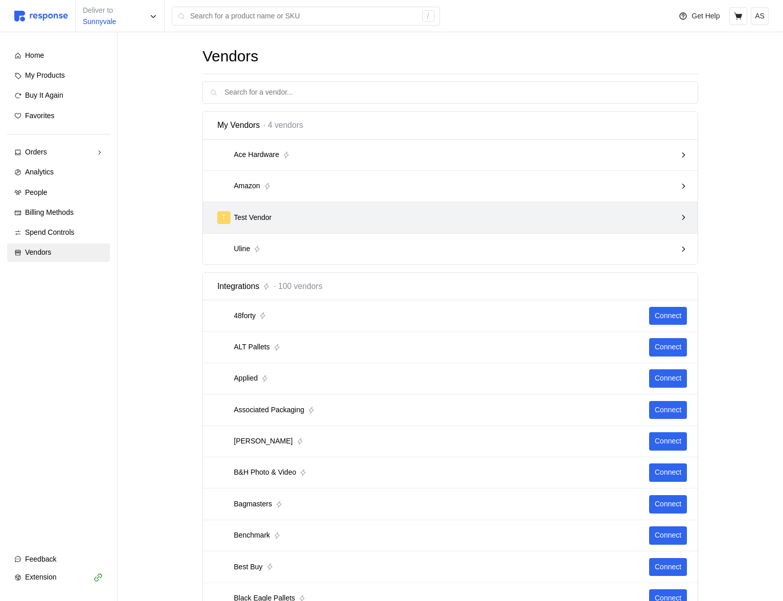
click at [363, 217] on div "T Test Vendor" at bounding box center [446, 217] width 459 height 13
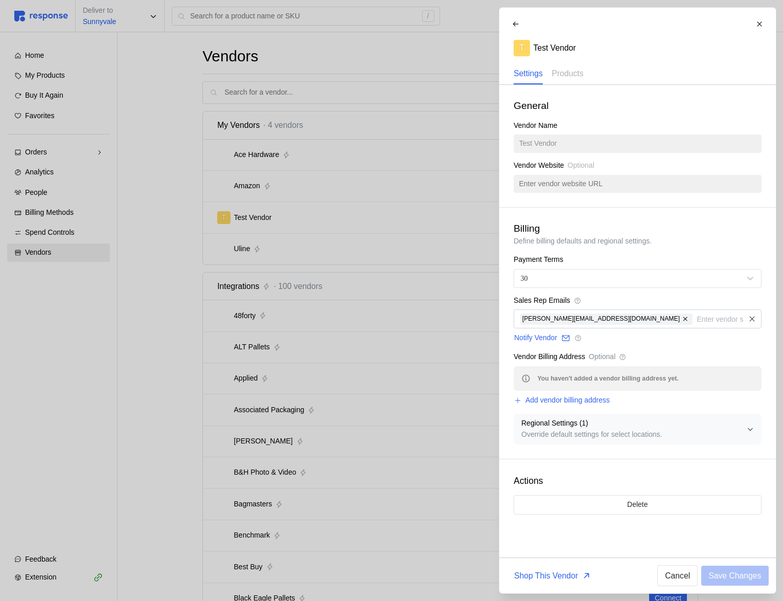
click at [374, 208] on div at bounding box center [391, 300] width 783 height 601
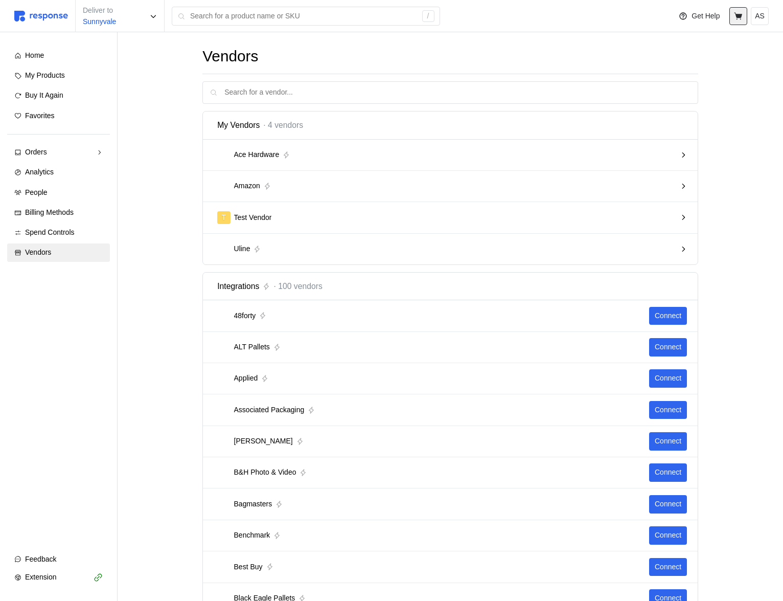
click at [739, 24] on button at bounding box center [738, 16] width 18 height 18
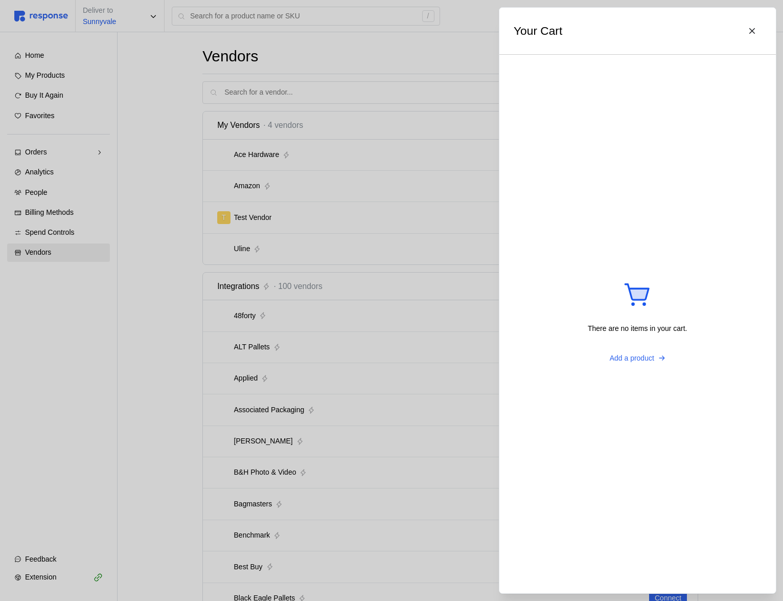
click at [169, 296] on div at bounding box center [391, 300] width 783 height 601
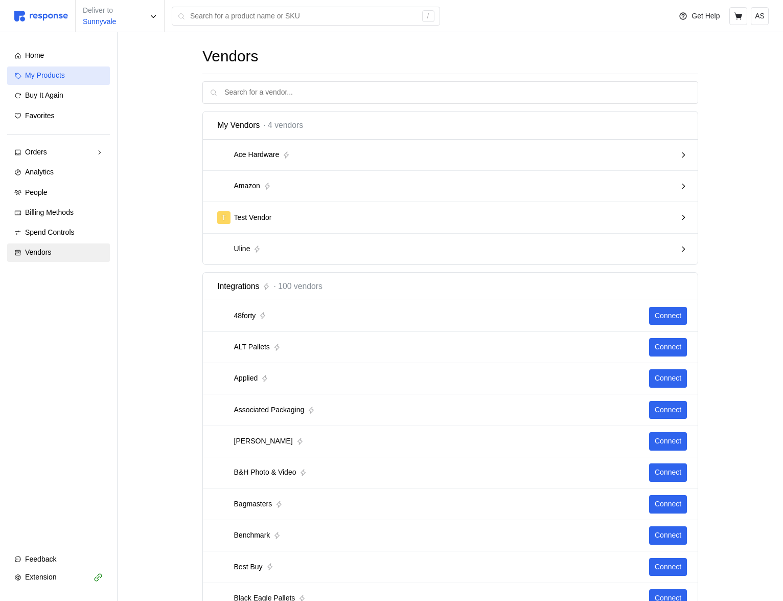
click at [75, 76] on div "My Products" at bounding box center [64, 75] width 78 height 11
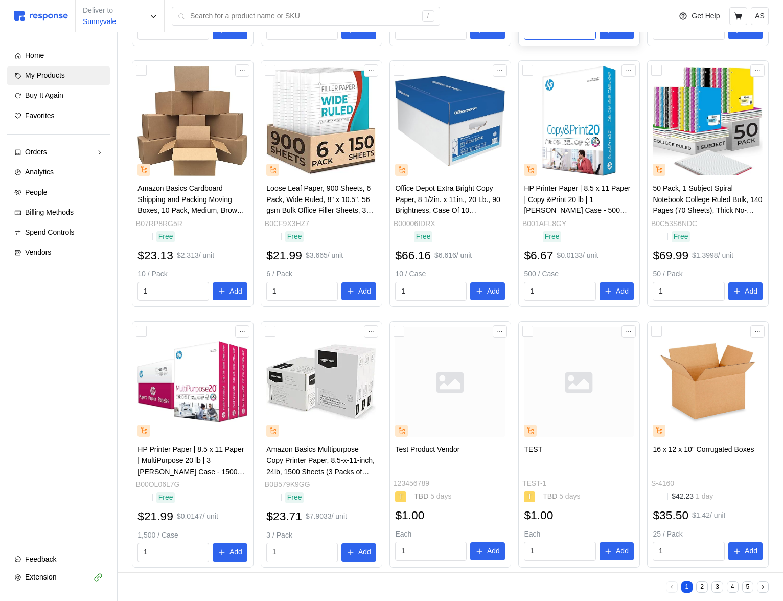
scroll to position [324, 0]
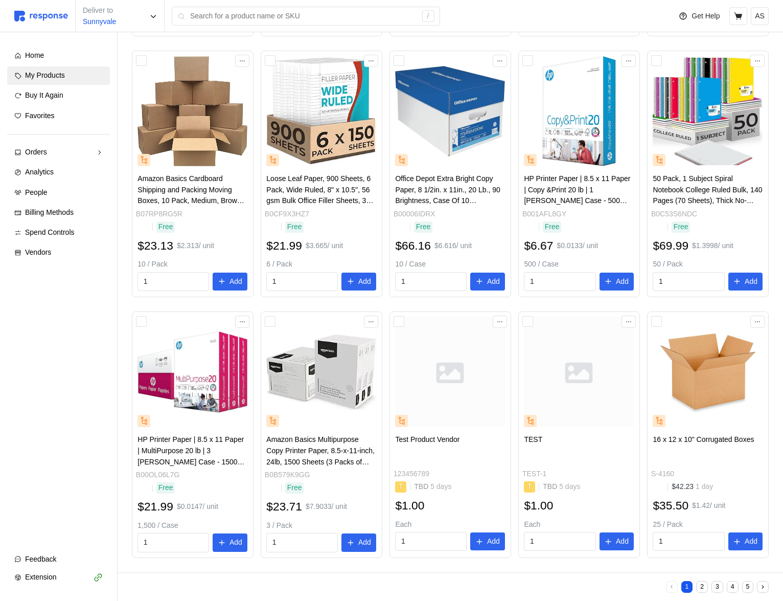
click at [704, 583] on button "2" at bounding box center [702, 587] width 12 height 12
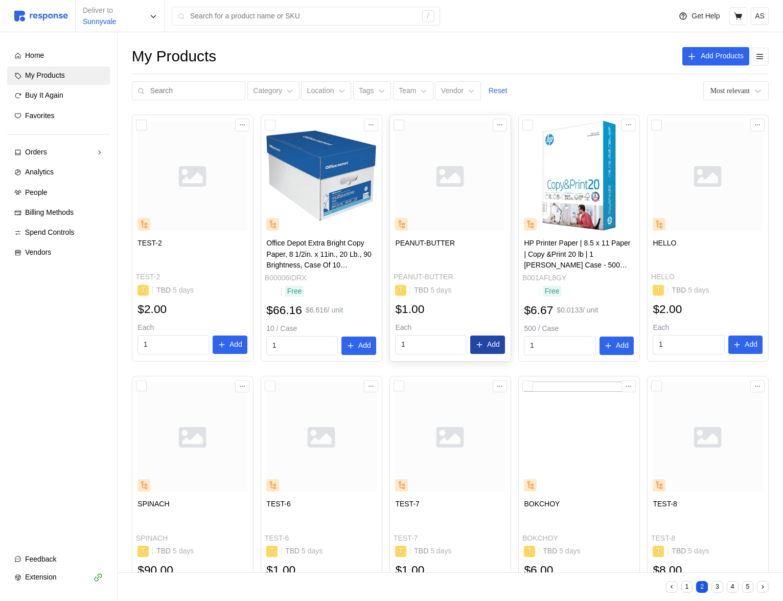
click at [499, 339] on p "Add" at bounding box center [493, 344] width 13 height 11
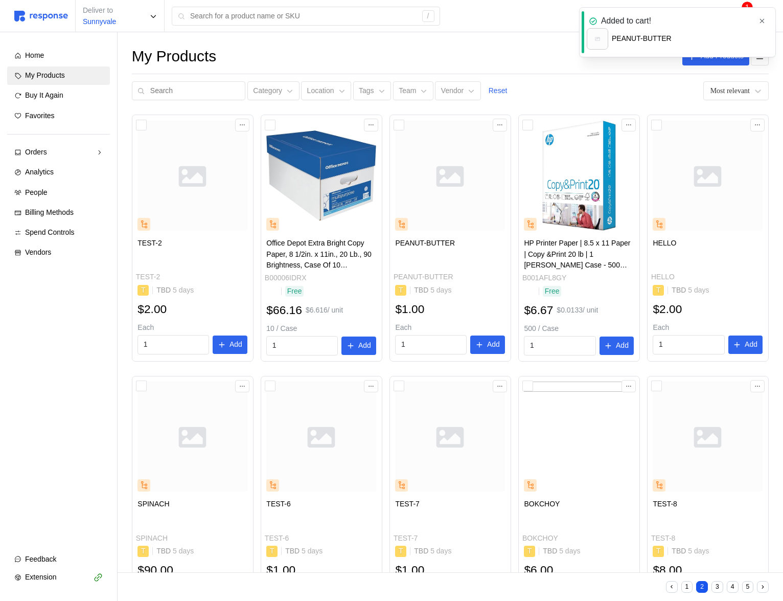
click at [762, 22] on icon "button" at bounding box center [762, 21] width 4 height 4
click at [737, 16] on icon at bounding box center [738, 15] width 8 height 7
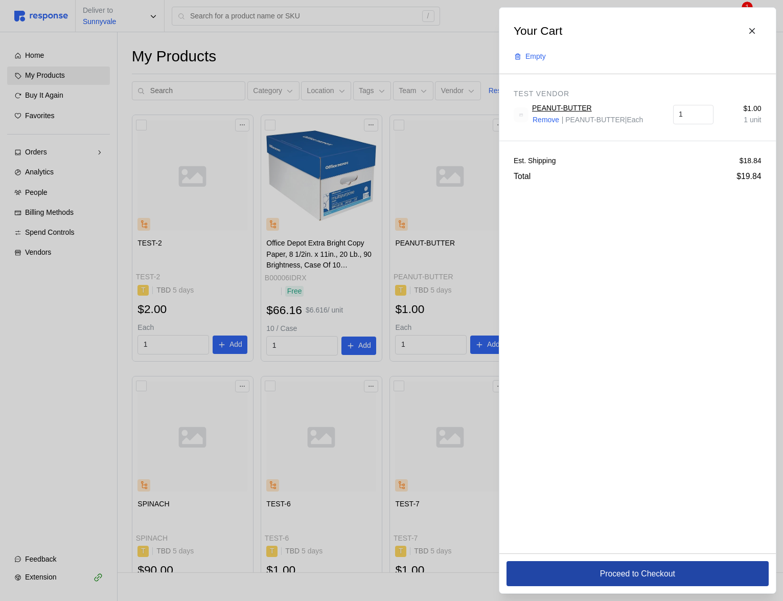
click at [634, 570] on p "Proceed to Checkout" at bounding box center [637, 573] width 75 height 13
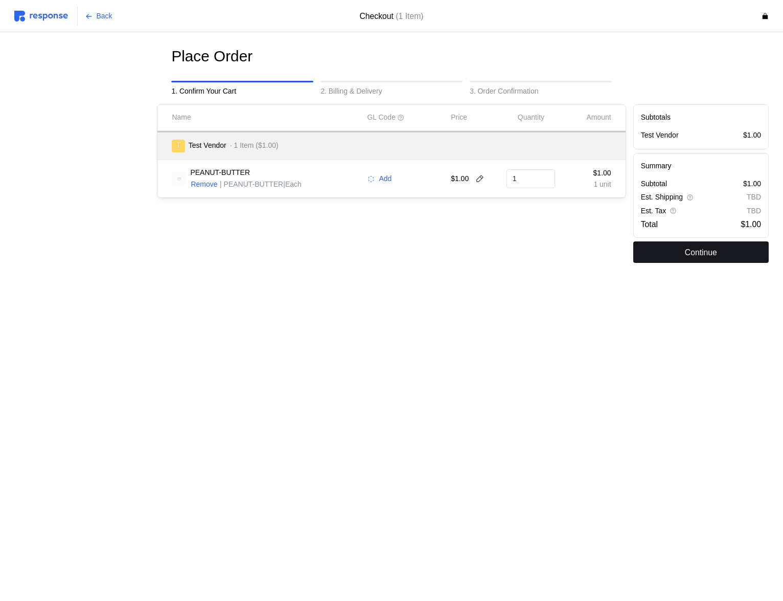
click at [668, 248] on button "Continue" at bounding box center [700, 251] width 135 height 21
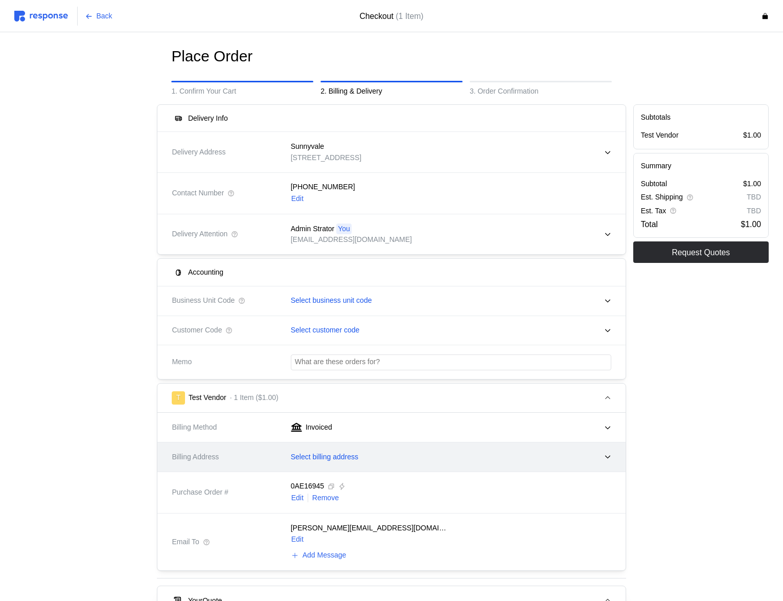
click at [358, 460] on p "Select billing address" at bounding box center [324, 456] width 67 height 11
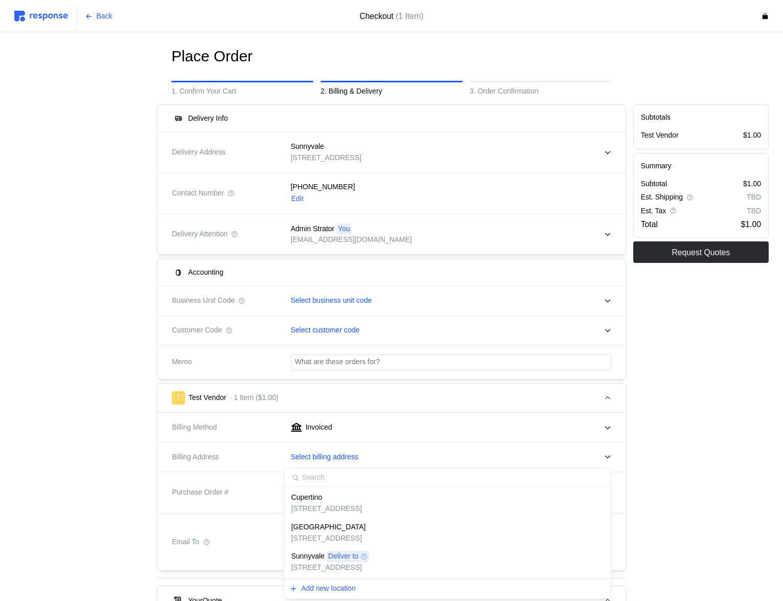
click at [356, 506] on p "123 Test Road, Cupertino, CA, 95014, United States" at bounding box center [326, 508] width 71 height 11
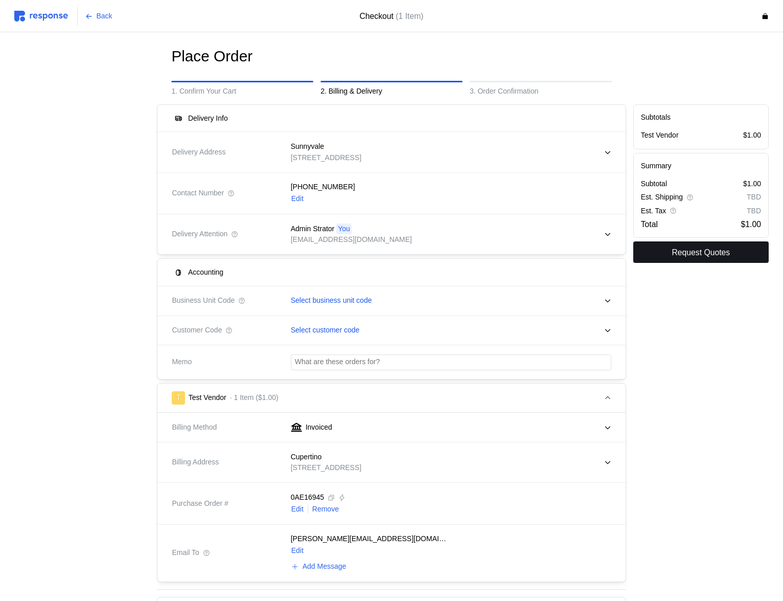
click at [673, 257] on p "Request Quotes" at bounding box center [701, 252] width 58 height 13
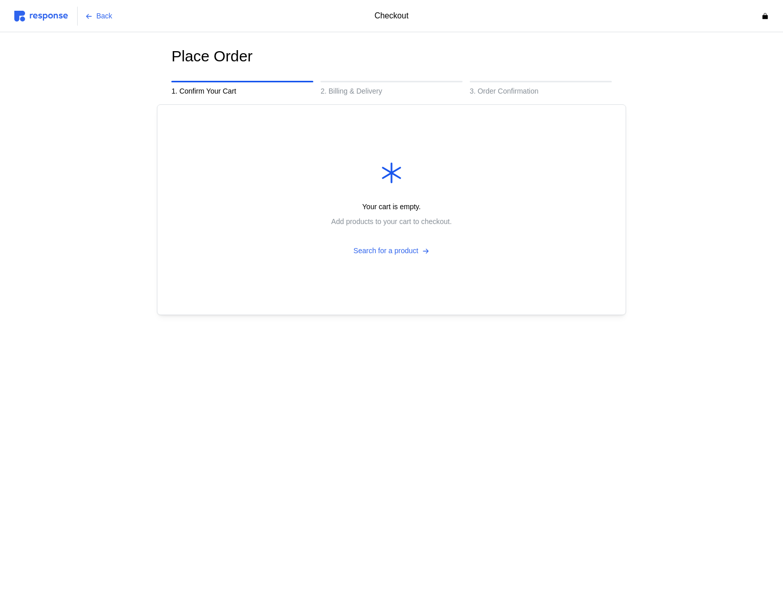
click at [27, 17] on img at bounding box center [41, 16] width 54 height 11
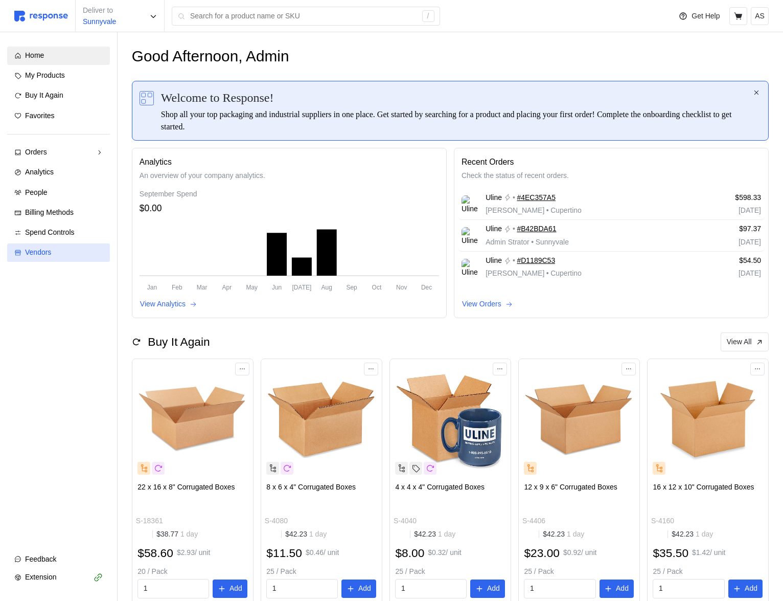
click at [70, 245] on link "Vendors" at bounding box center [58, 252] width 103 height 18
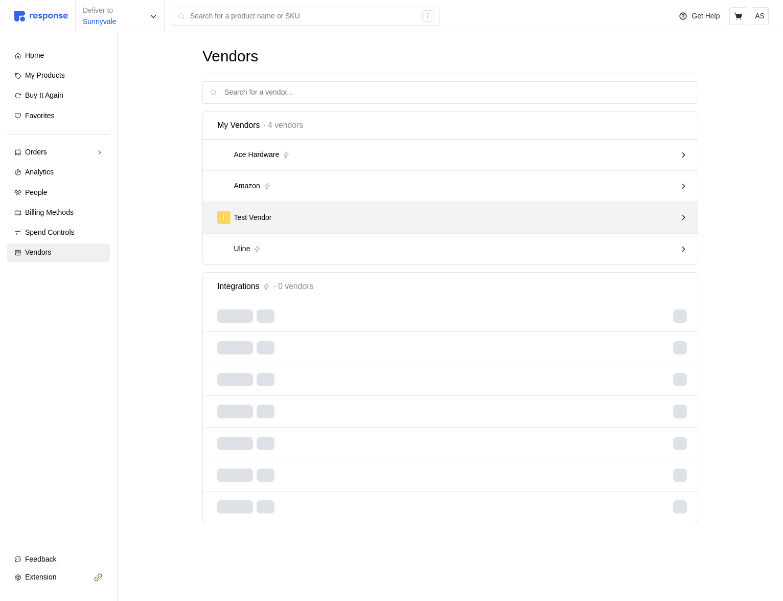
click at [395, 213] on div "T Test Vendor" at bounding box center [446, 217] width 459 height 13
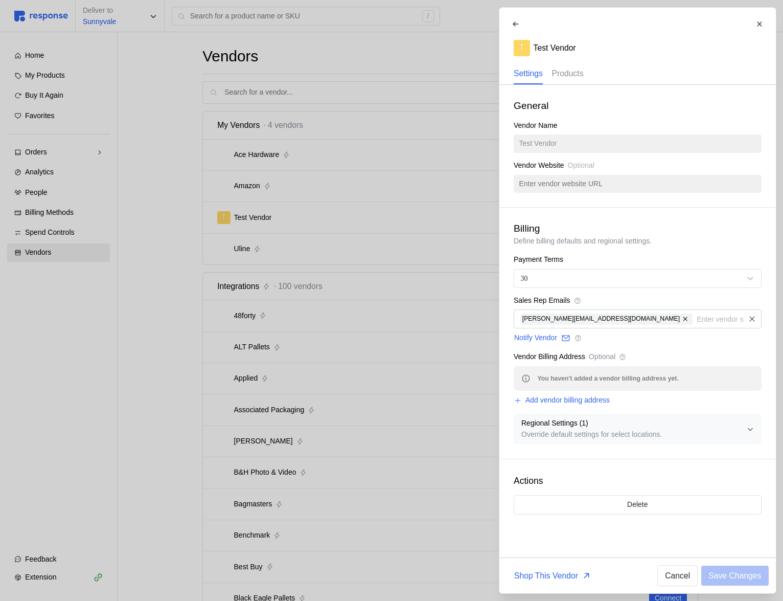
click at [572, 80] on div "Products" at bounding box center [568, 73] width 32 height 21
